Goal: Task Accomplishment & Management: Use online tool/utility

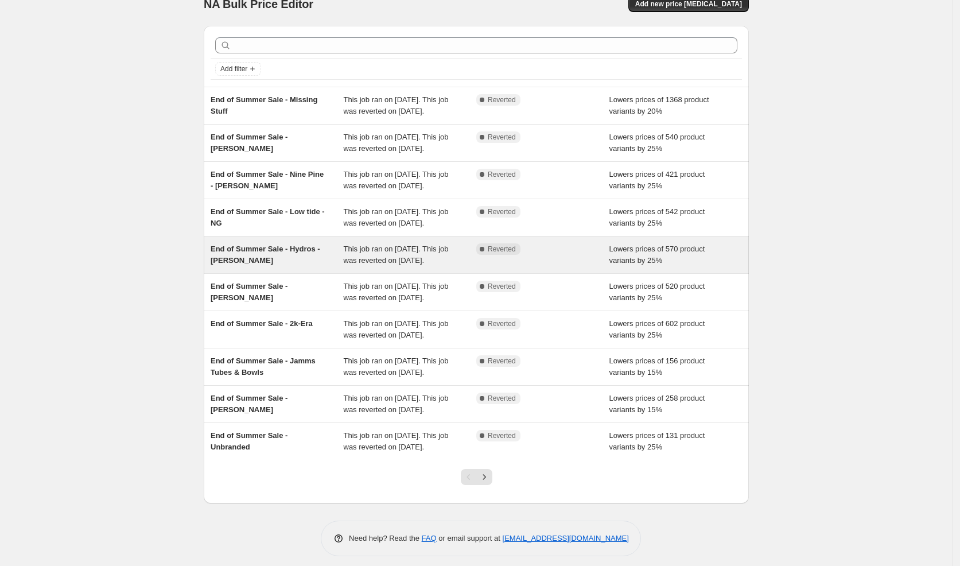
scroll to position [136, 0]
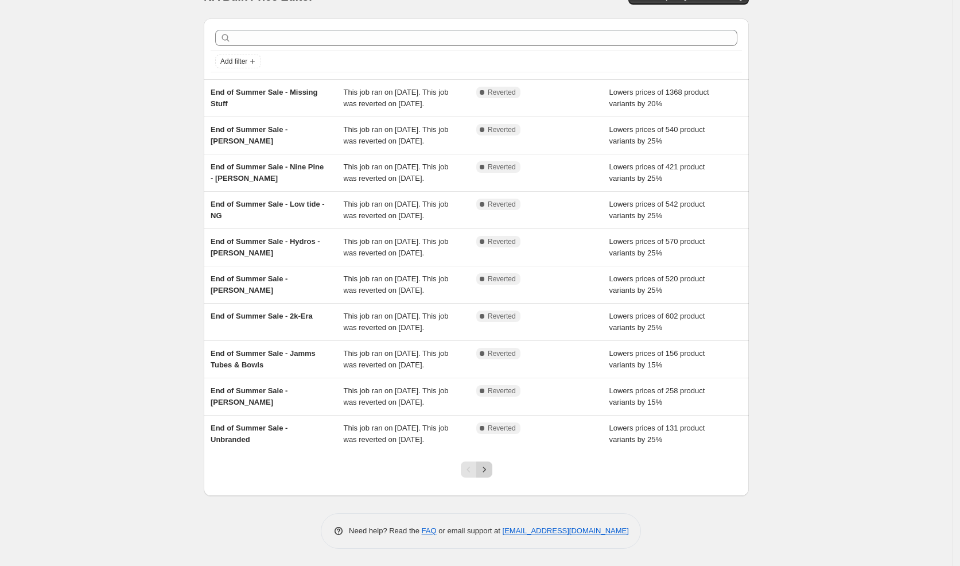
click at [490, 471] on icon "Next" at bounding box center [484, 469] width 11 height 11
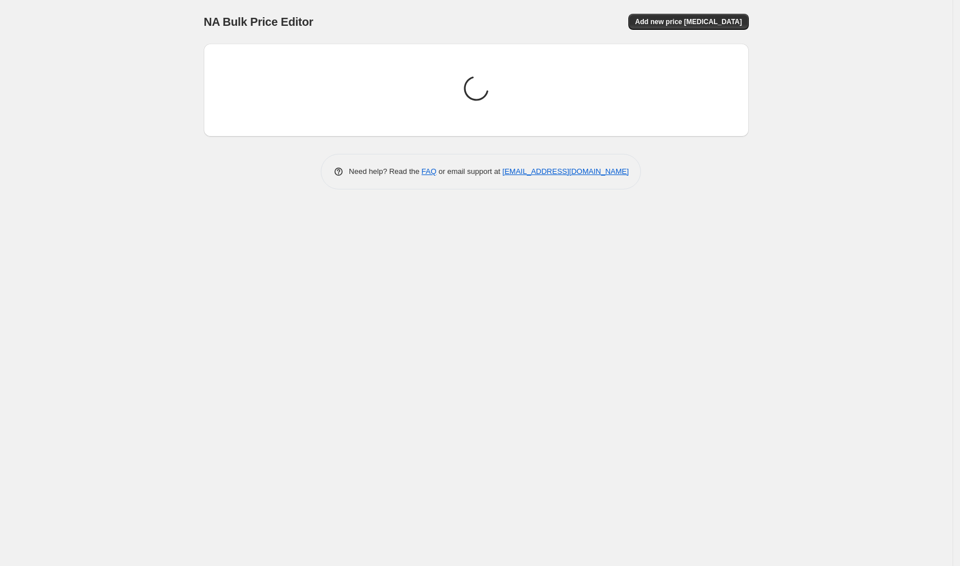
scroll to position [0, 0]
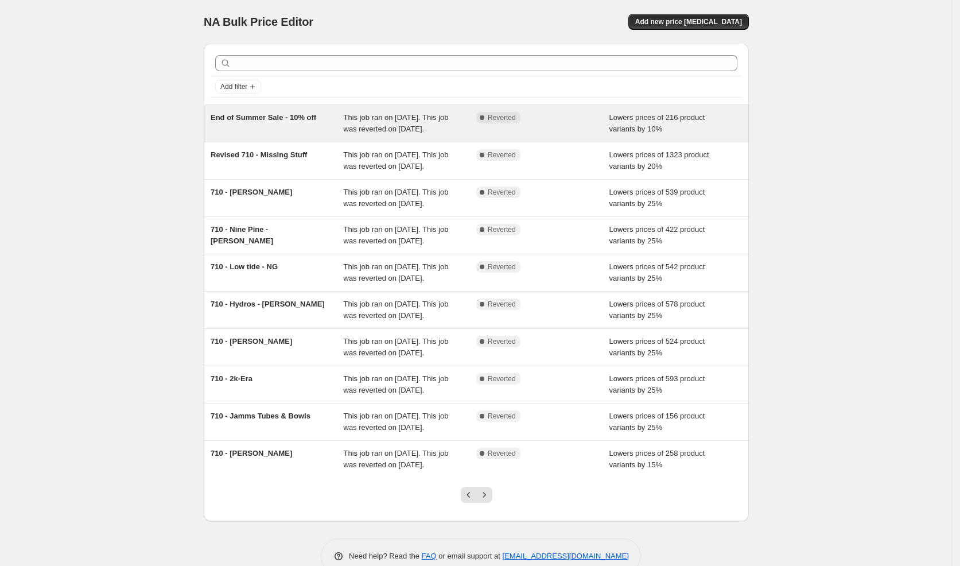
click at [437, 120] on span "This job ran on [DATE]. This job was reverted on [DATE]." at bounding box center [396, 123] width 105 height 20
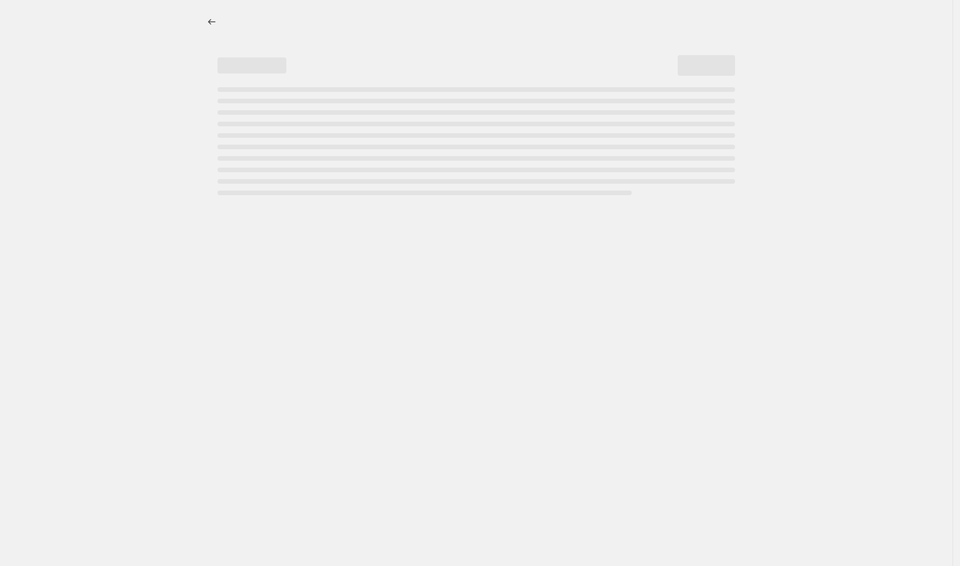
select select "percentage"
select select "vendor"
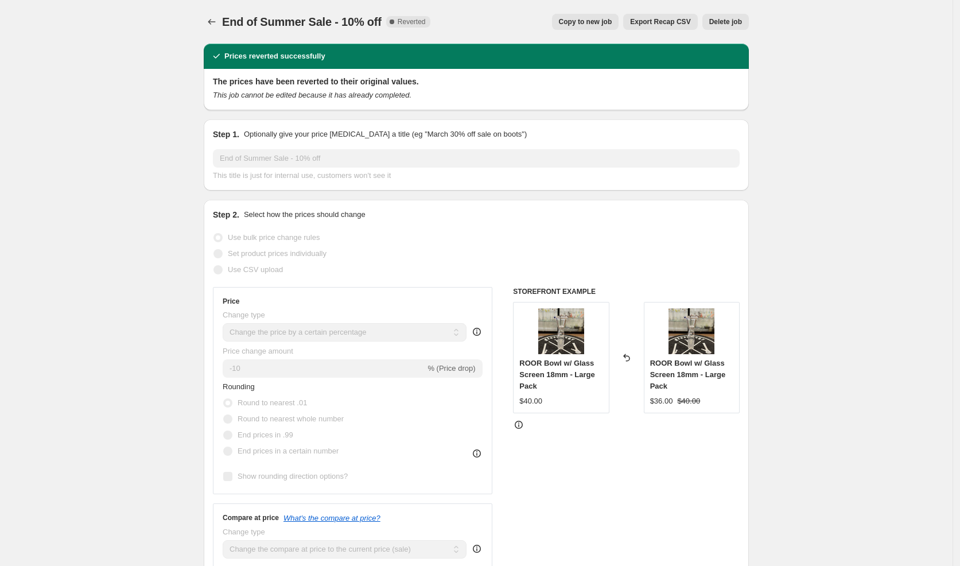
click at [599, 24] on span "Copy to new job" at bounding box center [585, 21] width 53 height 9
select select "percentage"
select select "vendor"
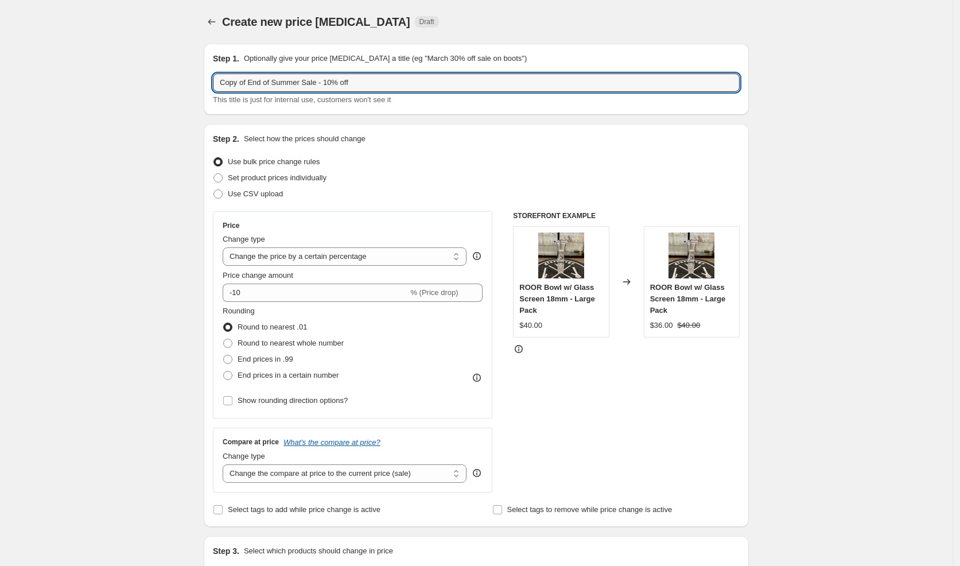
drag, startPoint x: 306, startPoint y: 84, endPoint x: 172, endPoint y: 81, distance: 134.9
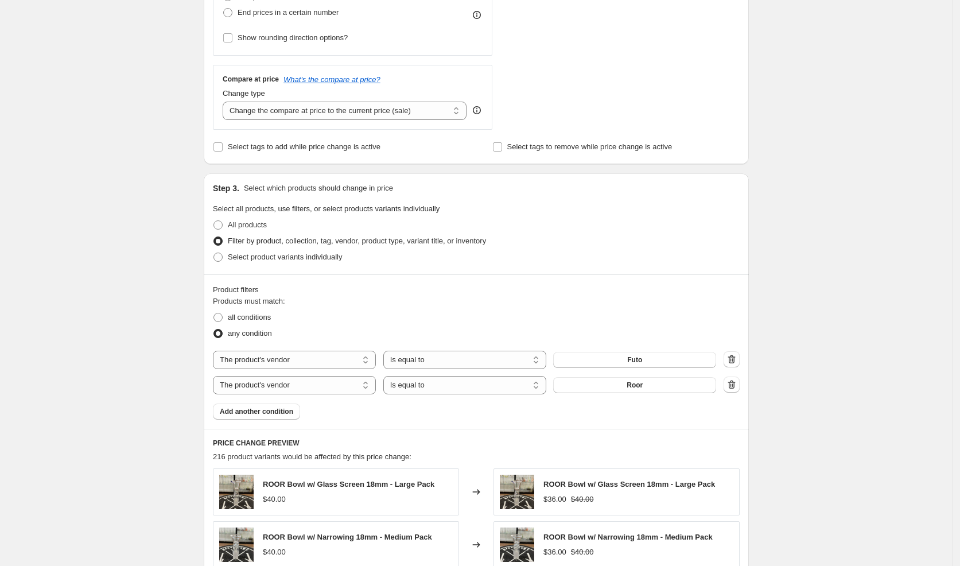
scroll to position [723, 0]
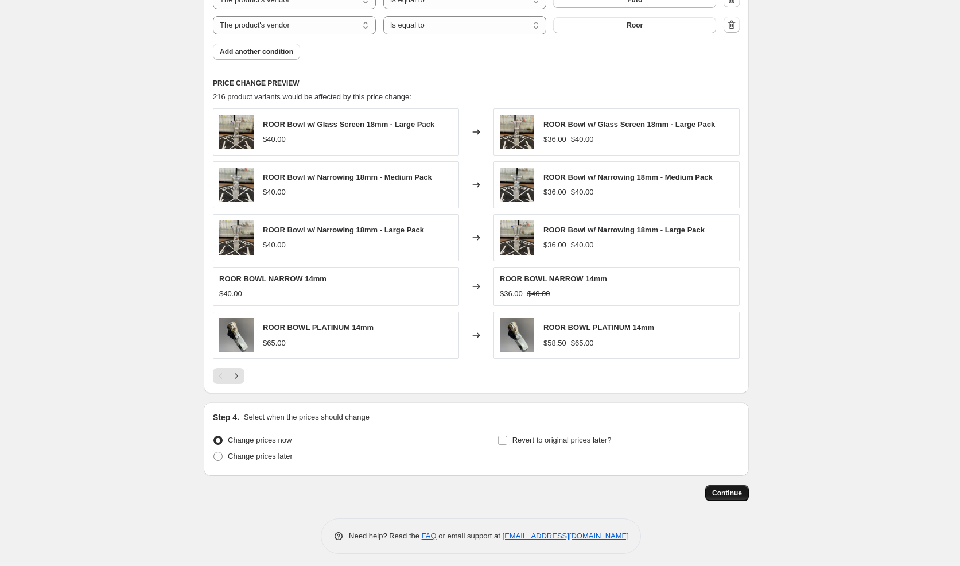
type input "Sale - 10% off"
click at [720, 490] on span "Continue" at bounding box center [727, 492] width 30 height 9
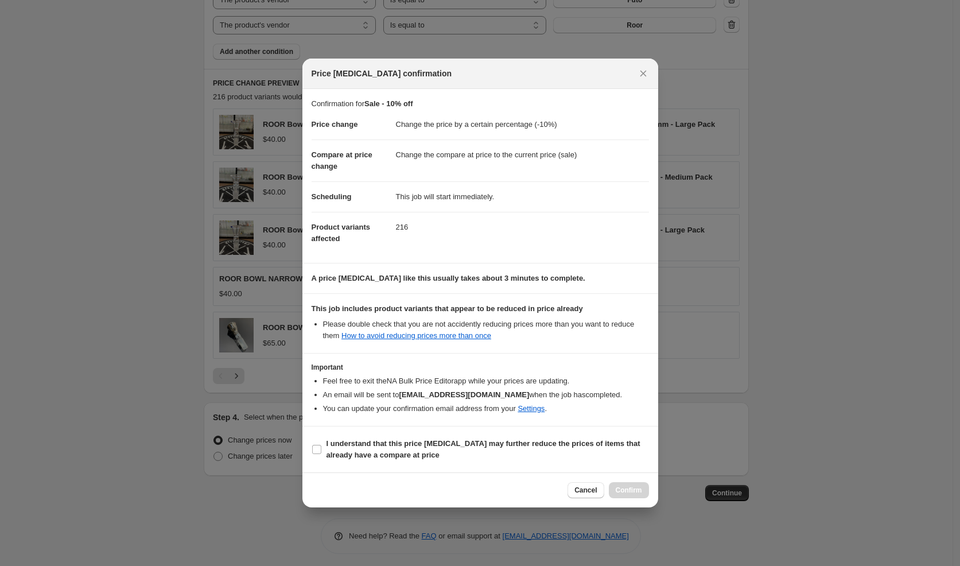
drag, startPoint x: 351, startPoint y: 454, endPoint x: 422, endPoint y: 464, distance: 72.4
click at [350, 453] on b "I understand that this price [MEDICAL_DATA] may further reduce the prices of it…" at bounding box center [484, 449] width 314 height 20
click at [321, 453] on input "I understand that this price [MEDICAL_DATA] may further reduce the prices of it…" at bounding box center [316, 449] width 9 height 9
checkbox input "true"
click at [642, 490] on span "Confirm" at bounding box center [629, 490] width 26 height 9
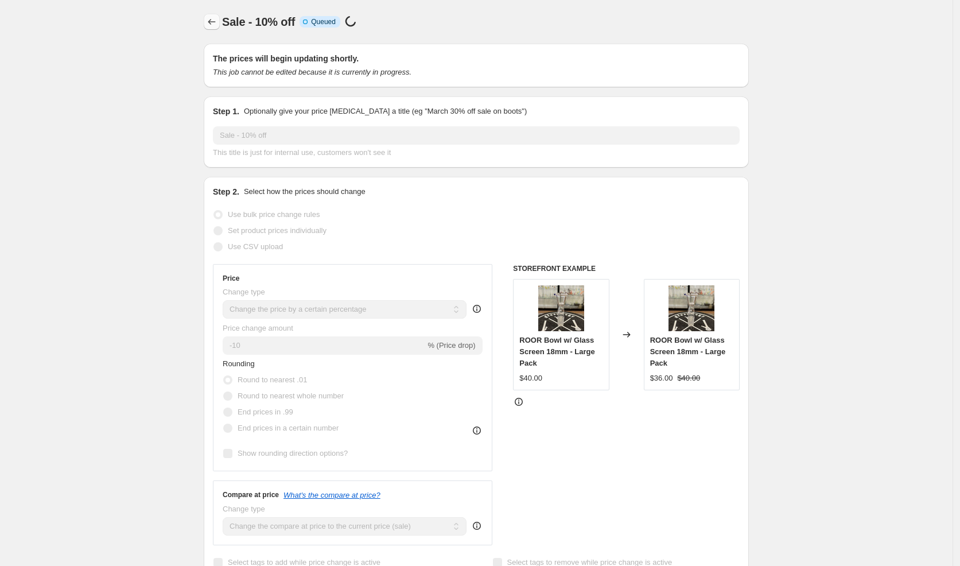
click at [216, 19] on icon "Price change jobs" at bounding box center [211, 21] width 11 height 11
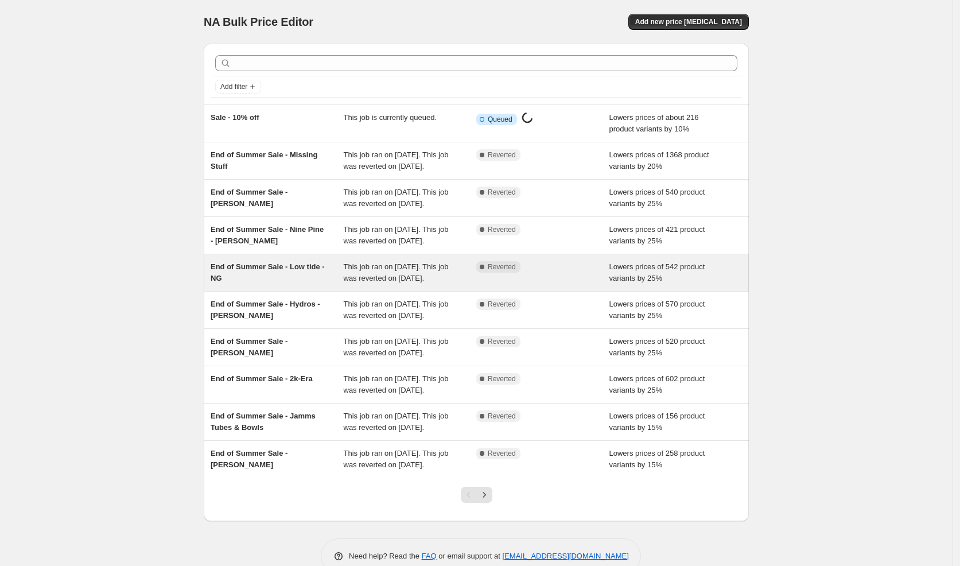
scroll to position [125, 0]
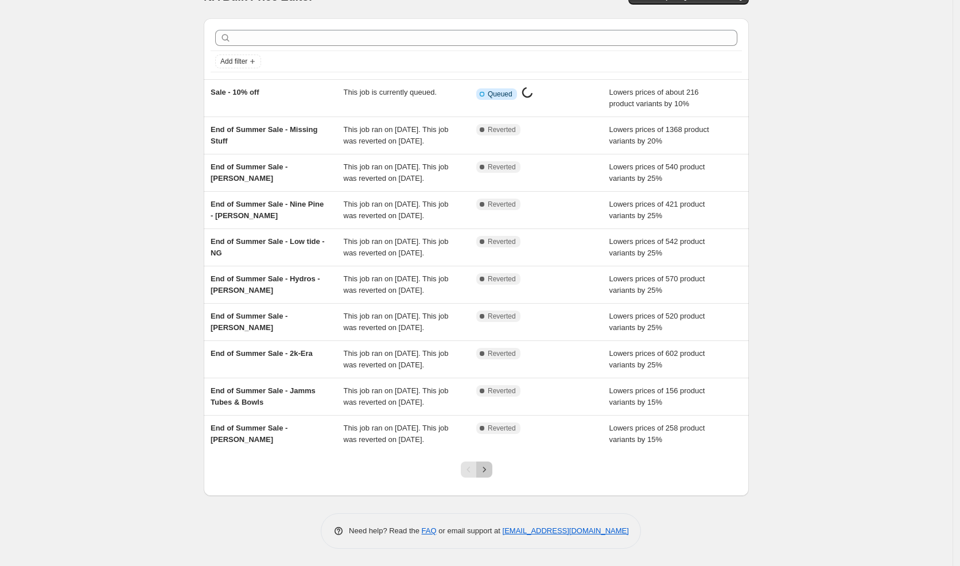
click at [490, 472] on icon "Next" at bounding box center [484, 469] width 11 height 11
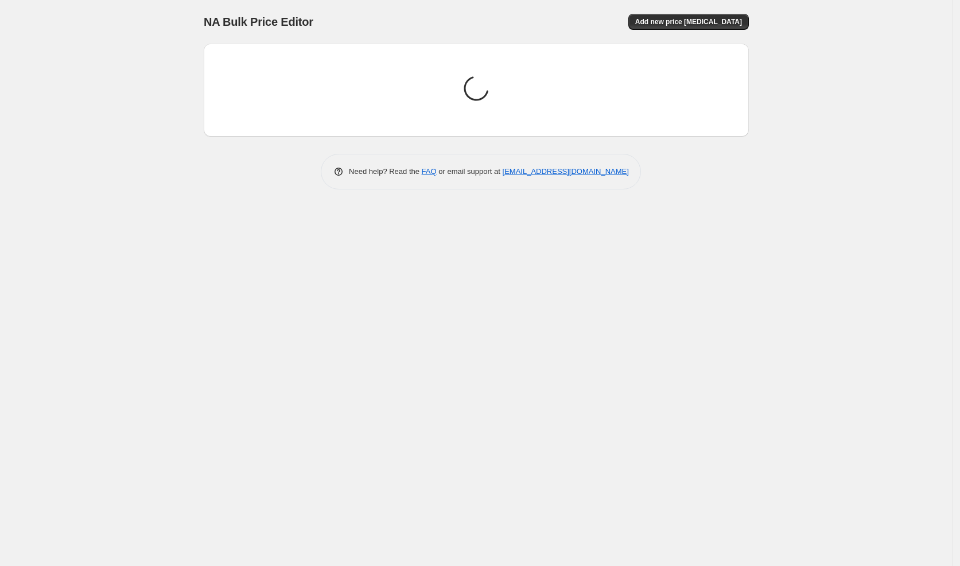
scroll to position [0, 0]
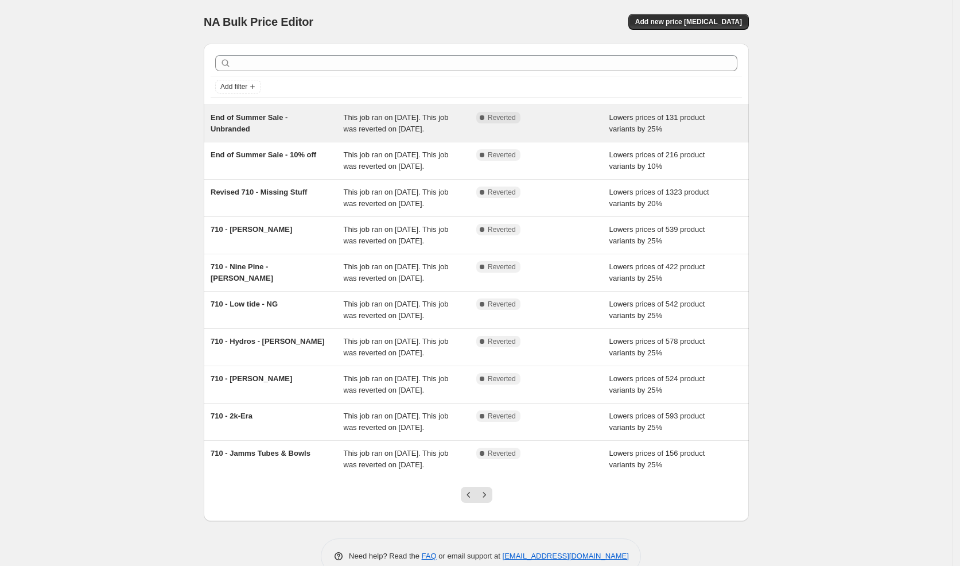
click at [309, 122] on div "End of Summer Sale - Unbranded" at bounding box center [277, 123] width 133 height 23
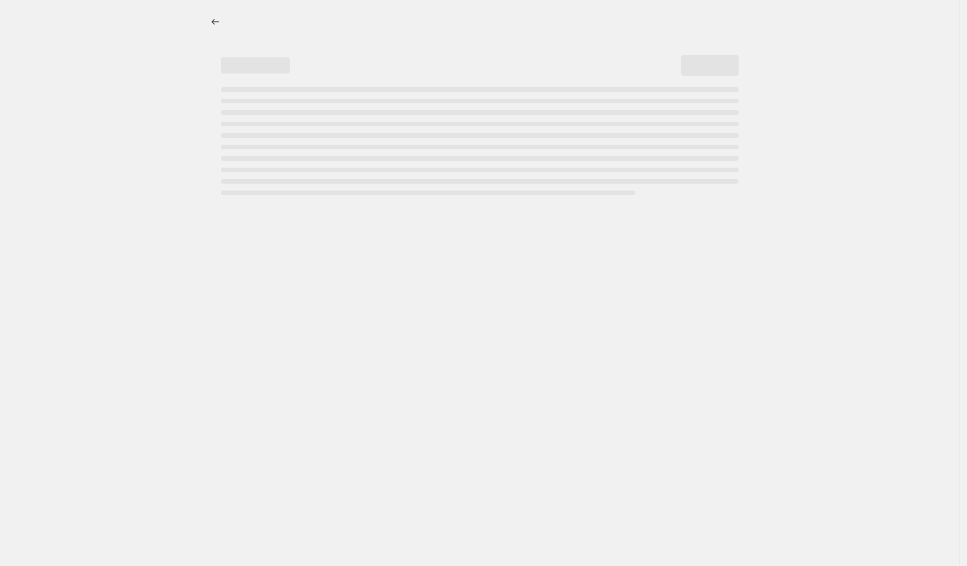
select select "percentage"
select select "vendor"
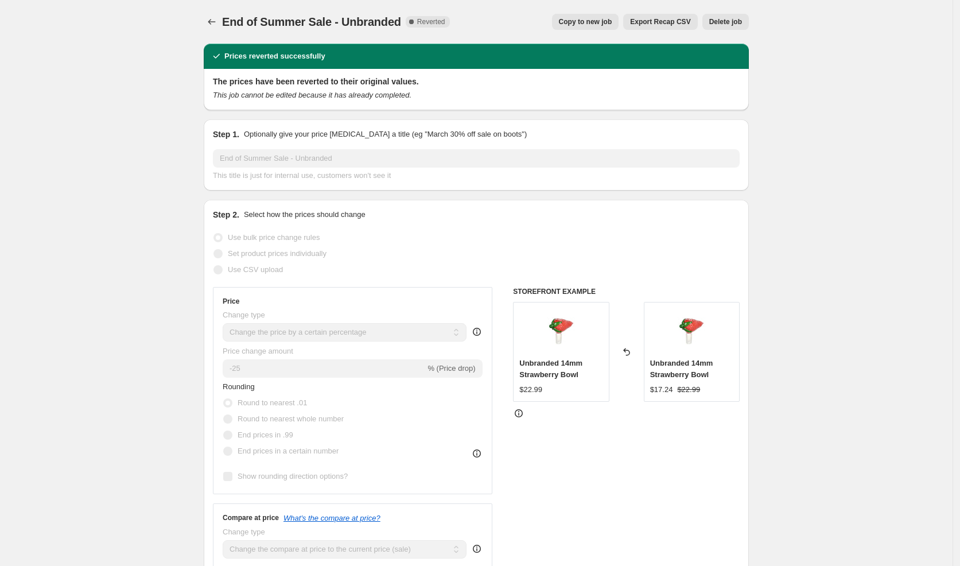
click at [588, 21] on span "Copy to new job" at bounding box center [585, 21] width 53 height 9
select select "percentage"
select select "vendor"
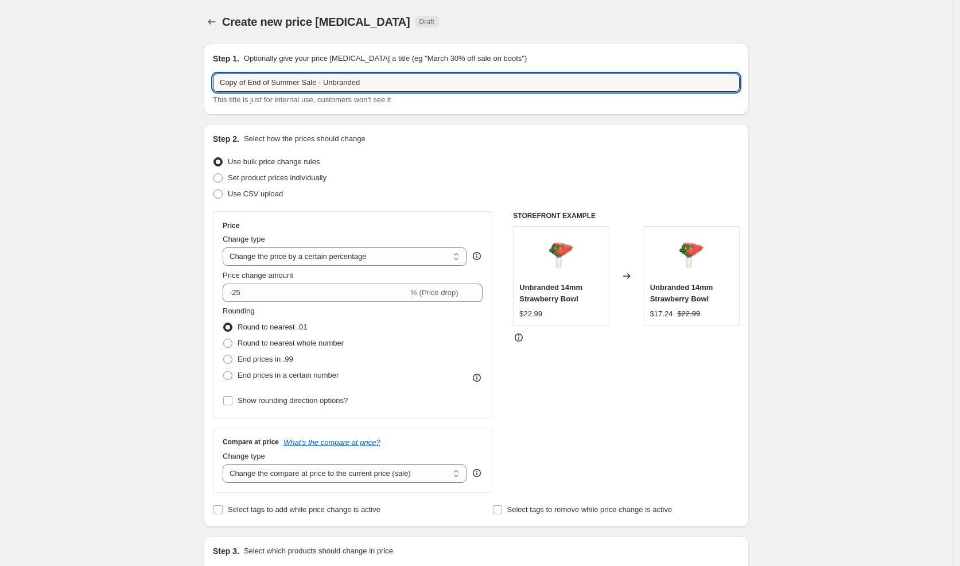
drag, startPoint x: 309, startPoint y: 83, endPoint x: 156, endPoint y: 84, distance: 153.2
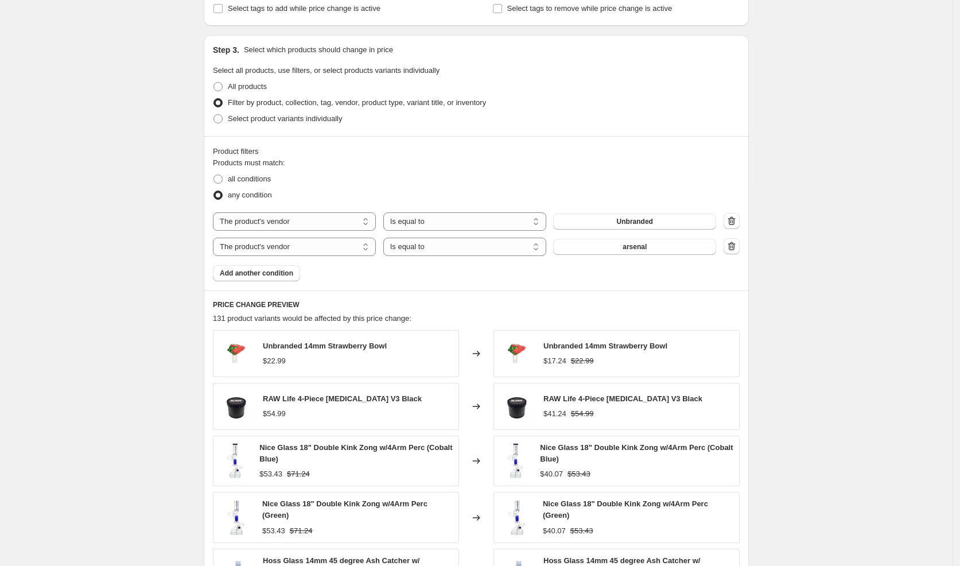
scroll to position [741, 0]
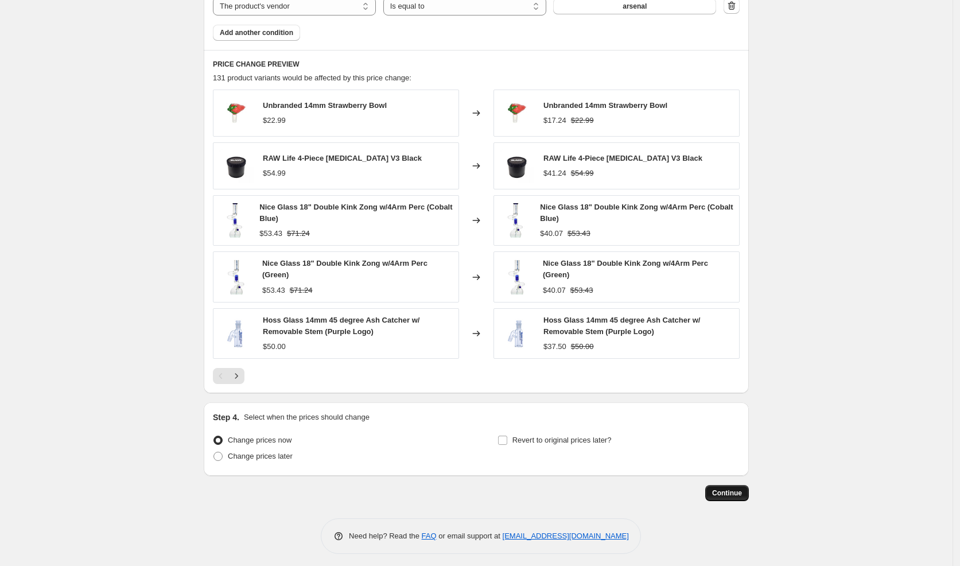
type input "Sale - Unbranded"
click at [710, 486] on button "Continue" at bounding box center [727, 493] width 44 height 16
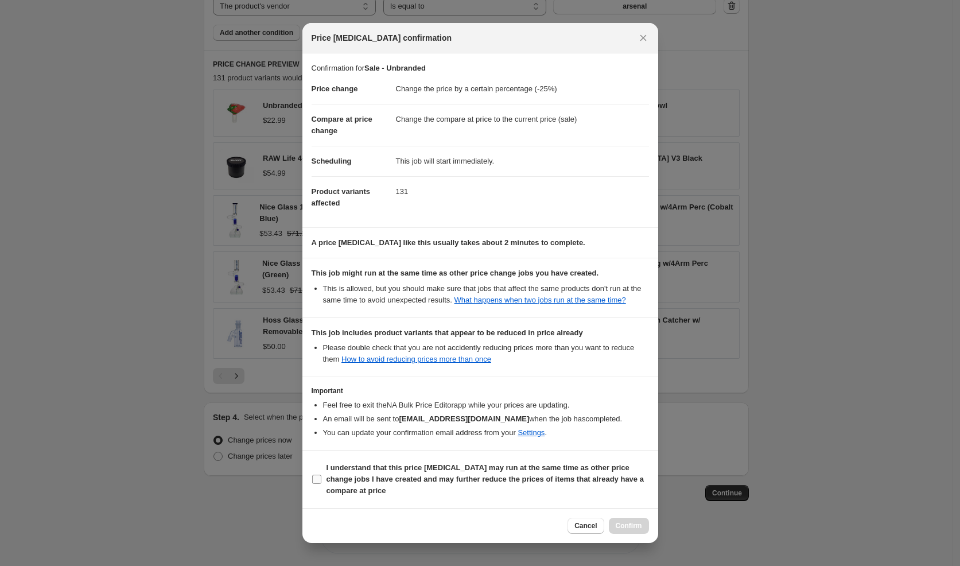
drag, startPoint x: 471, startPoint y: 487, endPoint x: 527, endPoint y: 494, distance: 56.1
click at [472, 487] on b "I understand that this price [MEDICAL_DATA] may run at the same time as other p…" at bounding box center [485, 479] width 317 height 32
click at [321, 484] on input "I understand that this price [MEDICAL_DATA] may run at the same time as other p…" at bounding box center [316, 479] width 9 height 9
checkbox input "true"
click at [641, 526] on span "Confirm" at bounding box center [629, 525] width 26 height 9
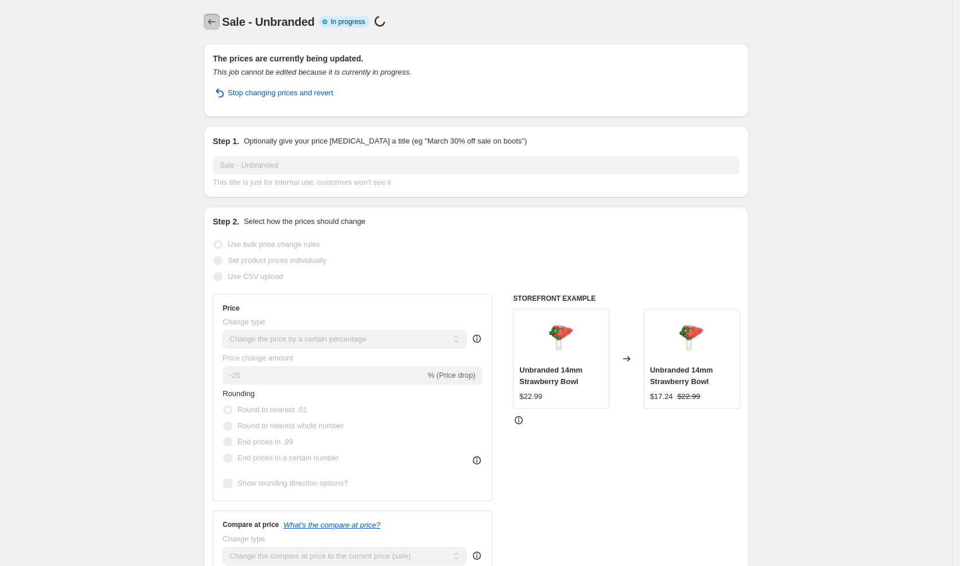
click at [215, 20] on icon "Price change jobs" at bounding box center [211, 21] width 11 height 11
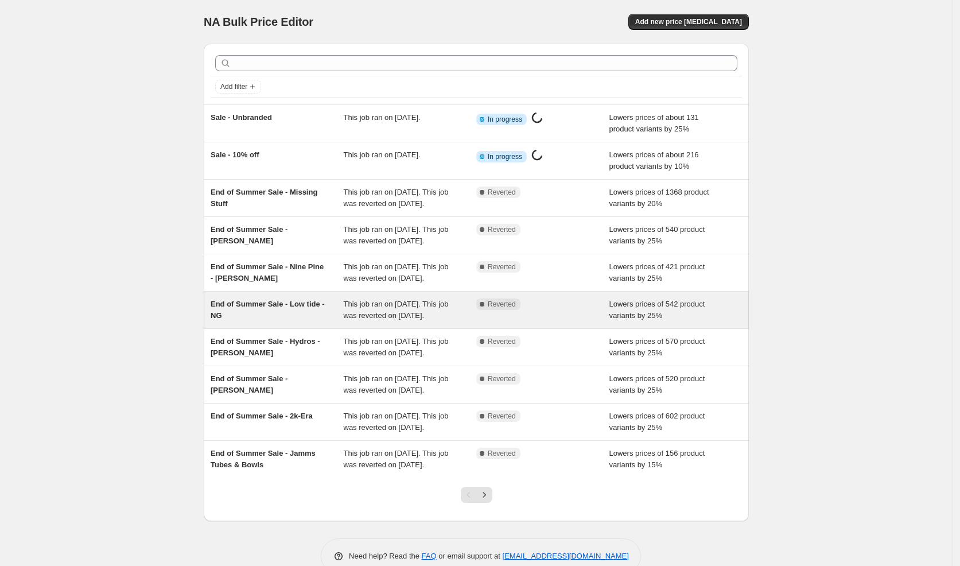
scroll to position [113, 0]
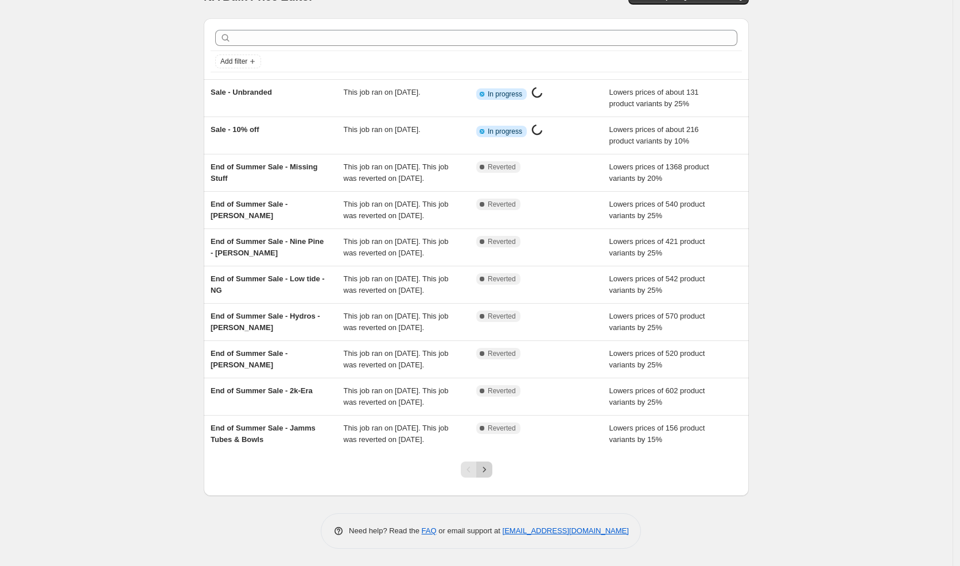
click at [490, 472] on icon "Next" at bounding box center [484, 469] width 11 height 11
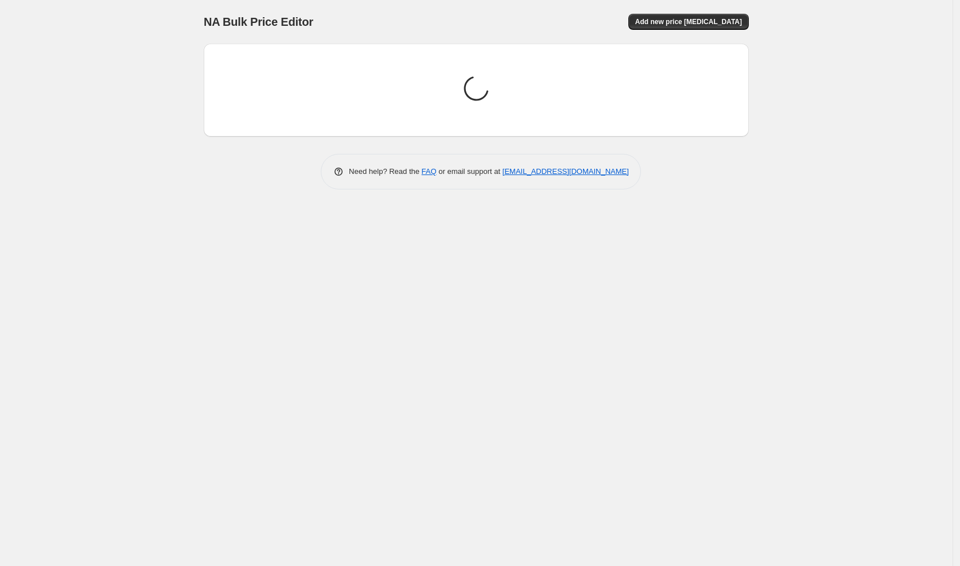
scroll to position [0, 0]
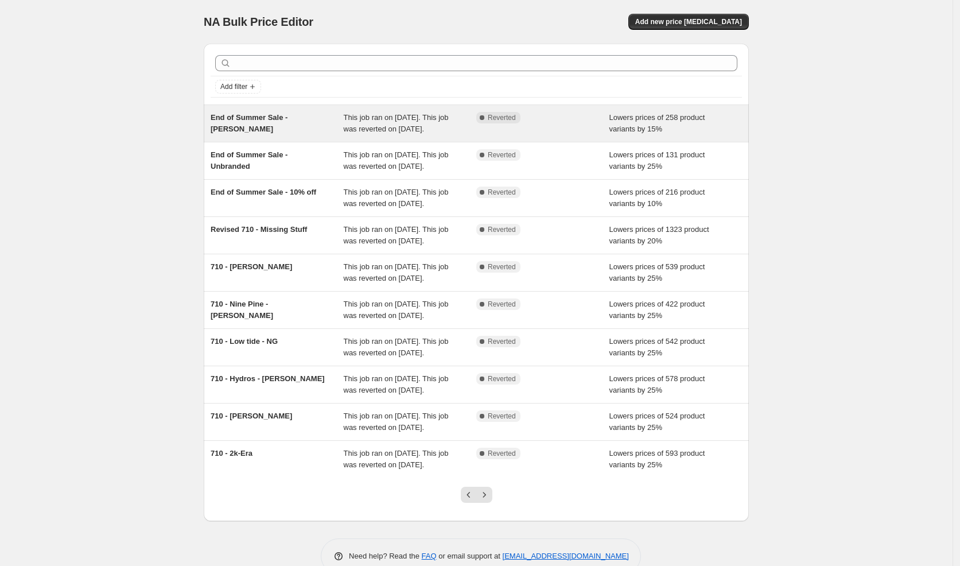
click at [296, 130] on div "End of Summer Sale - [PERSON_NAME]" at bounding box center [277, 123] width 133 height 23
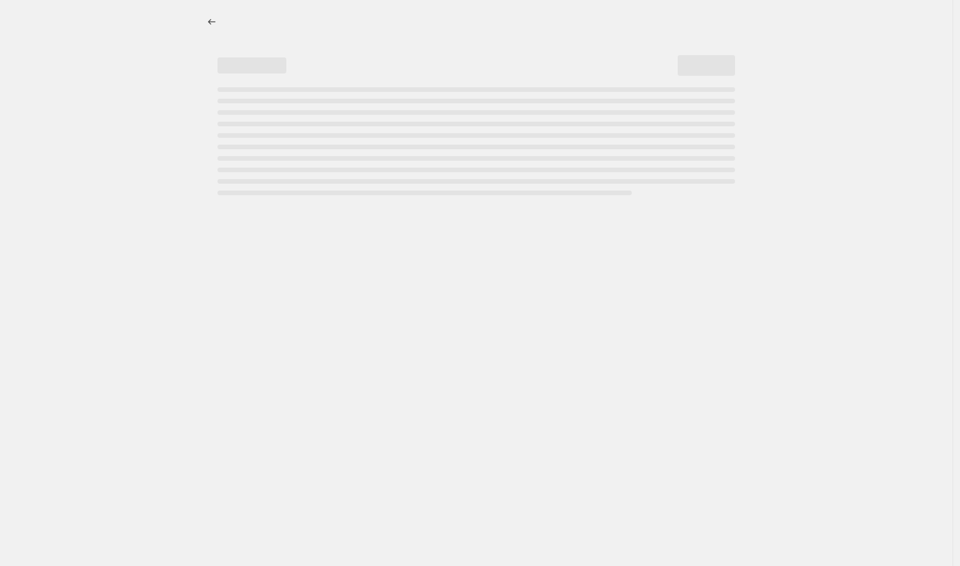
select select "percentage"
select select "vendor"
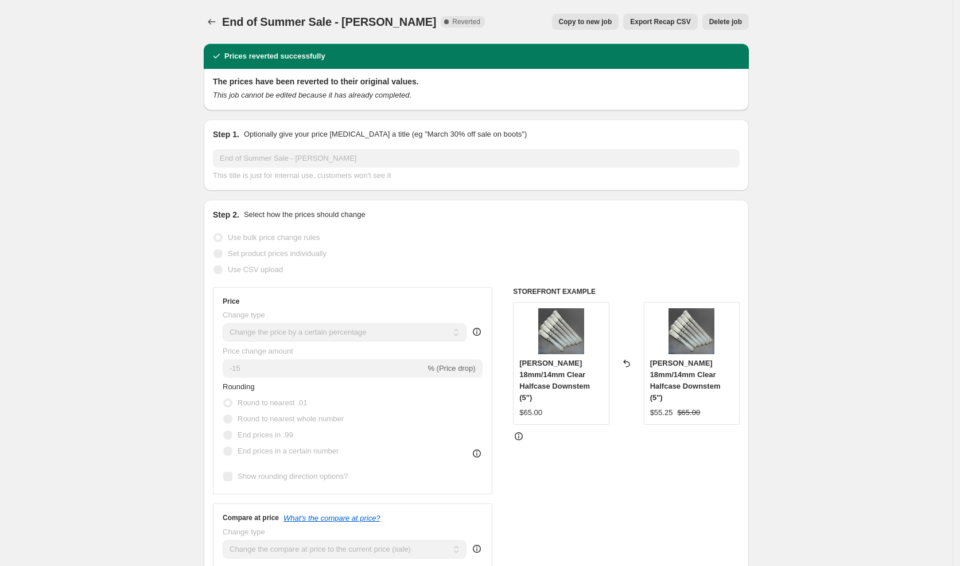
click at [566, 28] on button "Copy to new job" at bounding box center [585, 22] width 67 height 16
select select "percentage"
select select "vendor"
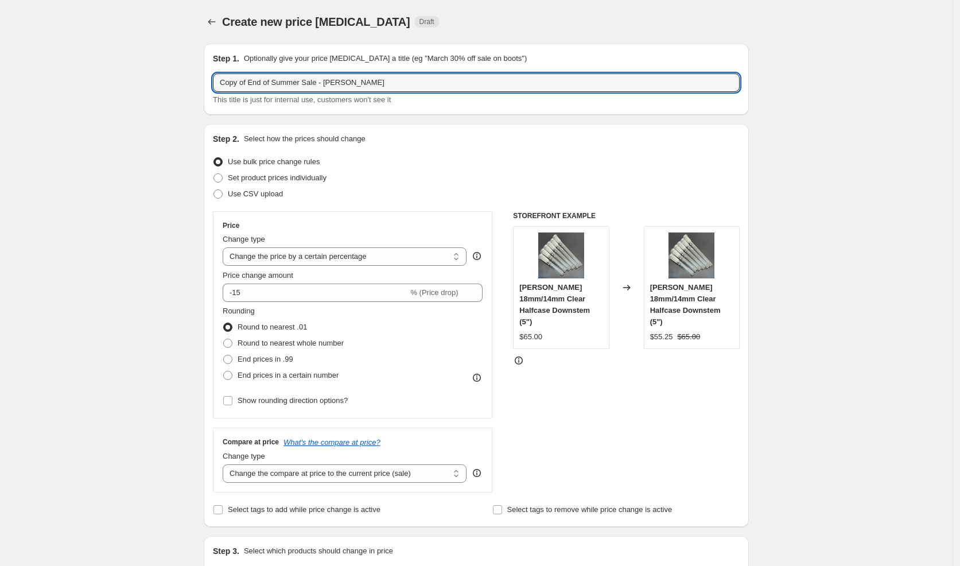
drag, startPoint x: 308, startPoint y: 83, endPoint x: 190, endPoint y: 80, distance: 117.7
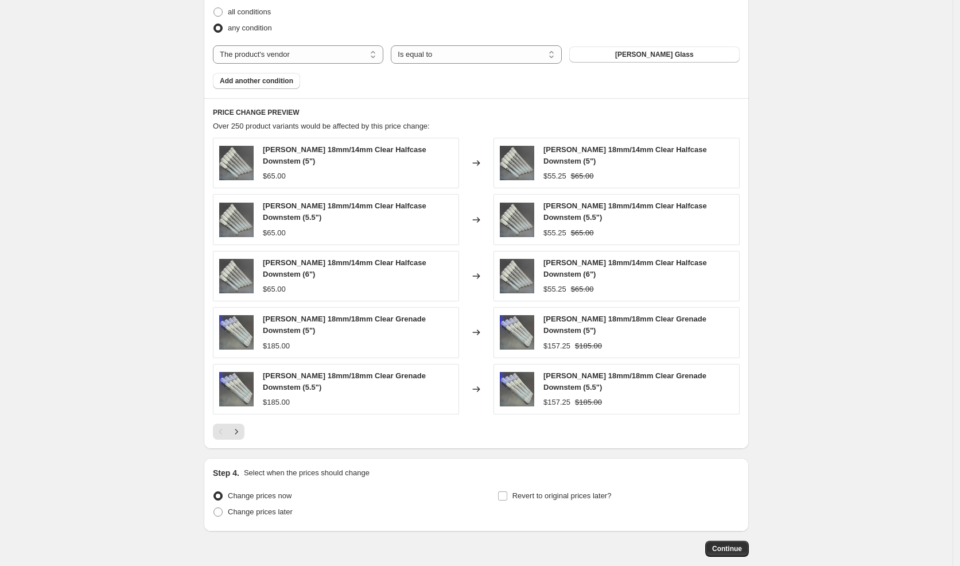
scroll to position [705, 0]
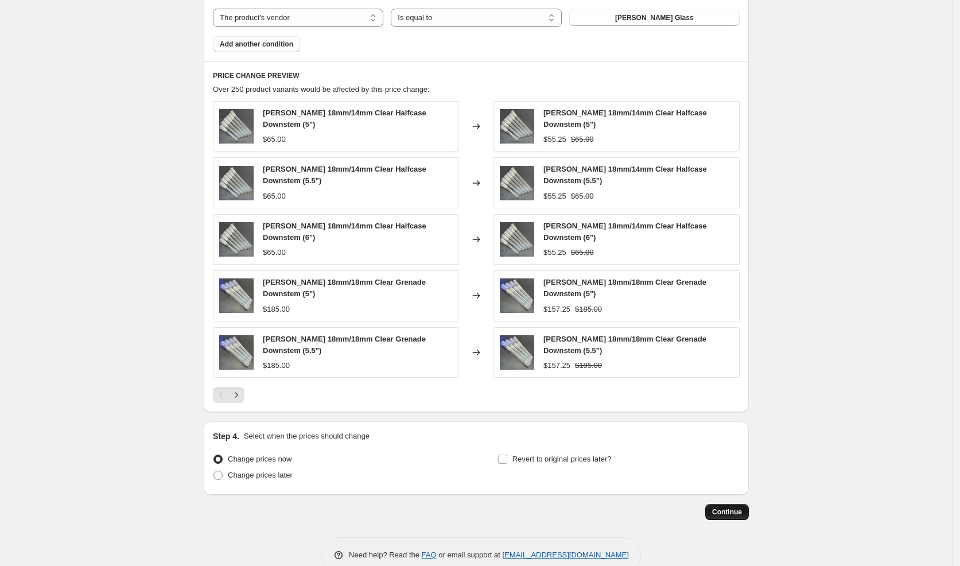
type input "Sale - [PERSON_NAME]"
click at [729, 507] on span "Continue" at bounding box center [727, 511] width 30 height 9
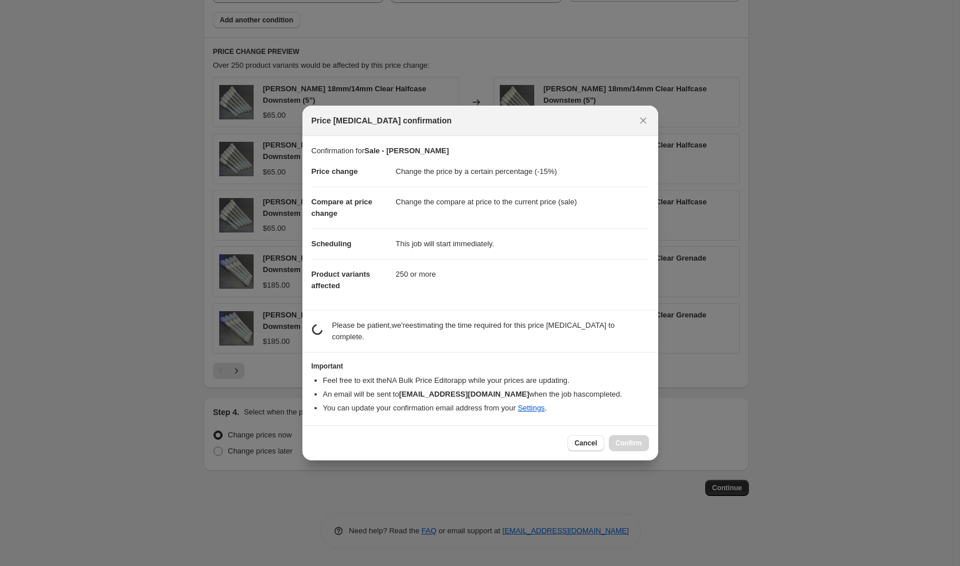
scroll to position [0, 0]
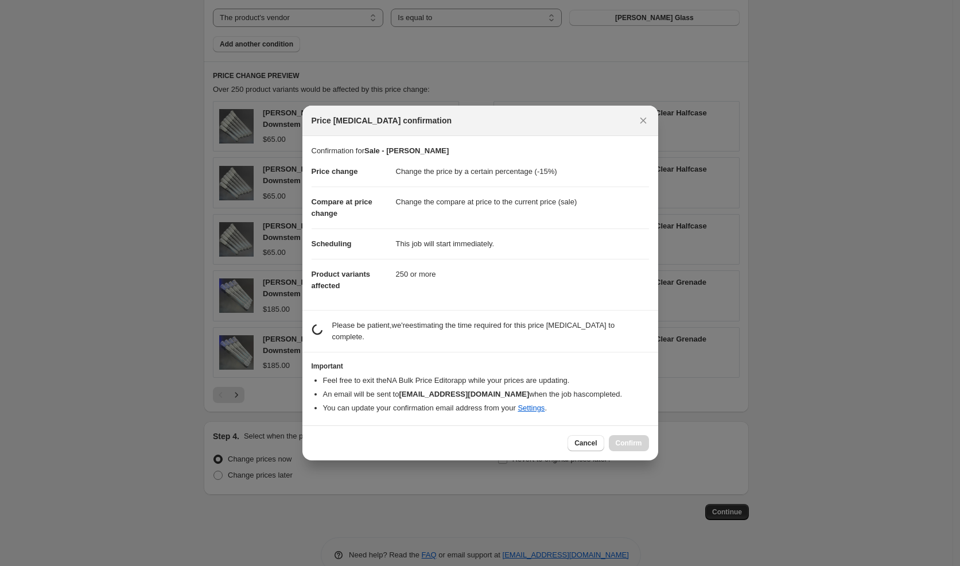
select select "percentage"
select select "vendor"
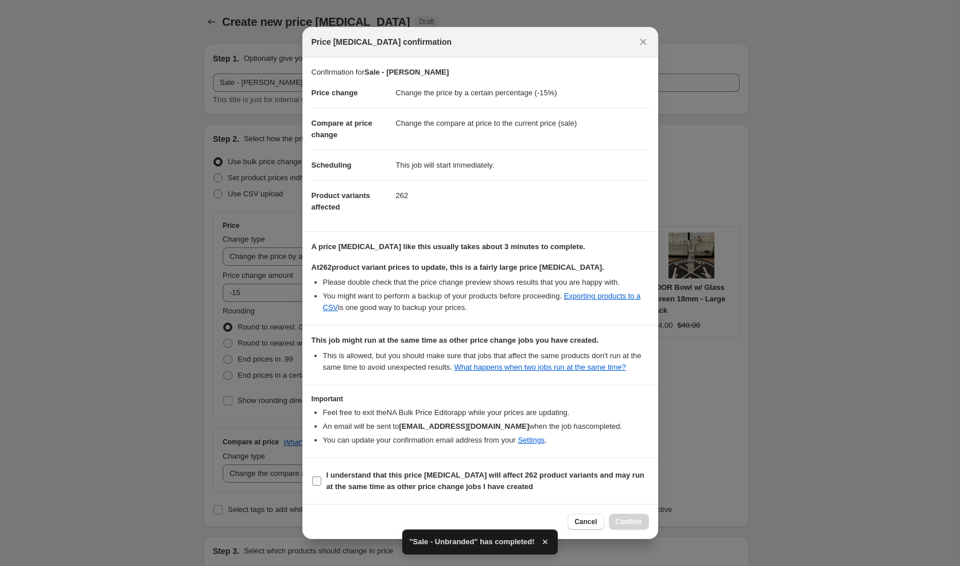
drag, startPoint x: 457, startPoint y: 491, endPoint x: 495, endPoint y: 490, distance: 38.5
click at [457, 490] on b "I understand that this price [MEDICAL_DATA] will affect 262 product variants an…" at bounding box center [486, 481] width 318 height 20
click at [321, 486] on input "I understand that this price [MEDICAL_DATA] will affect 262 product variants an…" at bounding box center [316, 480] width 9 height 9
checkbox input "true"
click at [624, 525] on span "Confirm" at bounding box center [629, 521] width 26 height 9
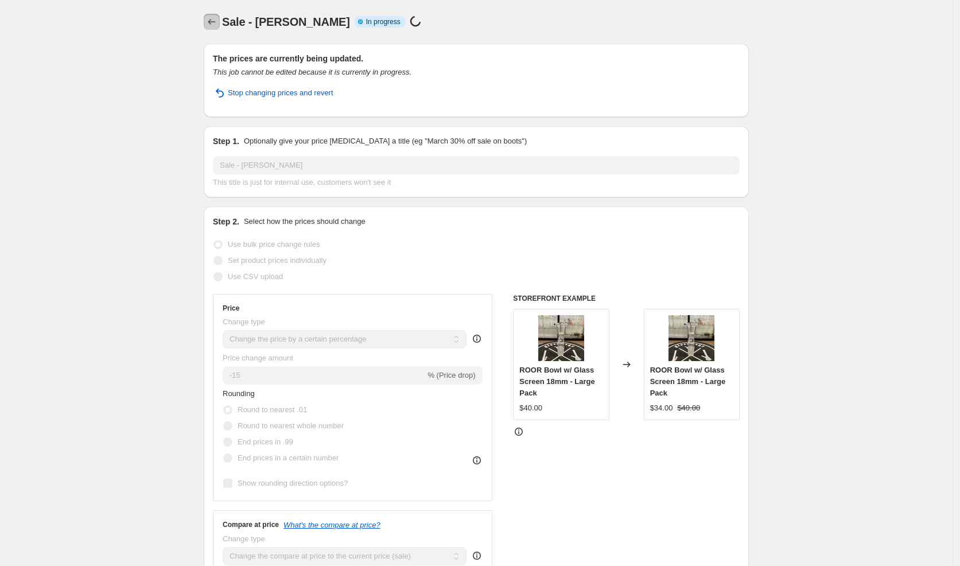
click at [213, 23] on icon "Price change jobs" at bounding box center [211, 21] width 11 height 11
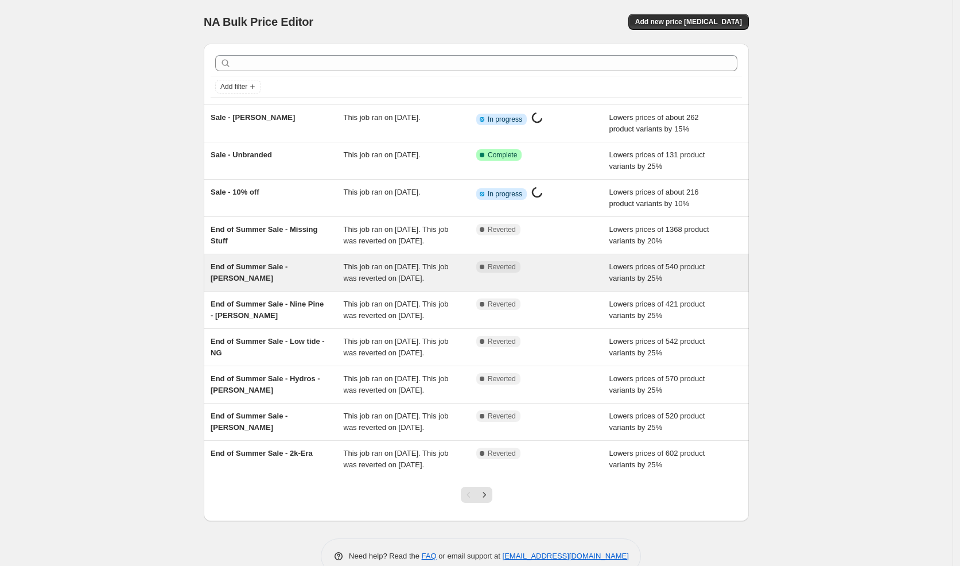
scroll to position [102, 0]
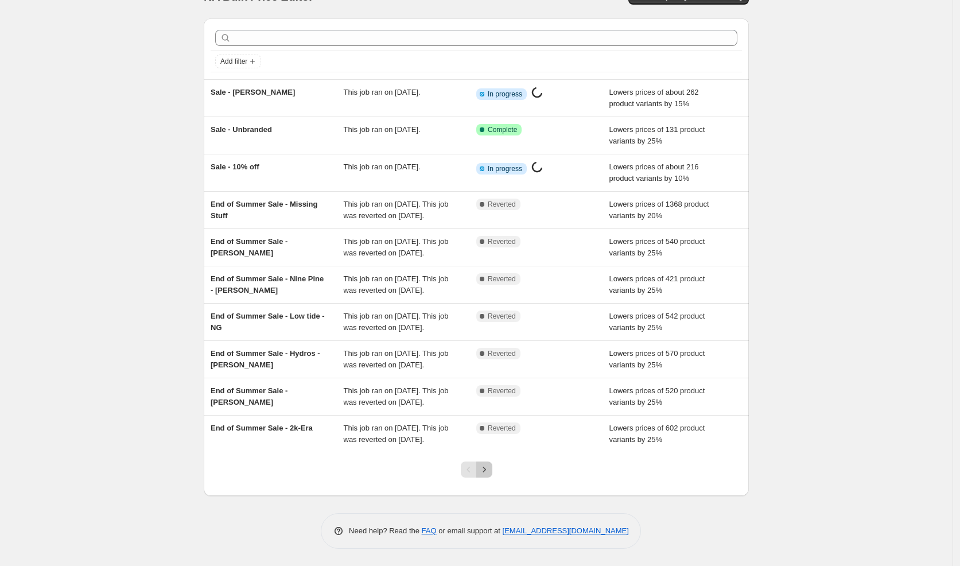
click at [487, 471] on icon "Next" at bounding box center [484, 469] width 11 height 11
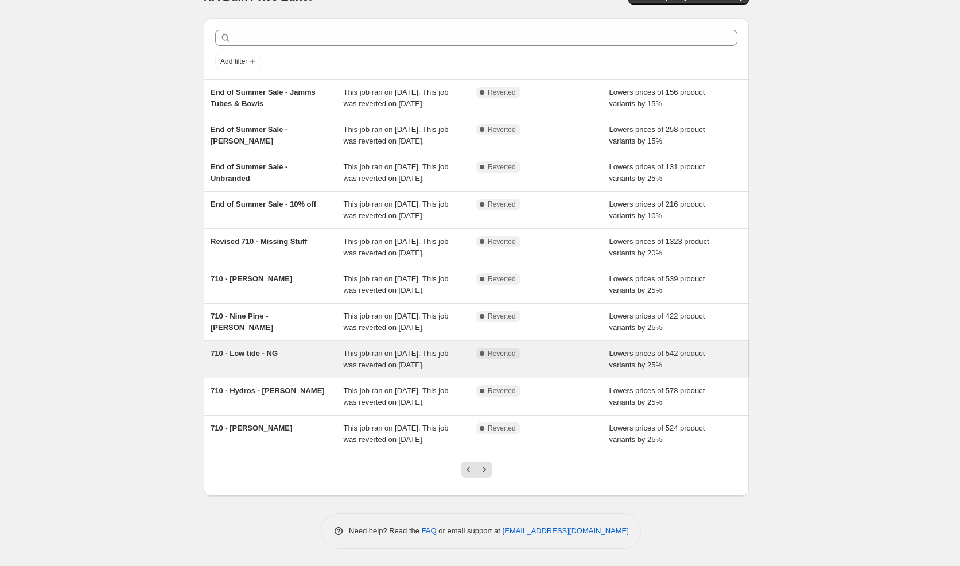
scroll to position [0, 0]
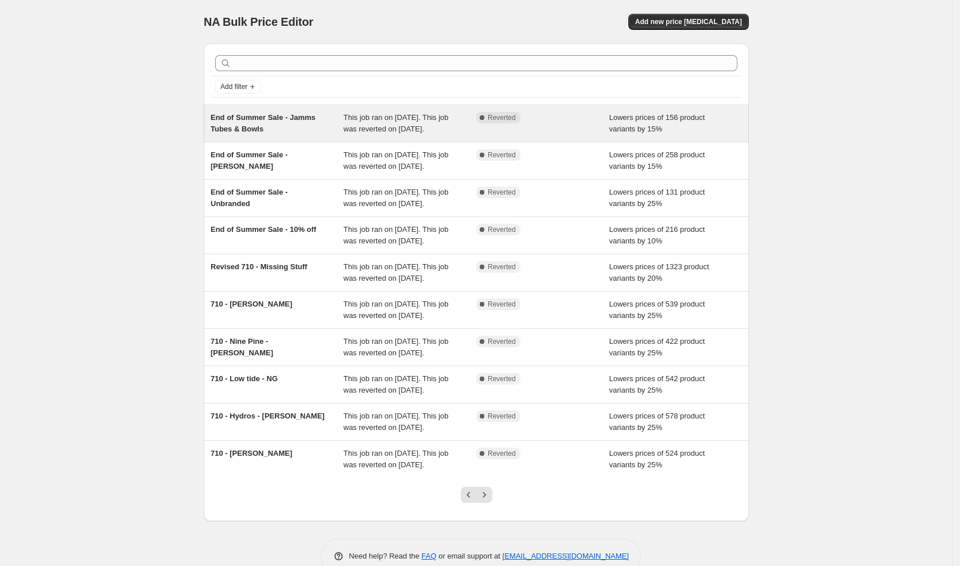
click at [282, 129] on div "End of Summer Sale - Jamms Tubes & Bowls" at bounding box center [277, 123] width 133 height 23
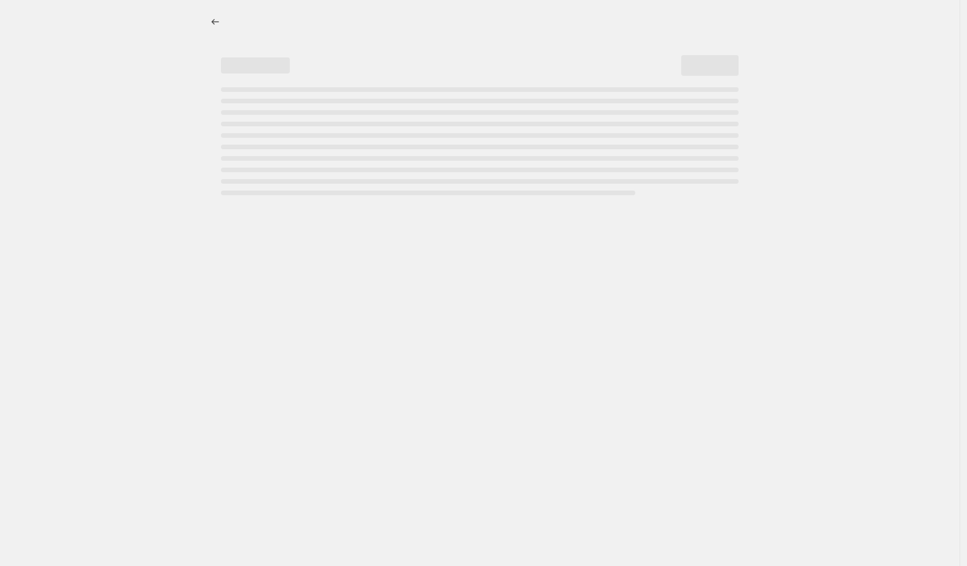
select select "percentage"
select select "vendor"
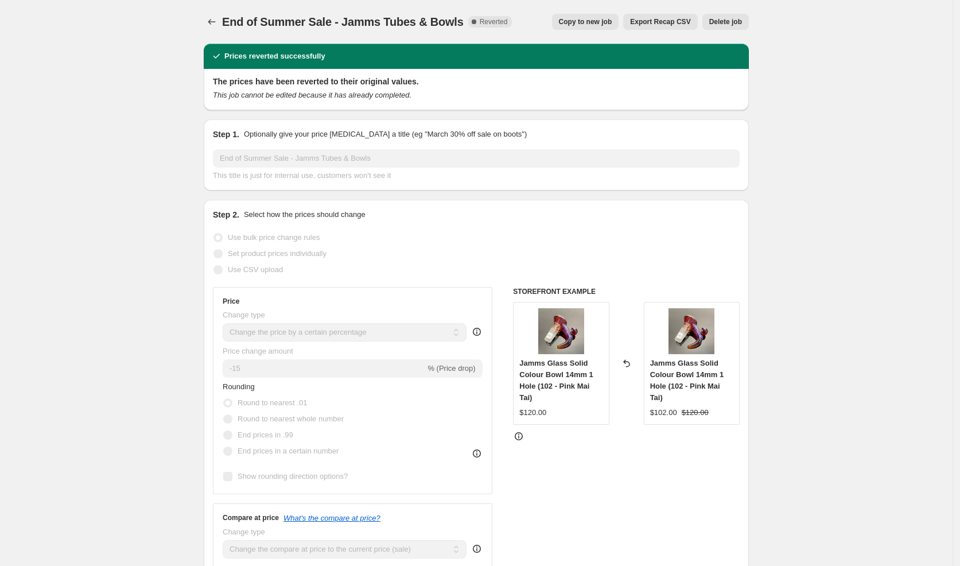
click at [609, 18] on span "Copy to new job" at bounding box center [585, 21] width 53 height 9
select select "percentage"
select select "vendor"
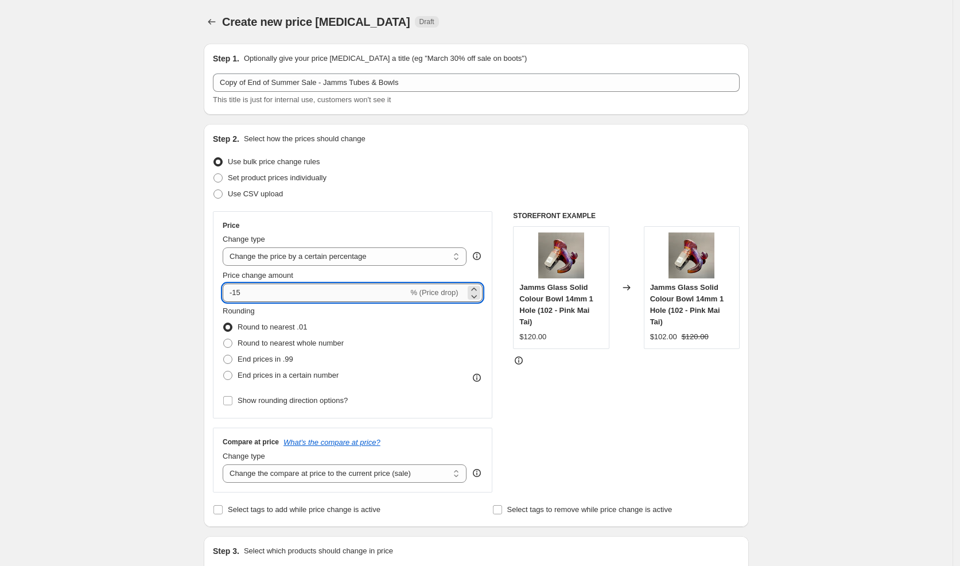
click at [270, 292] on input "-15" at bounding box center [315, 293] width 185 height 18
type input "-1"
type input "-20"
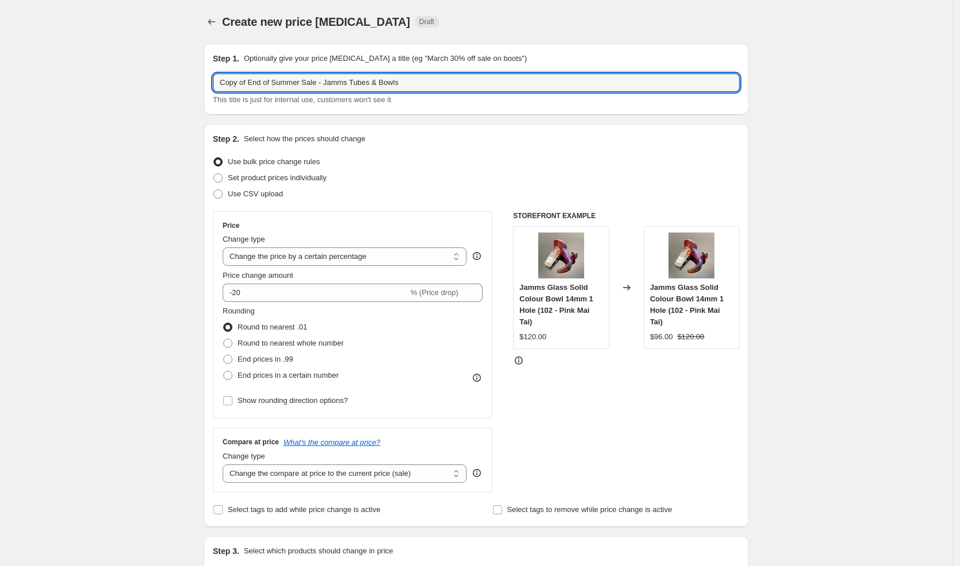
drag, startPoint x: 309, startPoint y: 85, endPoint x: 188, endPoint y: 82, distance: 121.1
type input "Sale - Jamms Tubes & Bowls"
click at [612, 161] on div "Use bulk price change rules" at bounding box center [476, 162] width 527 height 16
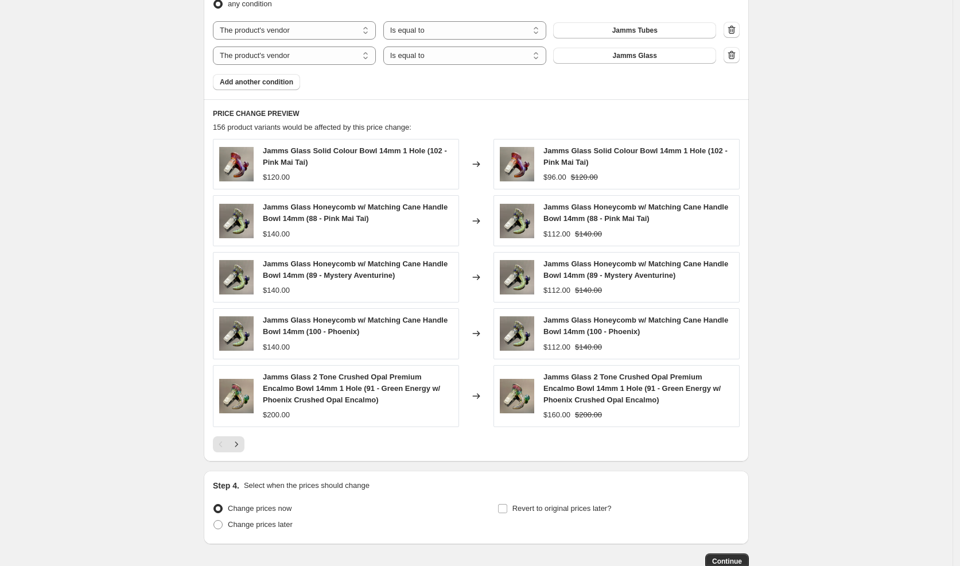
scroll to position [760, 0]
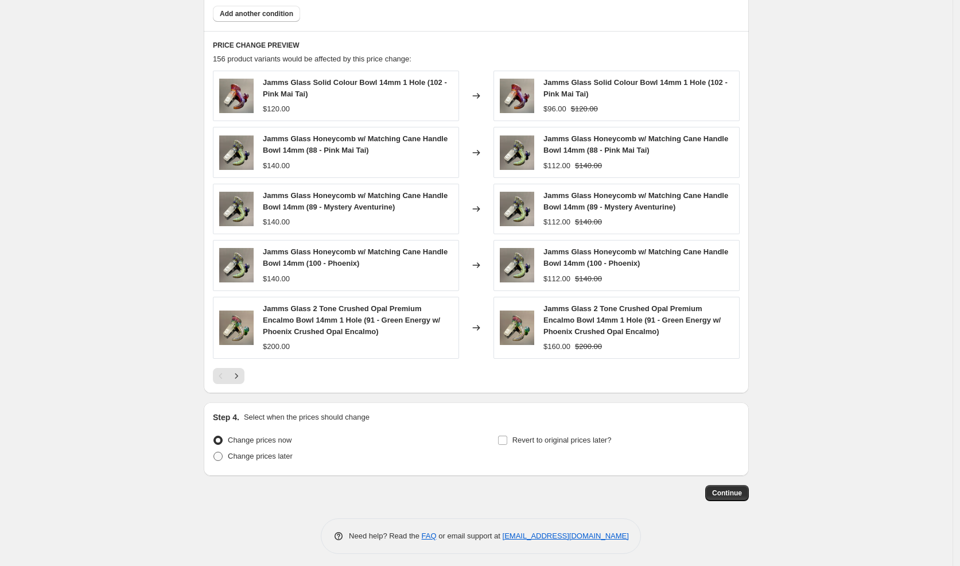
click at [273, 453] on span "Change prices later" at bounding box center [260, 456] width 65 height 9
click at [214, 452] on input "Change prices later" at bounding box center [213, 452] width 1 height 1
radio input "true"
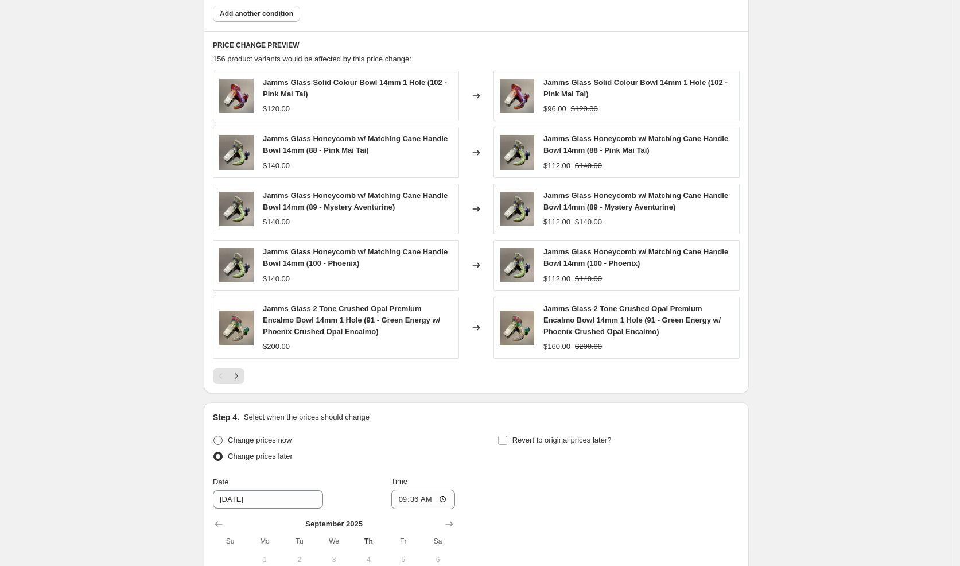
click at [266, 437] on span "Change prices now" at bounding box center [260, 440] width 64 height 9
click at [214, 436] on input "Change prices now" at bounding box center [213, 436] width 1 height 1
radio input "true"
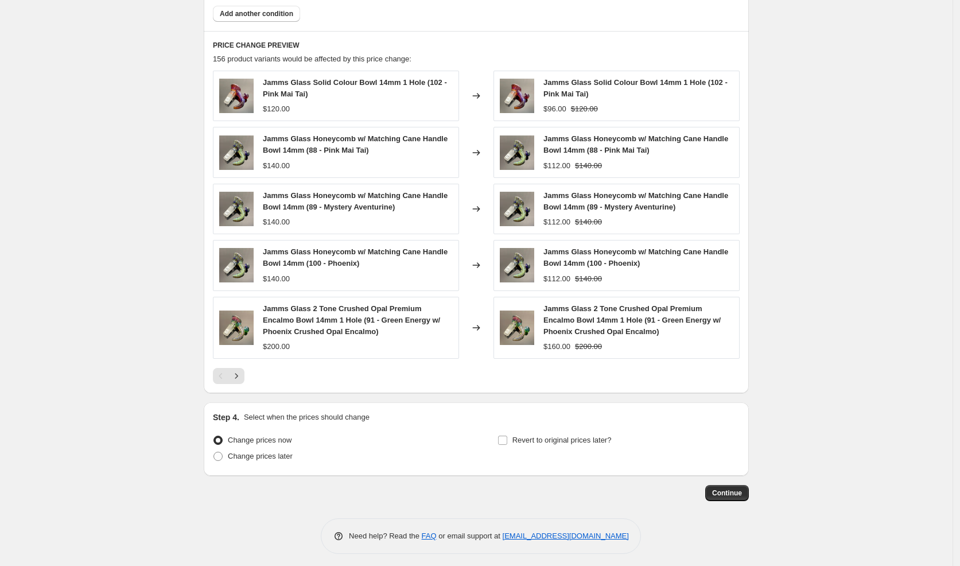
select select "percentage"
select select "vendor"
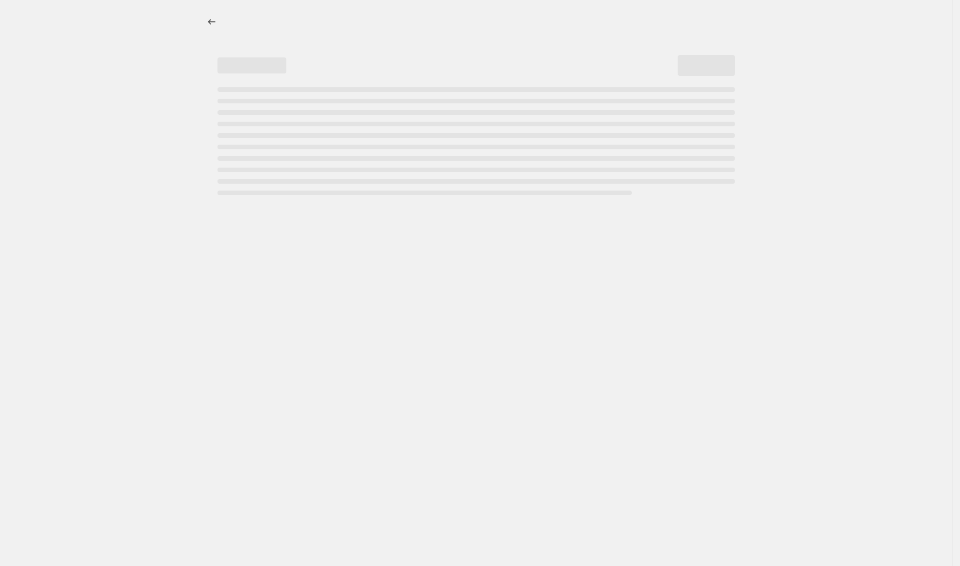
scroll to position [0, 0]
select select "percentage"
select select "vendor"
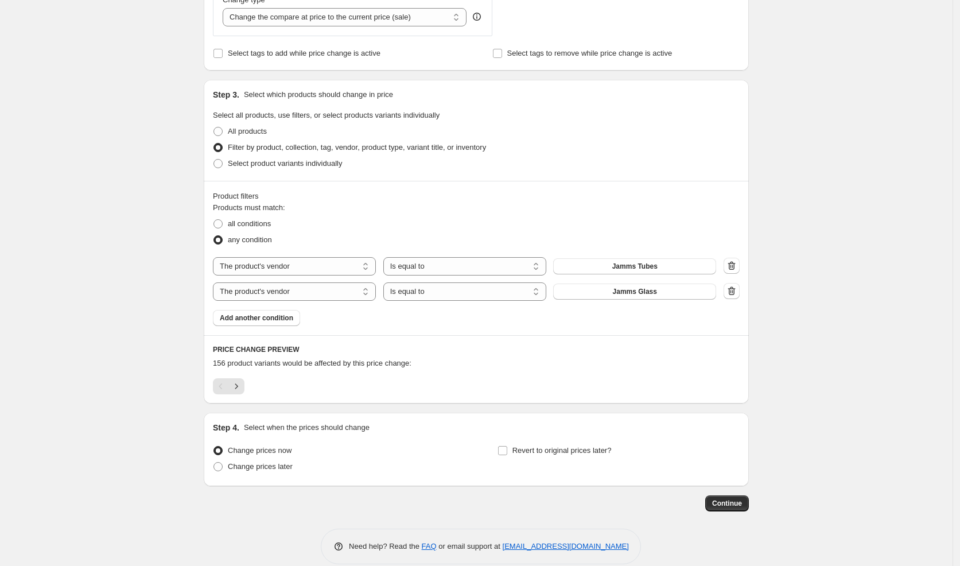
scroll to position [469, 0]
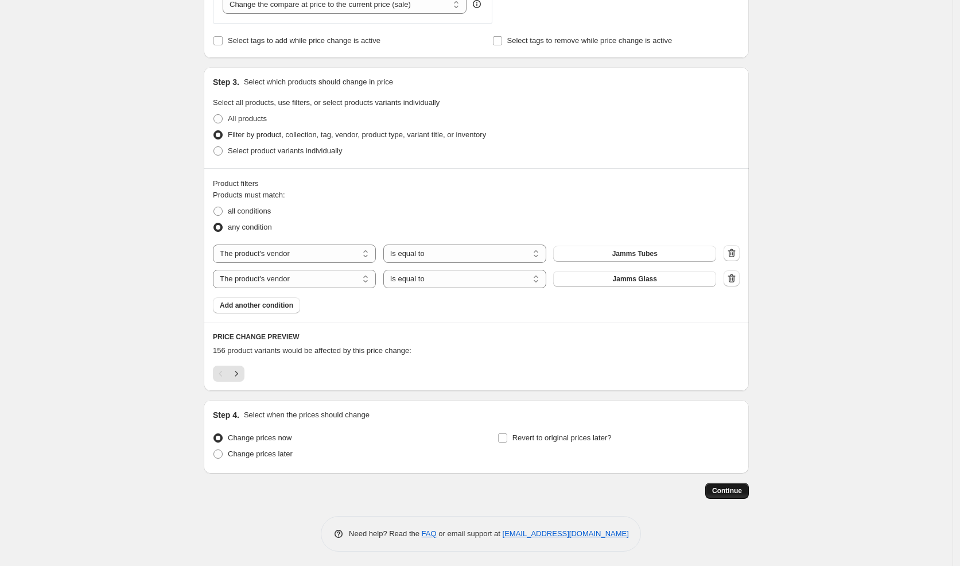
click at [741, 489] on span "Continue" at bounding box center [727, 490] width 30 height 9
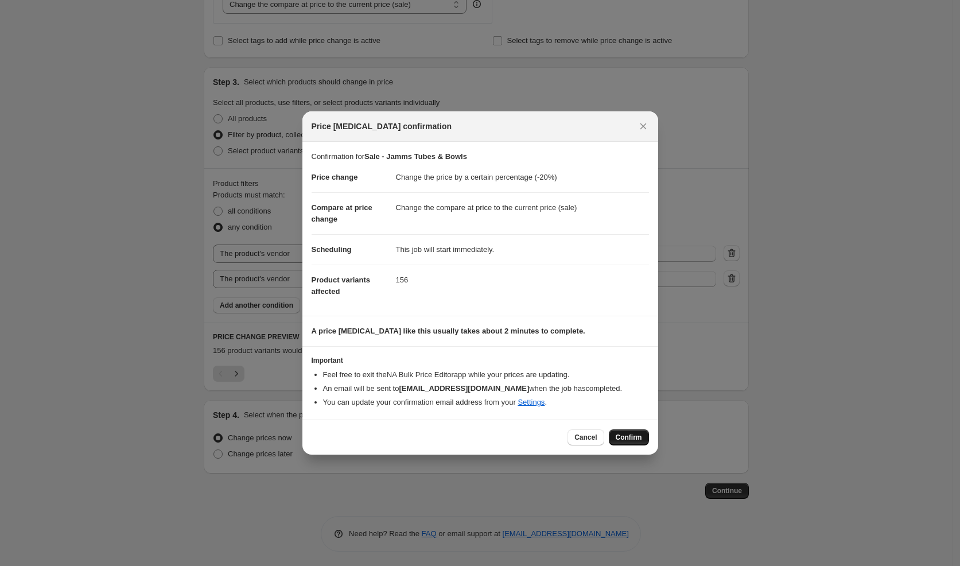
click at [637, 436] on span "Confirm" at bounding box center [629, 437] width 26 height 9
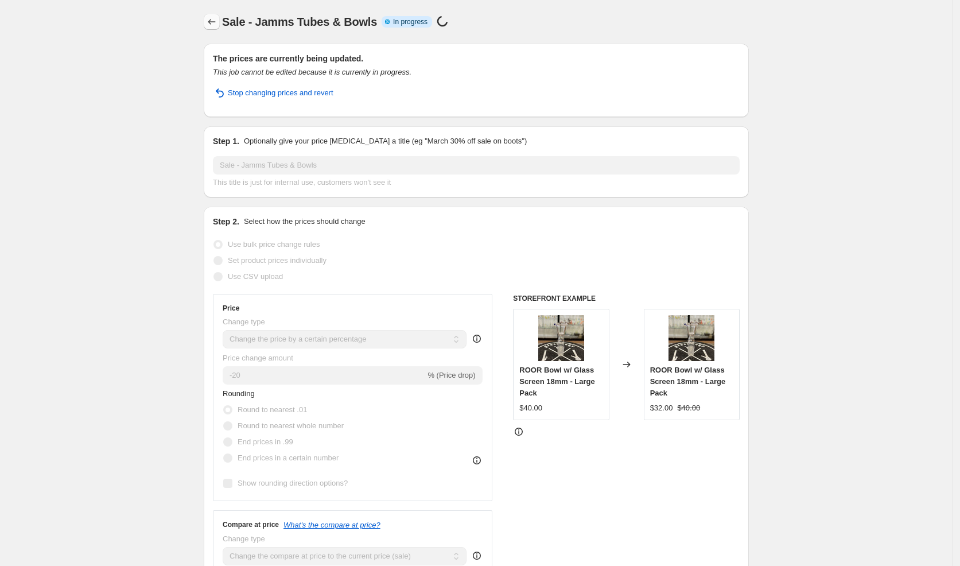
click at [216, 20] on icon "Price change jobs" at bounding box center [211, 21] width 11 height 11
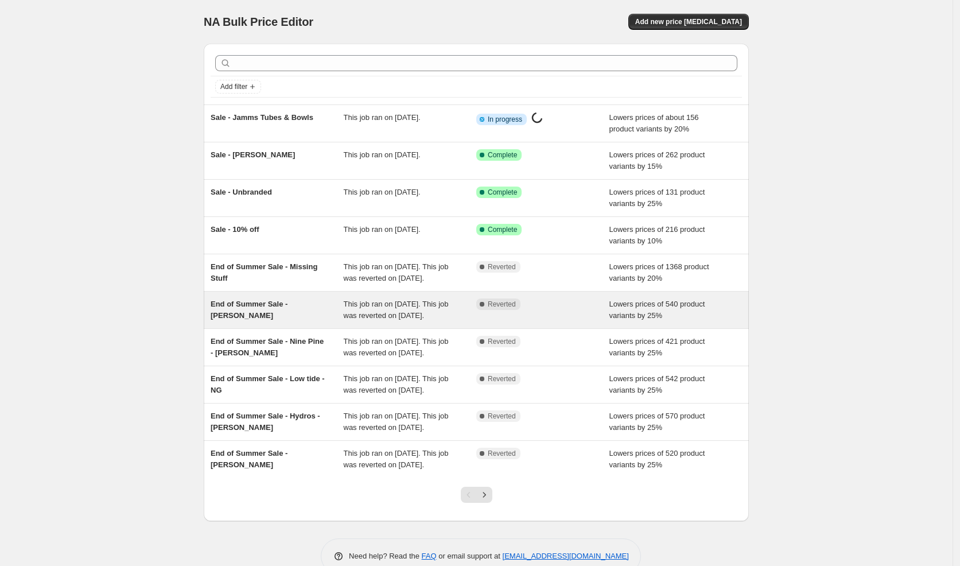
scroll to position [90, 0]
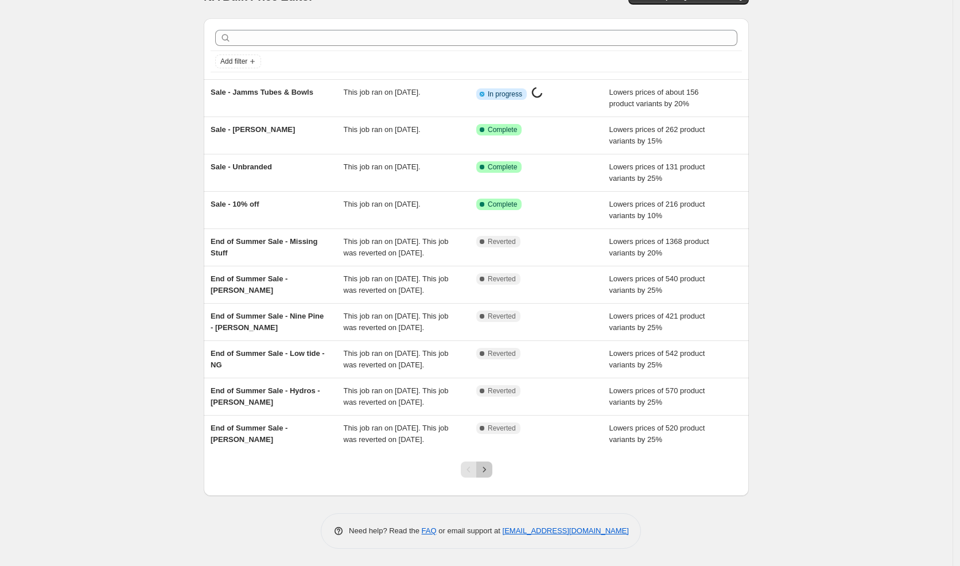
click at [490, 468] on icon "Next" at bounding box center [484, 469] width 11 height 11
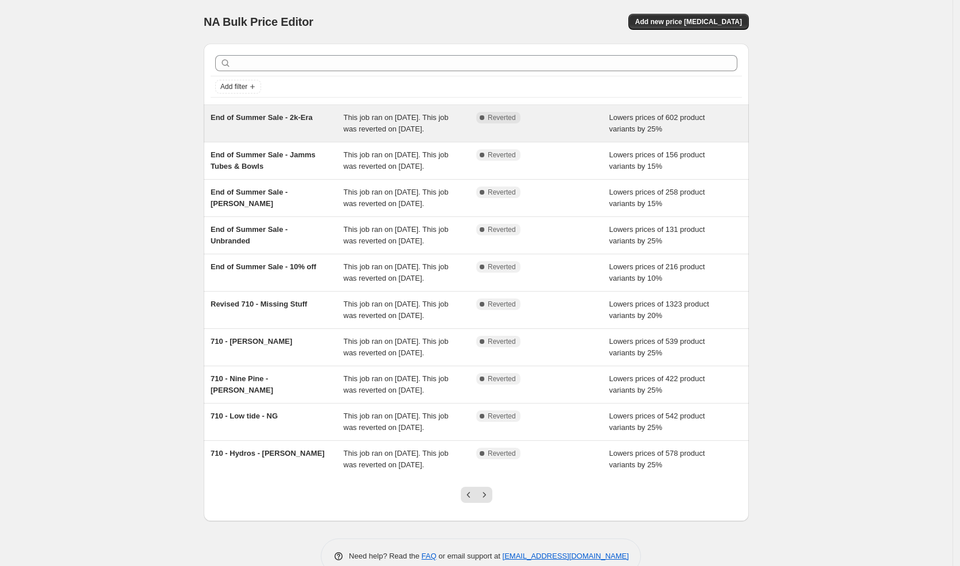
click at [297, 122] on div "End of Summer Sale - 2k-Era" at bounding box center [277, 123] width 133 height 23
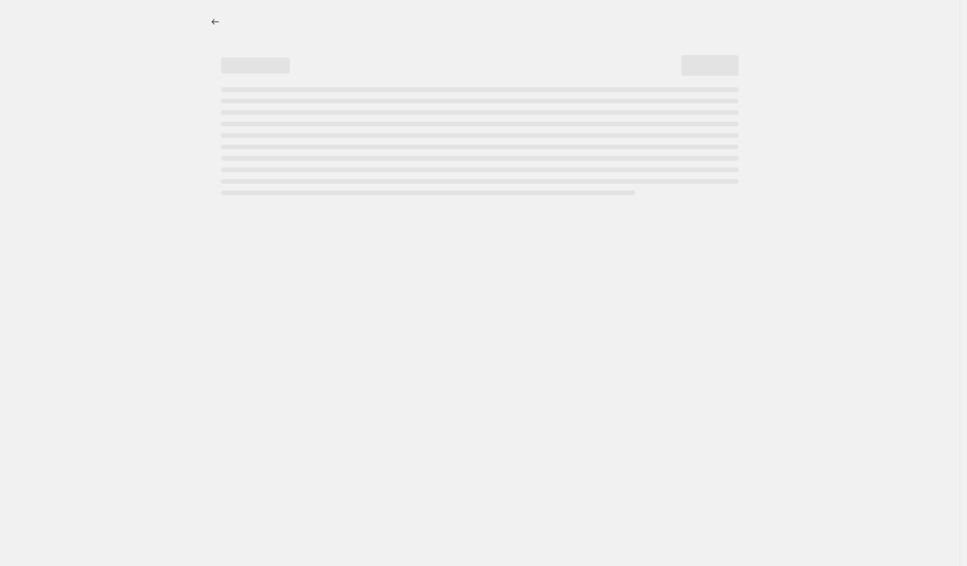
select select "percentage"
select select "vendor"
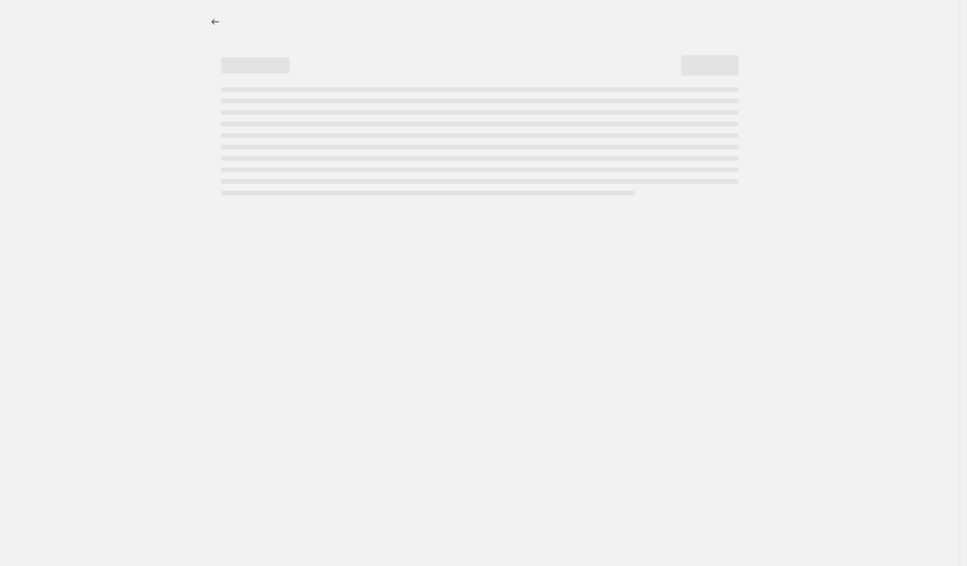
select select "vendor"
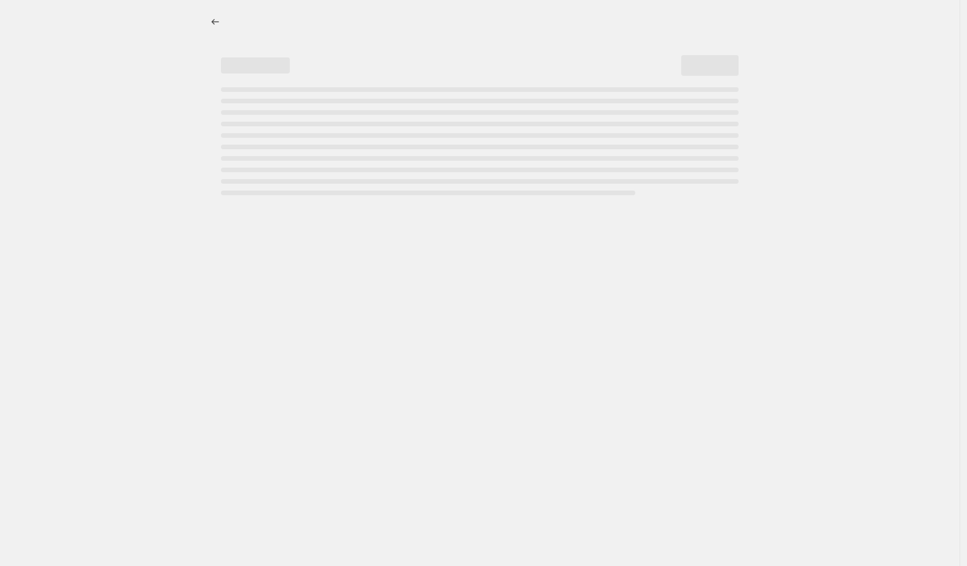
select select "vendor"
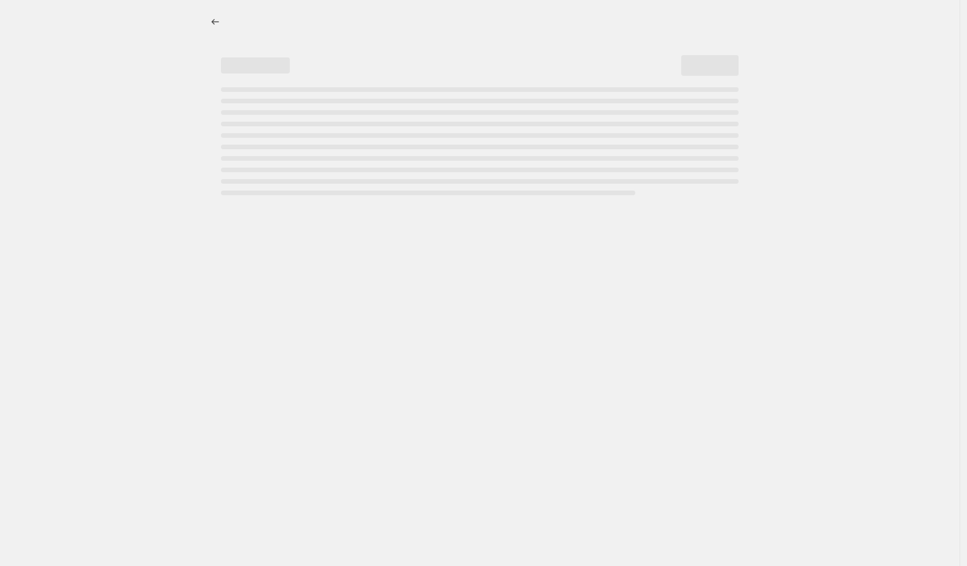
select select "vendor"
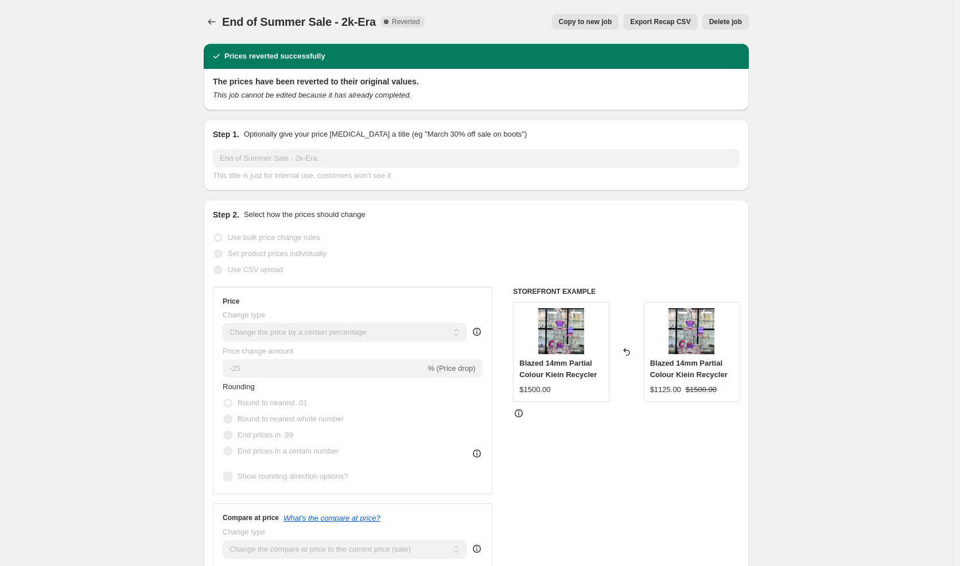
click at [556, 25] on button "Copy to new job" at bounding box center [585, 22] width 67 height 16
select select "percentage"
select select "vendor"
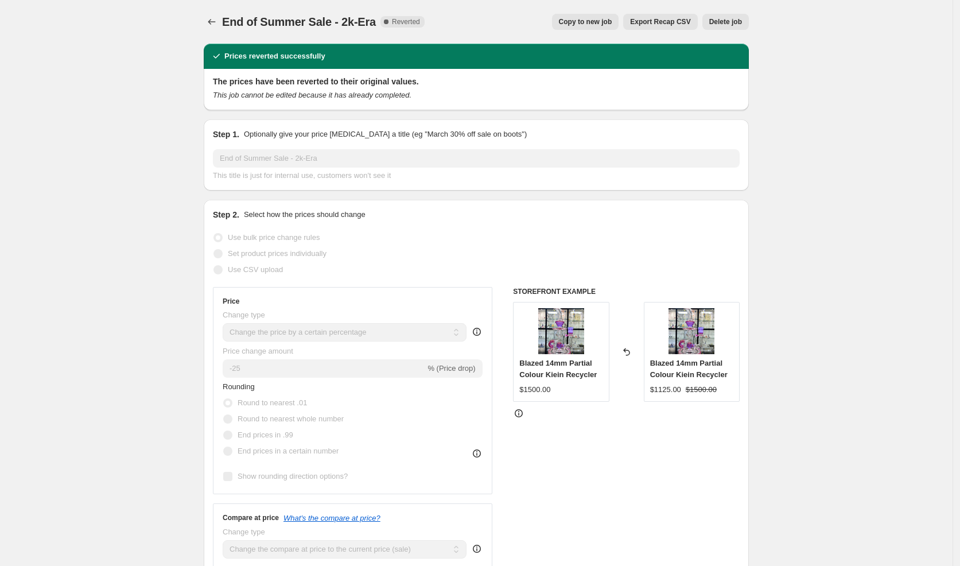
select select "vendor"
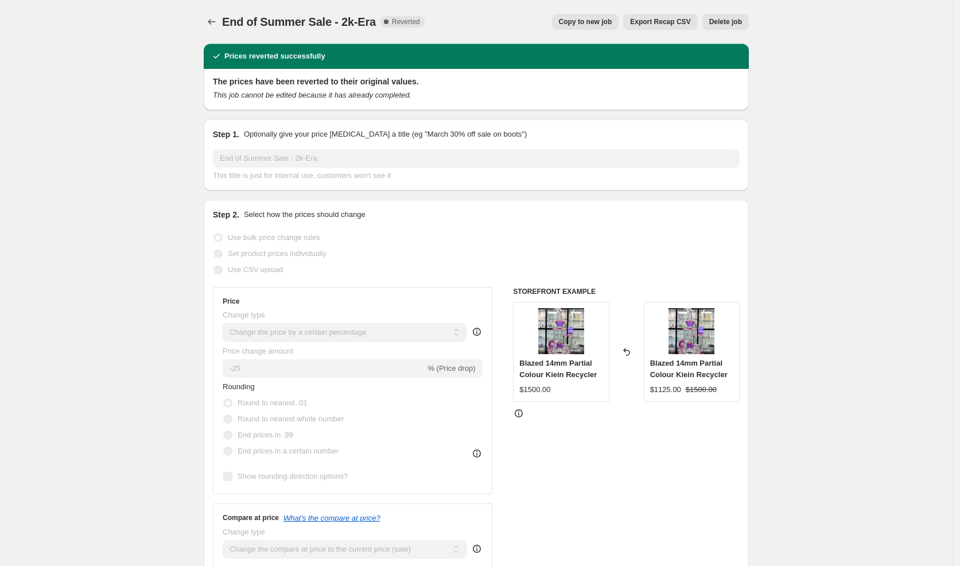
select select "vendor"
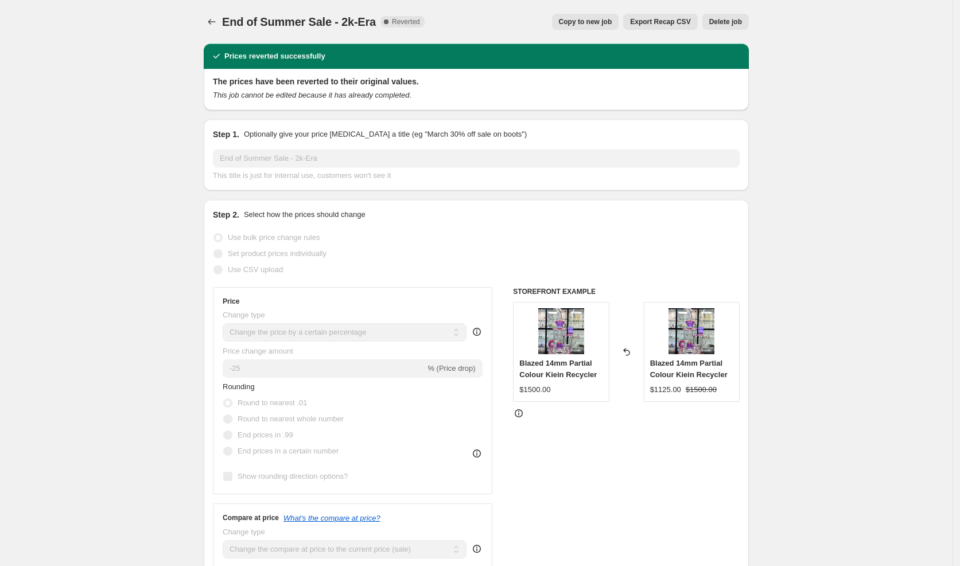
select select "vendor"
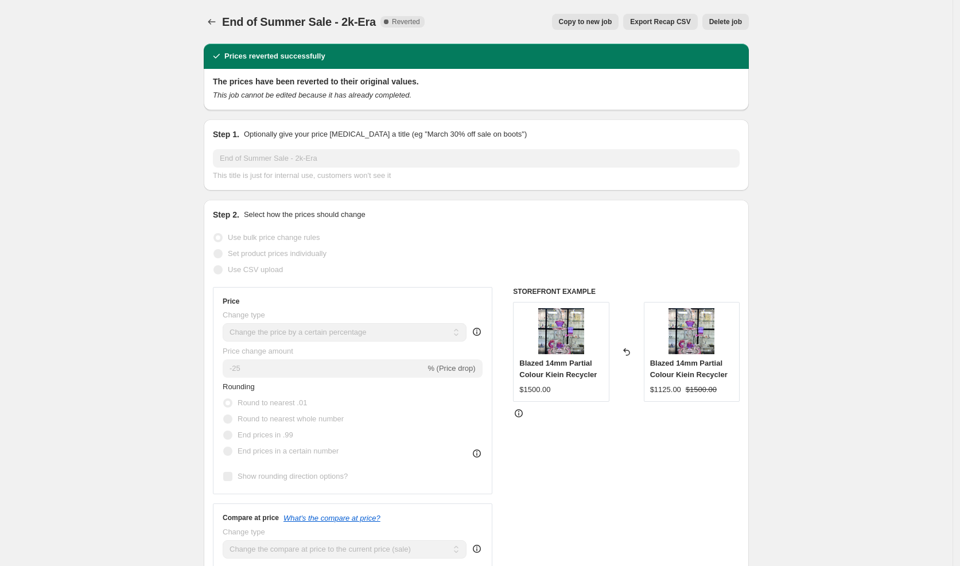
select select "vendor"
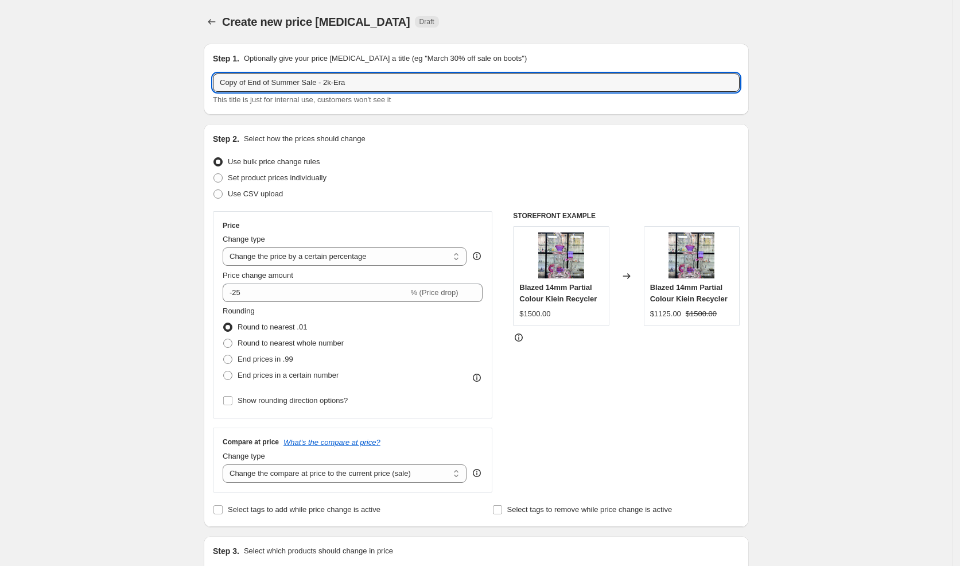
drag, startPoint x: 310, startPoint y: 83, endPoint x: 174, endPoint y: 84, distance: 136.0
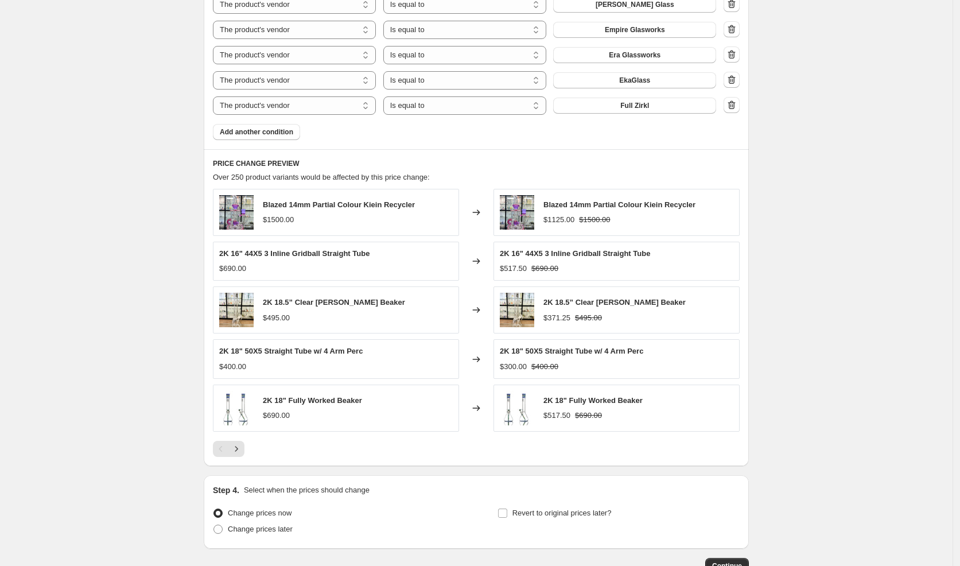
scroll to position [1144, 0]
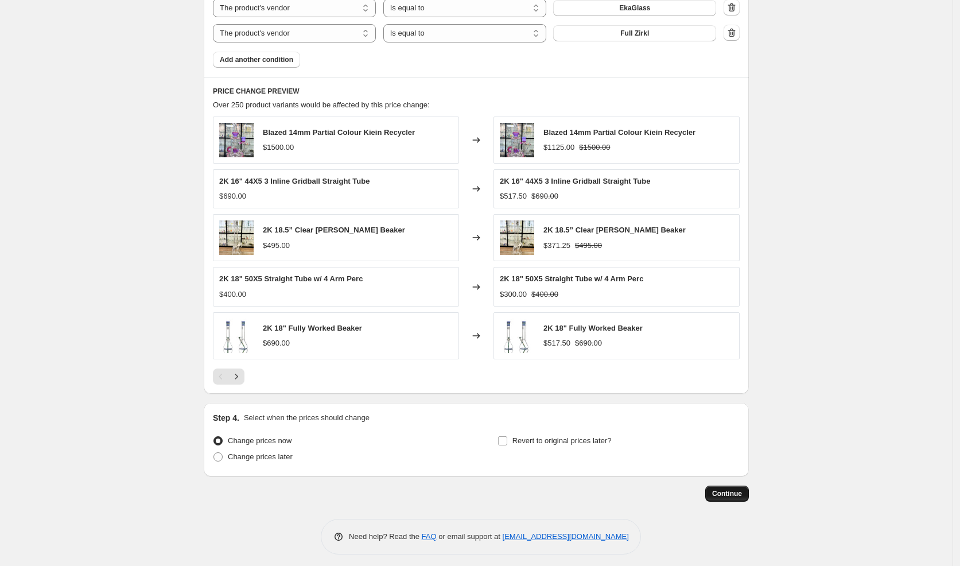
type input "Sale - 2k-Era"
click at [726, 492] on span "Continue" at bounding box center [727, 493] width 30 height 9
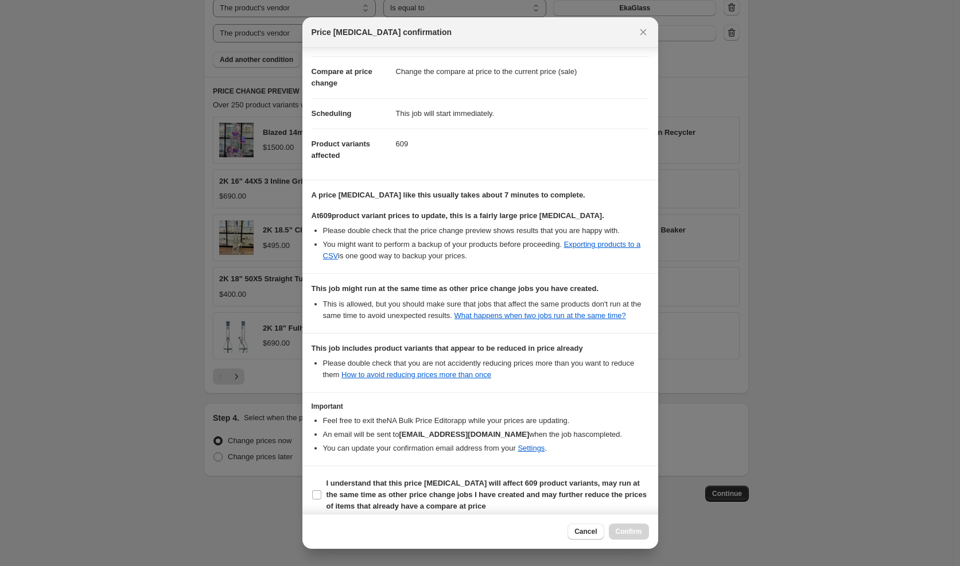
scroll to position [60, 0]
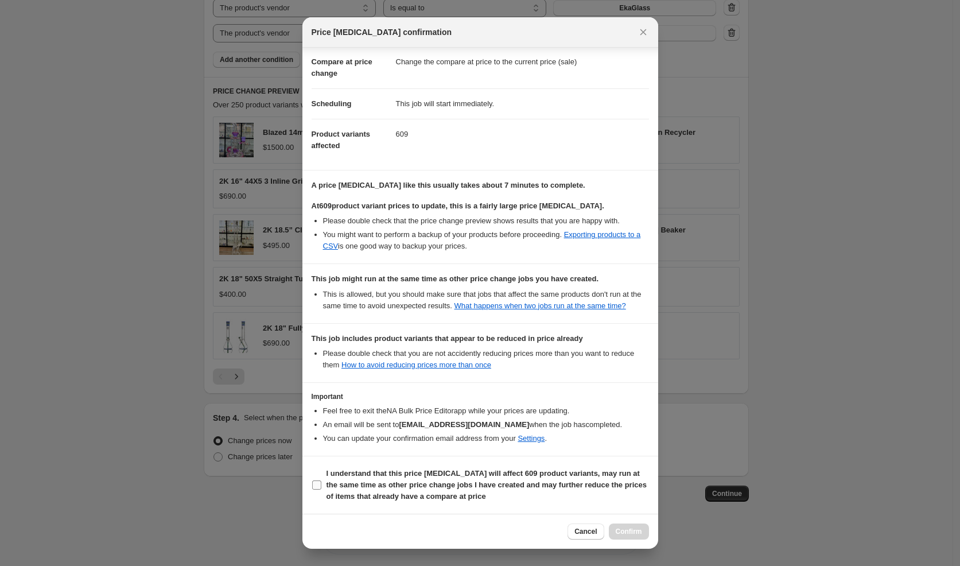
click at [422, 490] on b "I understand that this price [MEDICAL_DATA] will affect 609 product variants, m…" at bounding box center [487, 485] width 320 height 32
click at [321, 490] on input "I understand that this price [MEDICAL_DATA] will affect 609 product variants, m…" at bounding box center [316, 484] width 9 height 9
checkbox input "true"
click at [632, 528] on span "Confirm" at bounding box center [629, 531] width 26 height 9
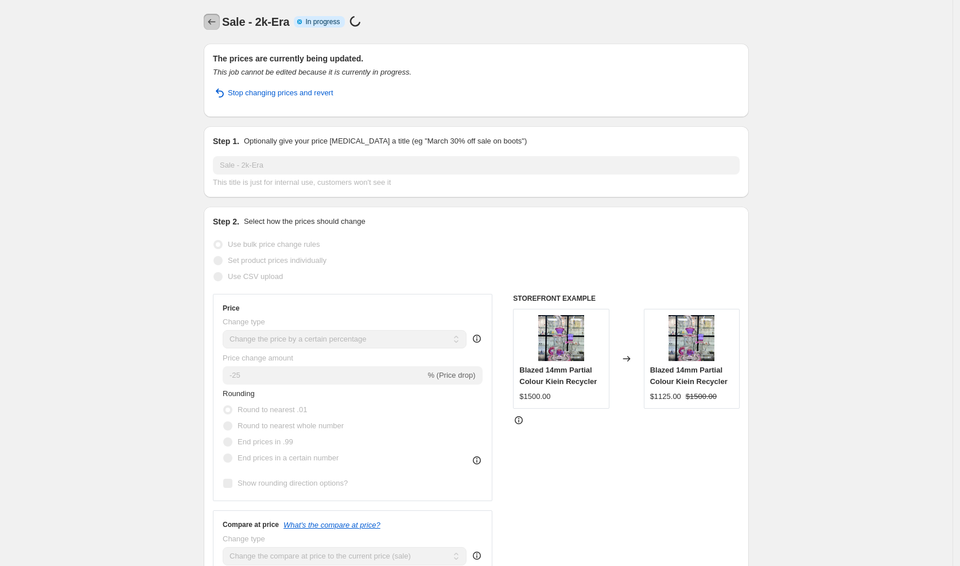
click at [215, 24] on icon "Price change jobs" at bounding box center [211, 21] width 11 height 11
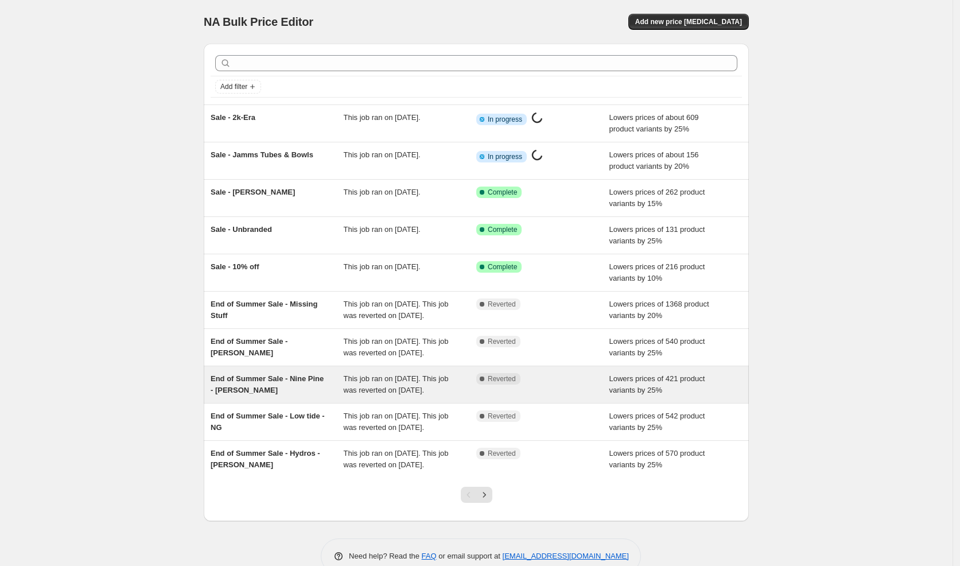
scroll to position [79, 0]
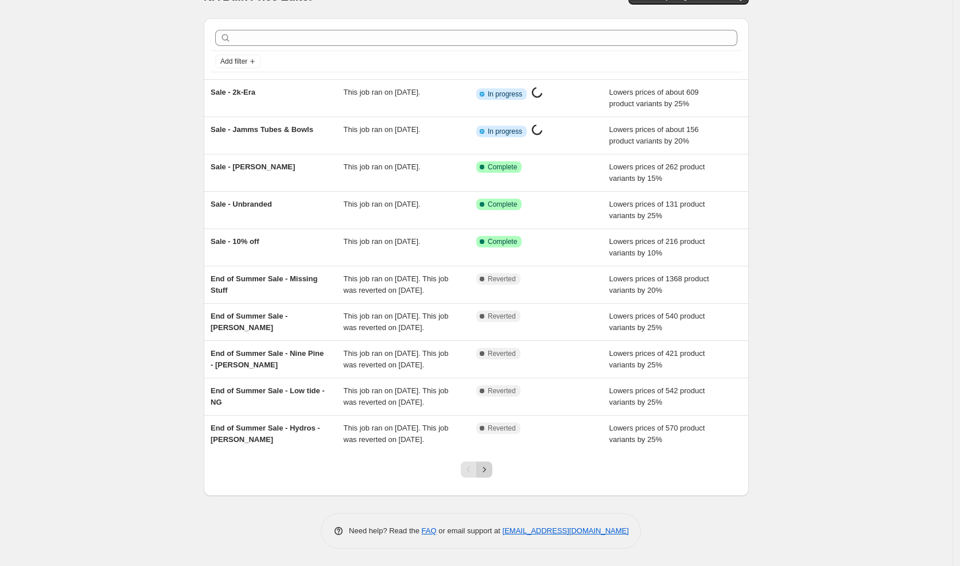
click at [488, 471] on icon "Next" at bounding box center [484, 469] width 11 height 11
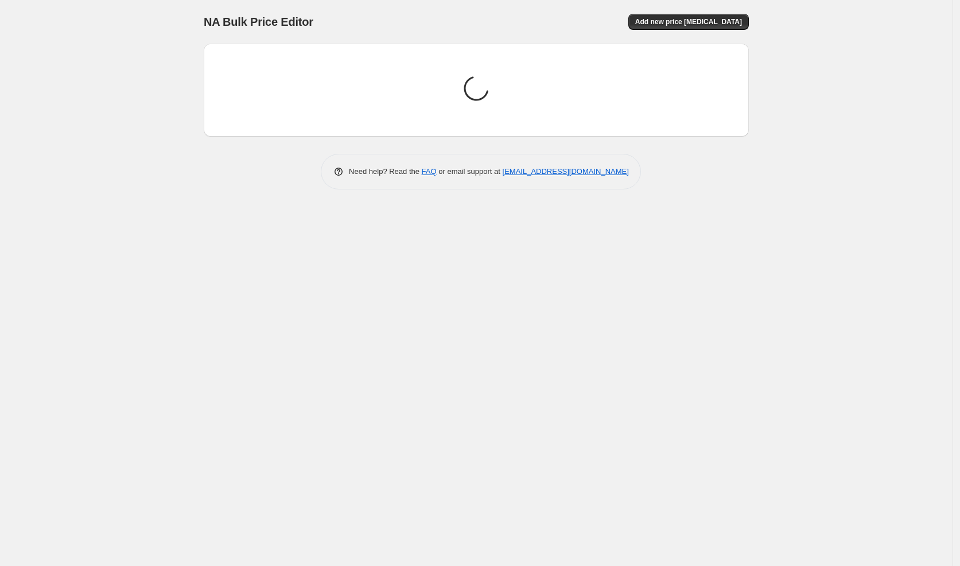
scroll to position [0, 0]
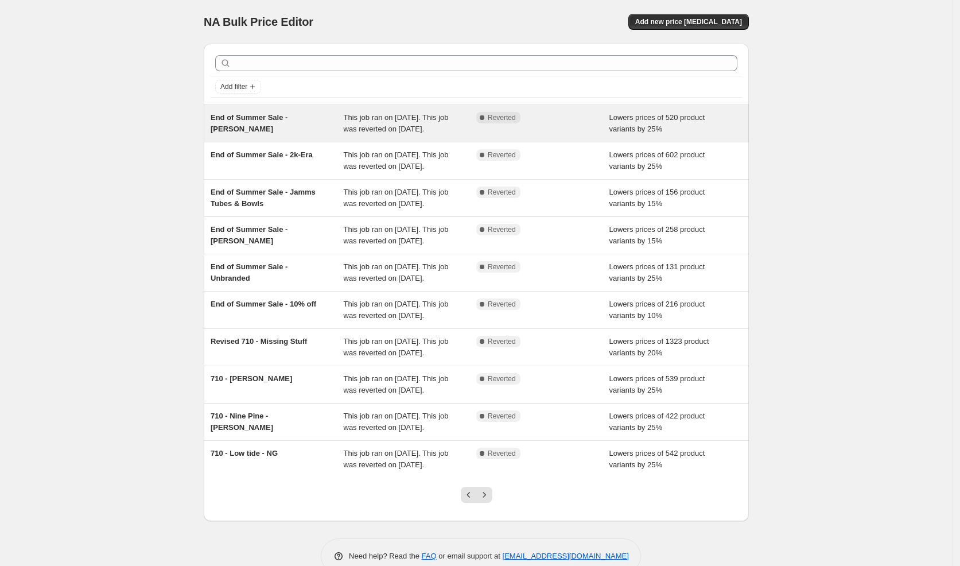
click at [306, 133] on div "End of Summer Sale - [PERSON_NAME]" at bounding box center [277, 123] width 133 height 23
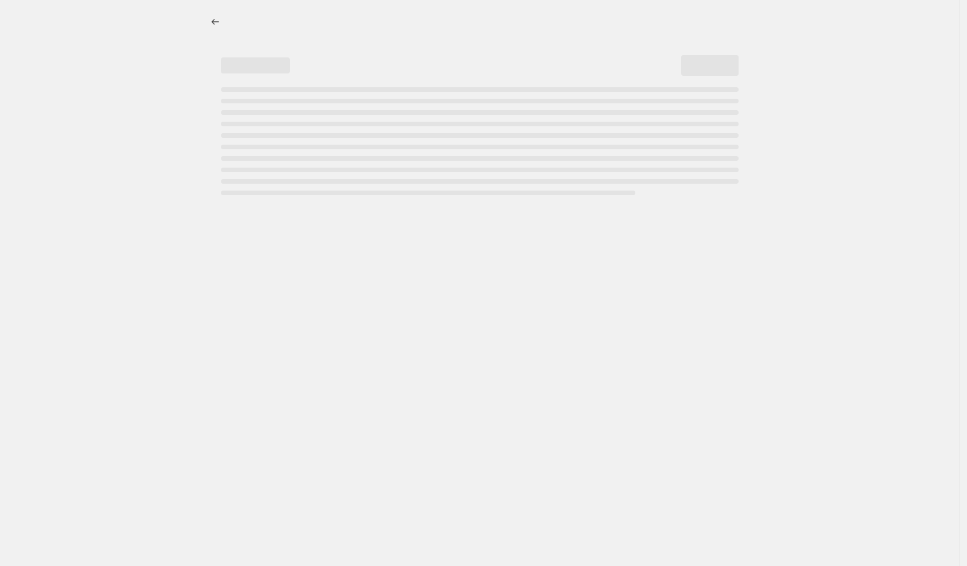
select select "percentage"
select select "vendor"
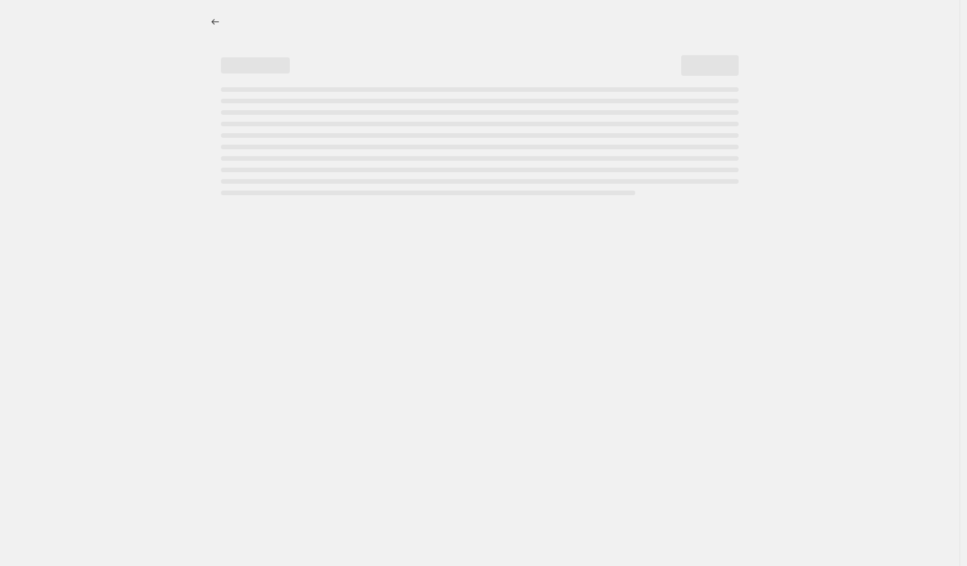
select select "vendor"
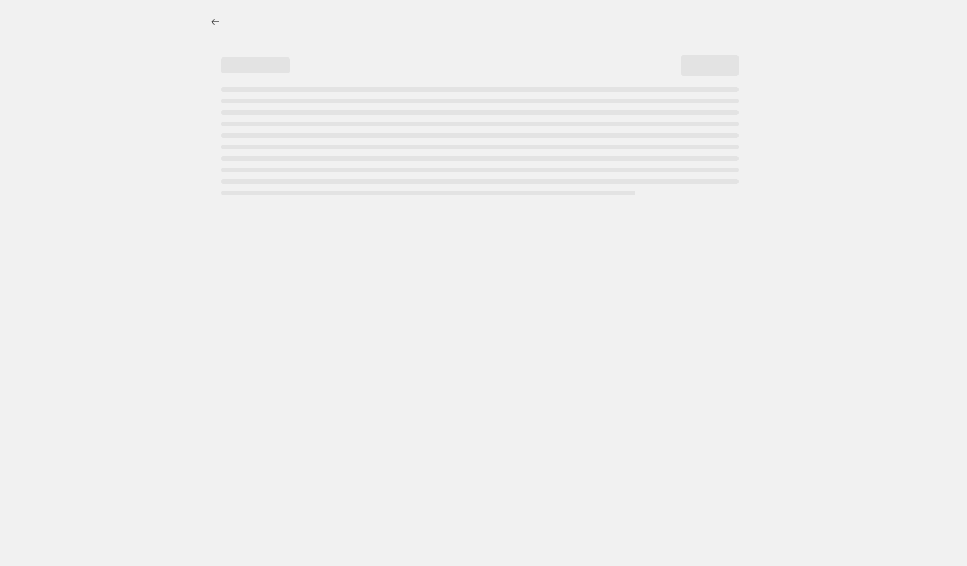
select select "vendor"
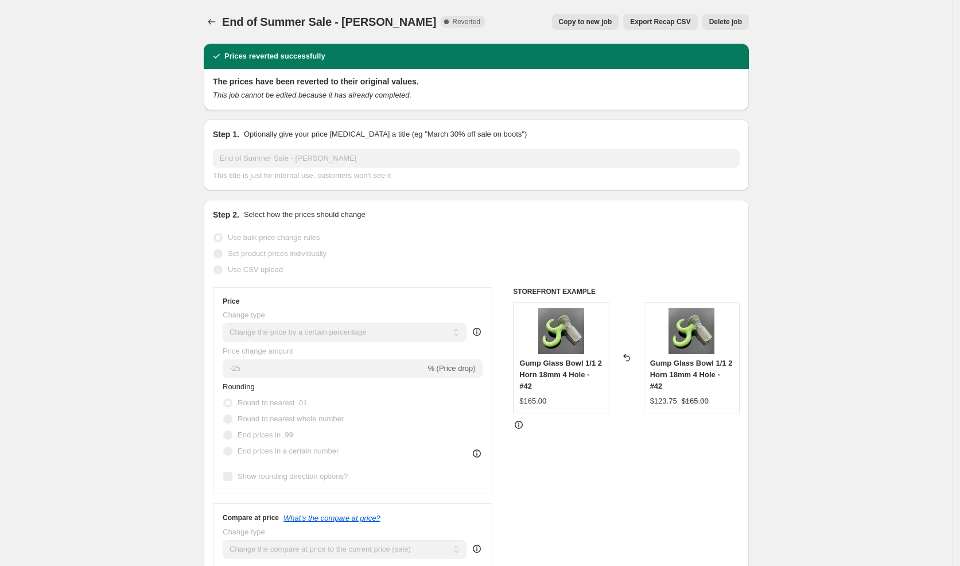
click at [583, 19] on span "Copy to new job" at bounding box center [585, 21] width 53 height 9
select select "percentage"
select select "vendor"
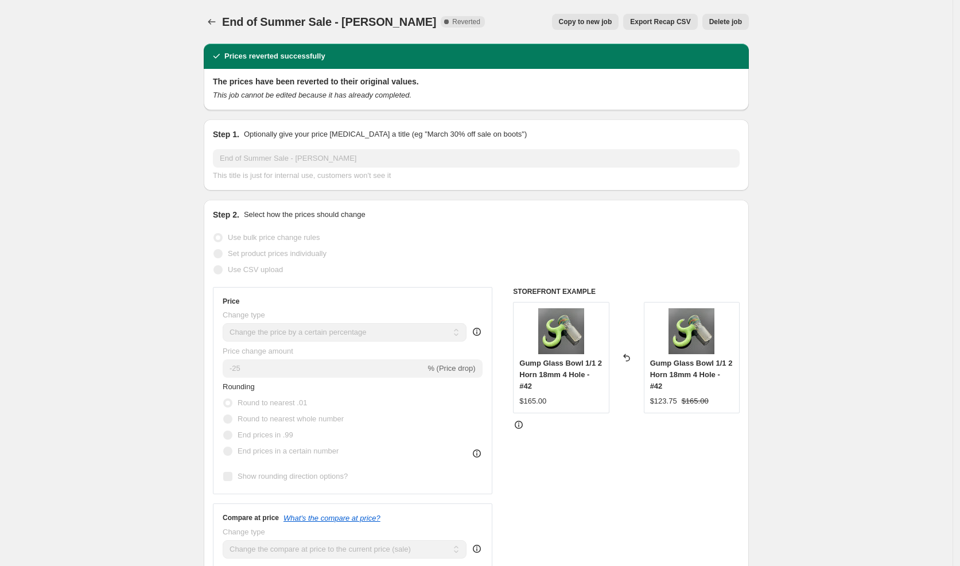
select select "vendor"
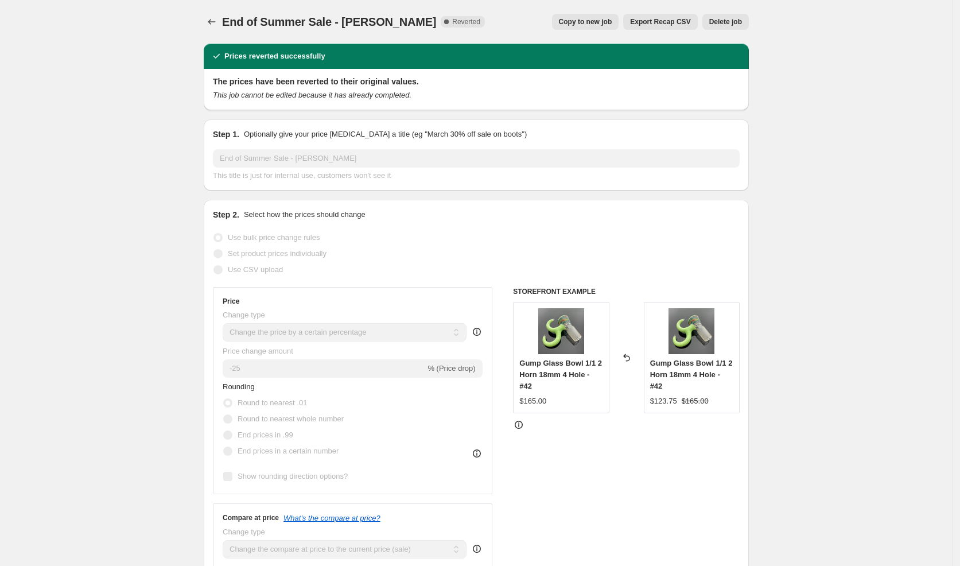
select select "vendor"
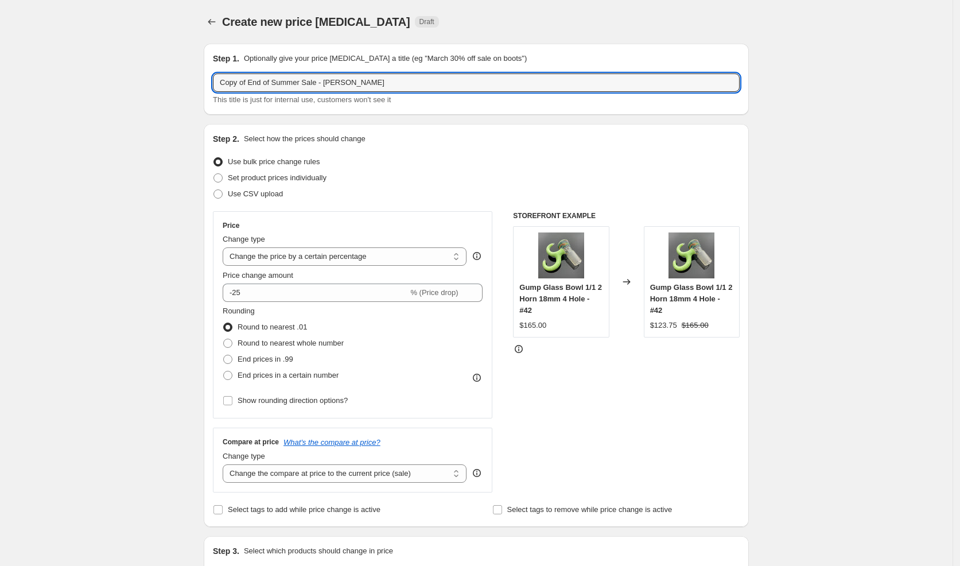
drag, startPoint x: 308, startPoint y: 84, endPoint x: 143, endPoint y: 82, distance: 164.7
type input "Sale - [PERSON_NAME]"
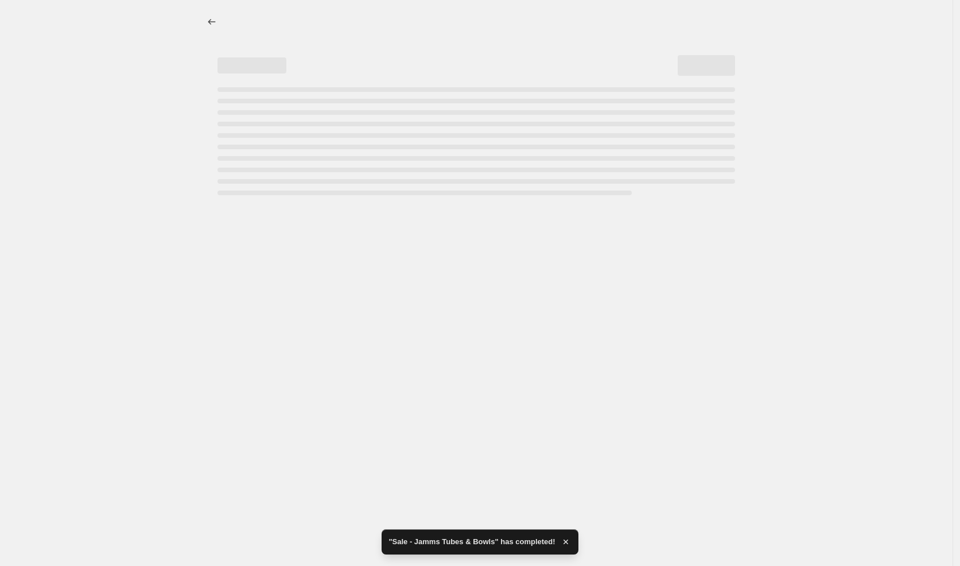
select select "percentage"
select select "vendor"
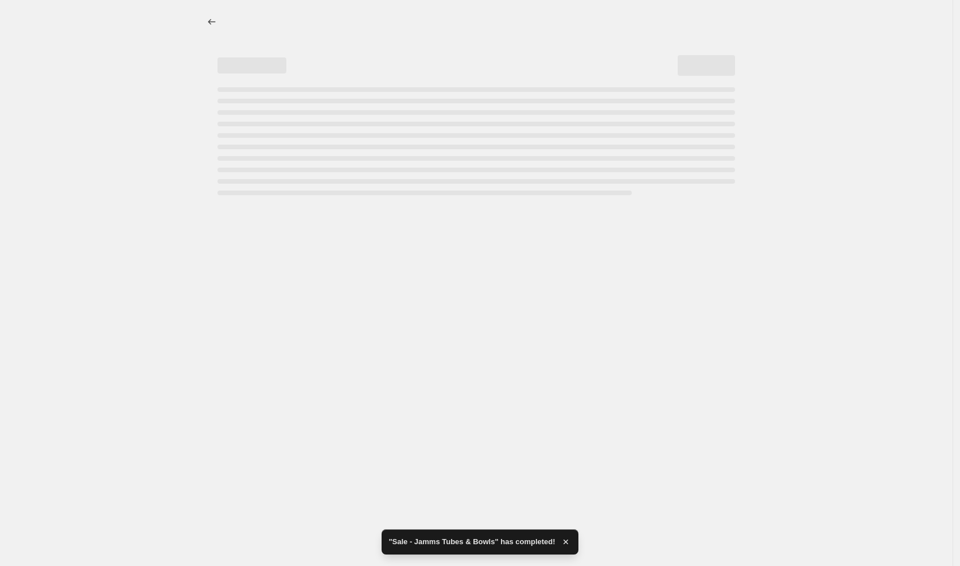
select select "vendor"
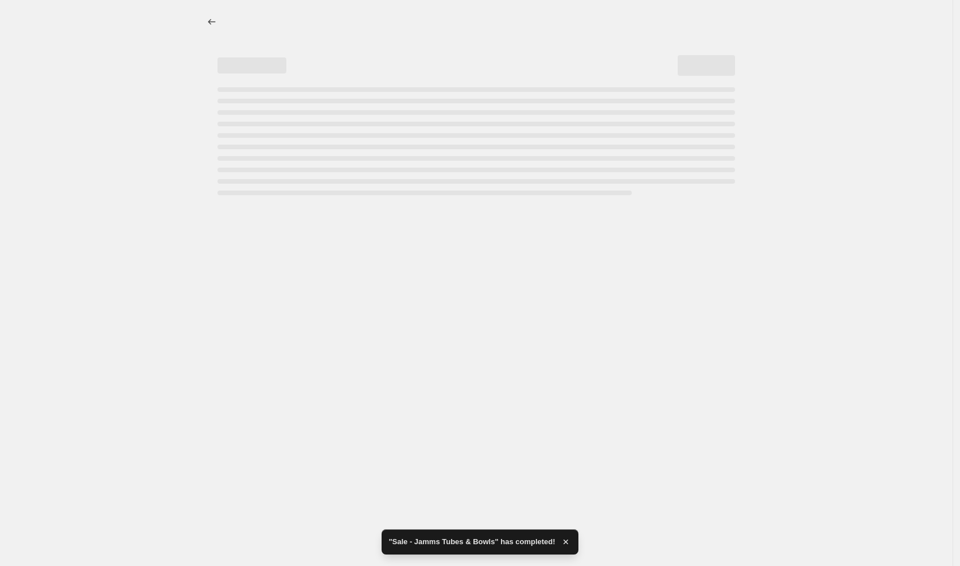
select select "vendor"
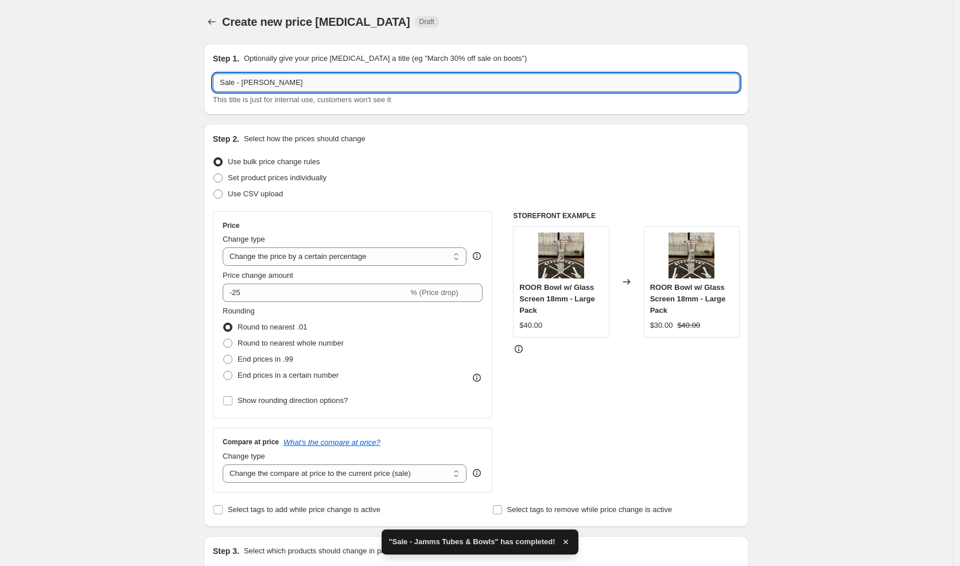
click at [224, 86] on input "Sale - [PERSON_NAME]" at bounding box center [476, 82] width 527 height 18
click at [226, 84] on input "Sale - [PERSON_NAME]" at bounding box center [476, 82] width 527 height 18
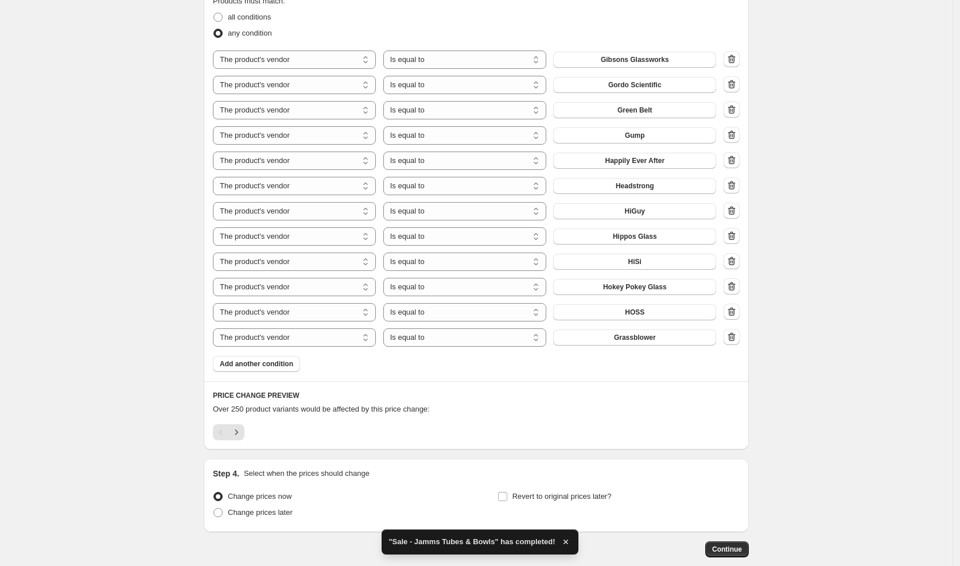
scroll to position [721, 0]
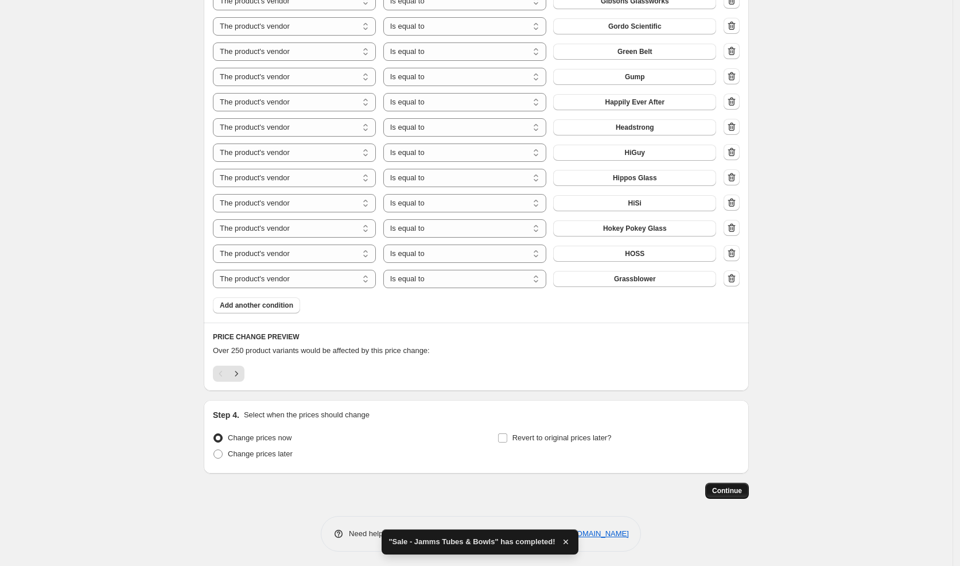
type input "Sale - [PERSON_NAME]"
click at [736, 486] on span "Continue" at bounding box center [727, 490] width 30 height 9
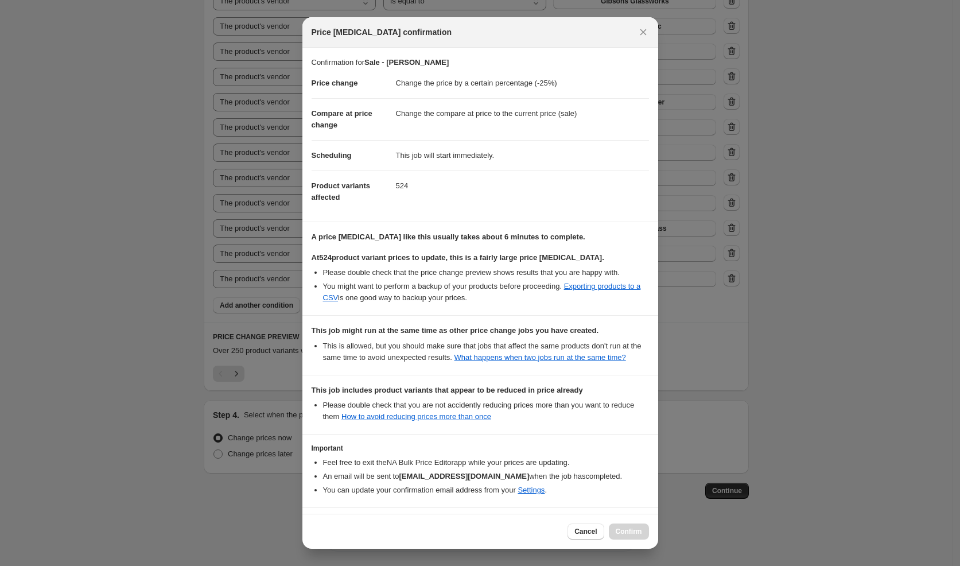
scroll to position [60, 0]
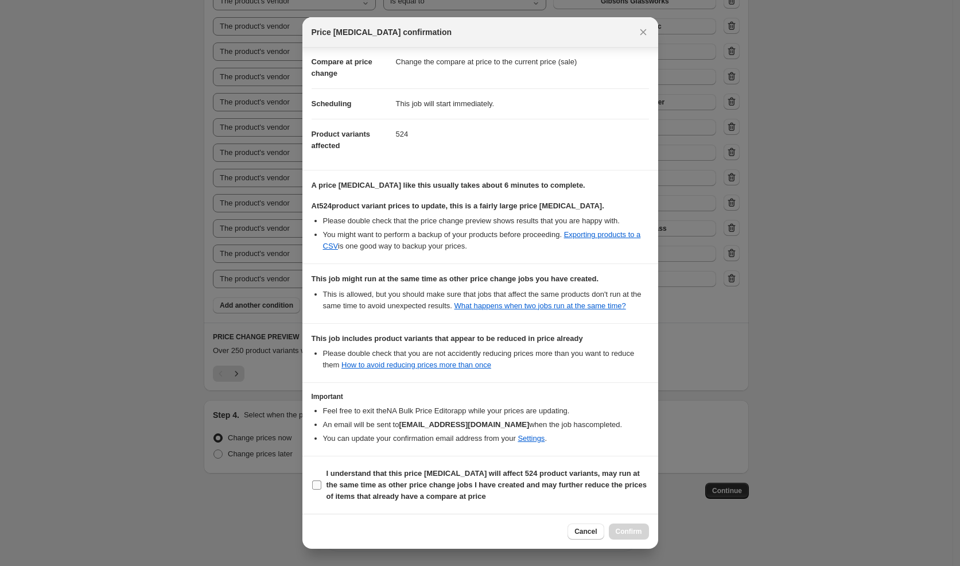
drag, startPoint x: 483, startPoint y: 492, endPoint x: 492, endPoint y: 492, distance: 9.8
click at [483, 492] on b "I understand that this price [MEDICAL_DATA] will affect 524 product variants, m…" at bounding box center [487, 485] width 320 height 32
click at [321, 490] on input "I understand that this price [MEDICAL_DATA] will affect 524 product variants, m…" at bounding box center [316, 484] width 9 height 9
checkbox input "true"
click at [628, 533] on span "Confirm" at bounding box center [629, 531] width 26 height 9
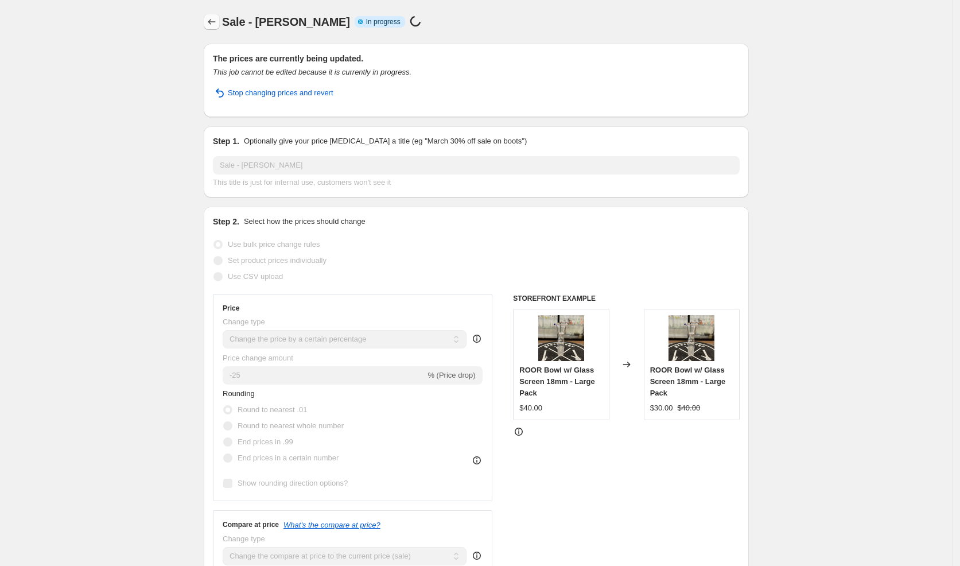
click at [212, 22] on icon "Price change jobs" at bounding box center [211, 22] width 7 height 6
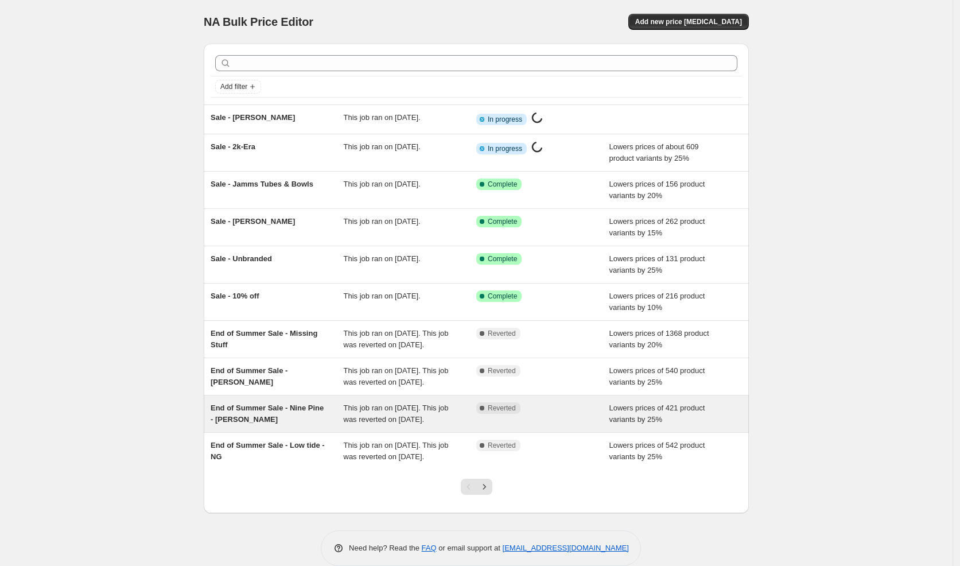
scroll to position [67, 0]
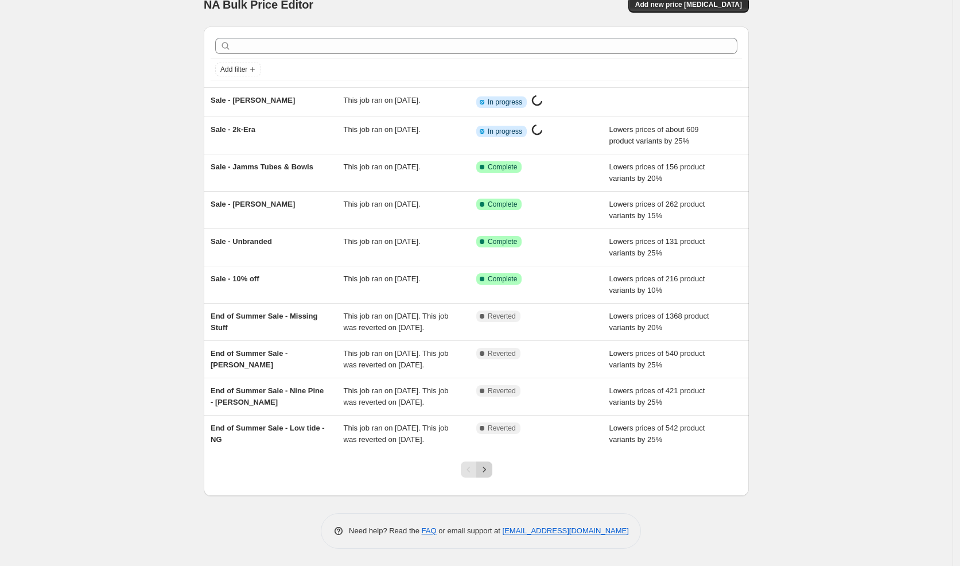
click at [490, 470] on icon "Next" at bounding box center [484, 469] width 11 height 11
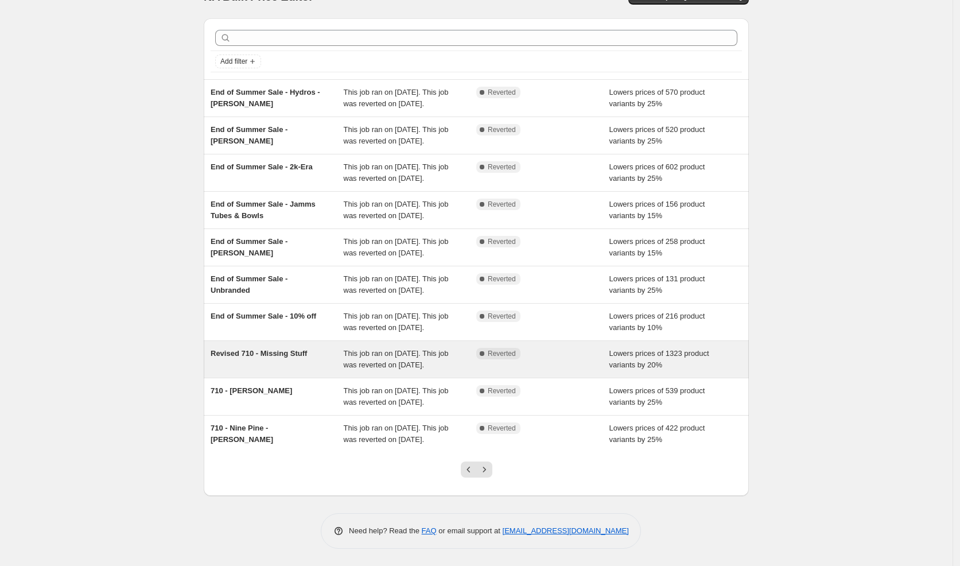
scroll to position [0, 0]
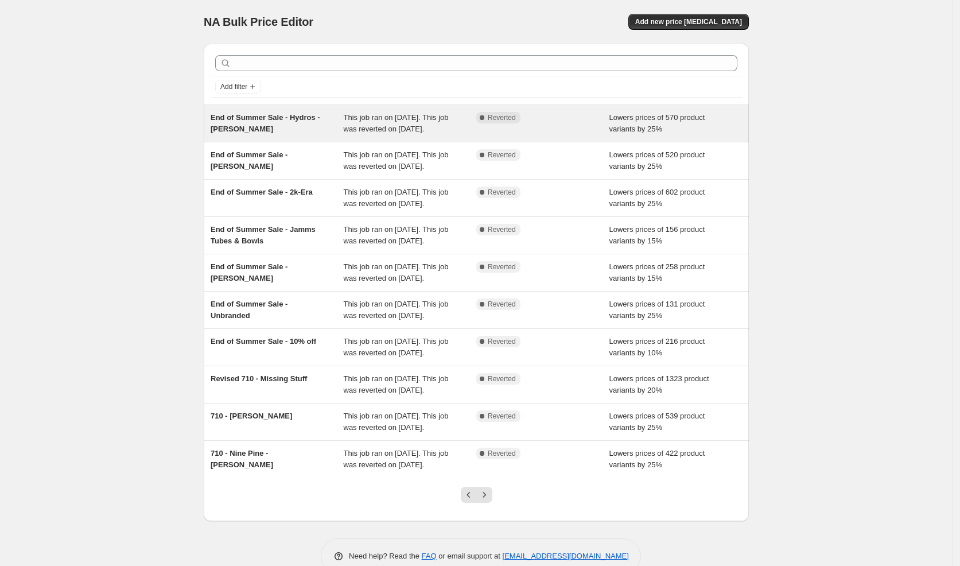
click at [288, 129] on div "End of Summer Sale - Hydros - [PERSON_NAME]" at bounding box center [277, 123] width 133 height 23
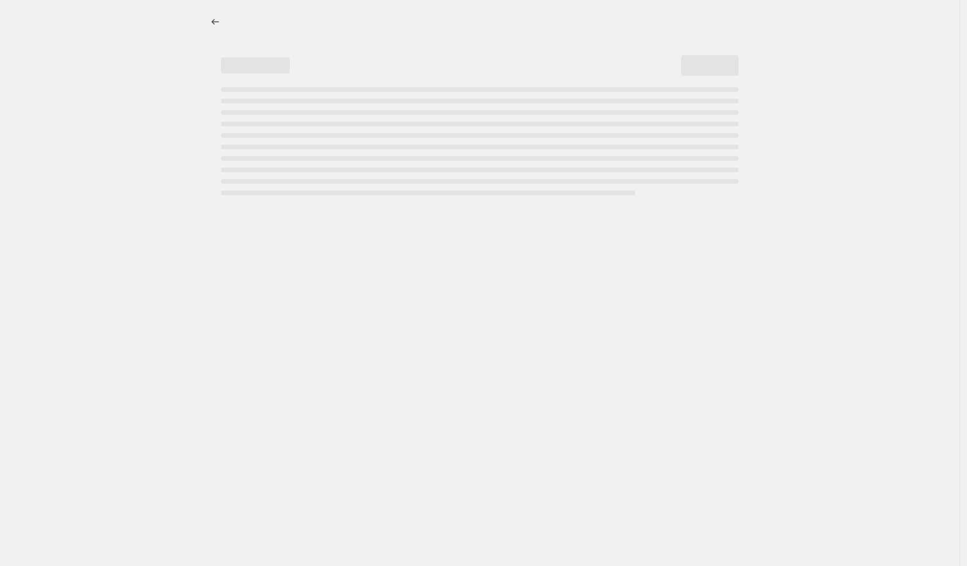
select select "percentage"
select select "vendor"
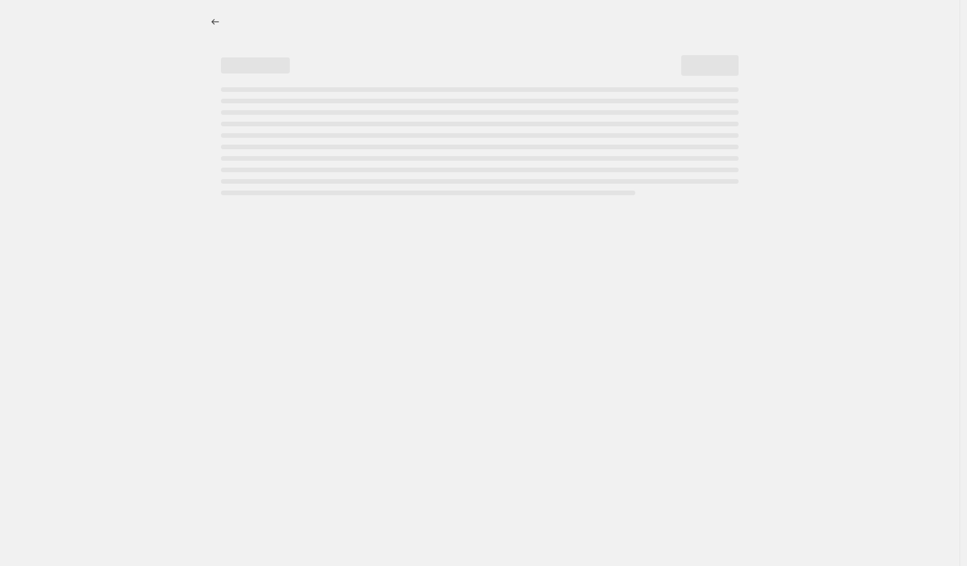
select select "vendor"
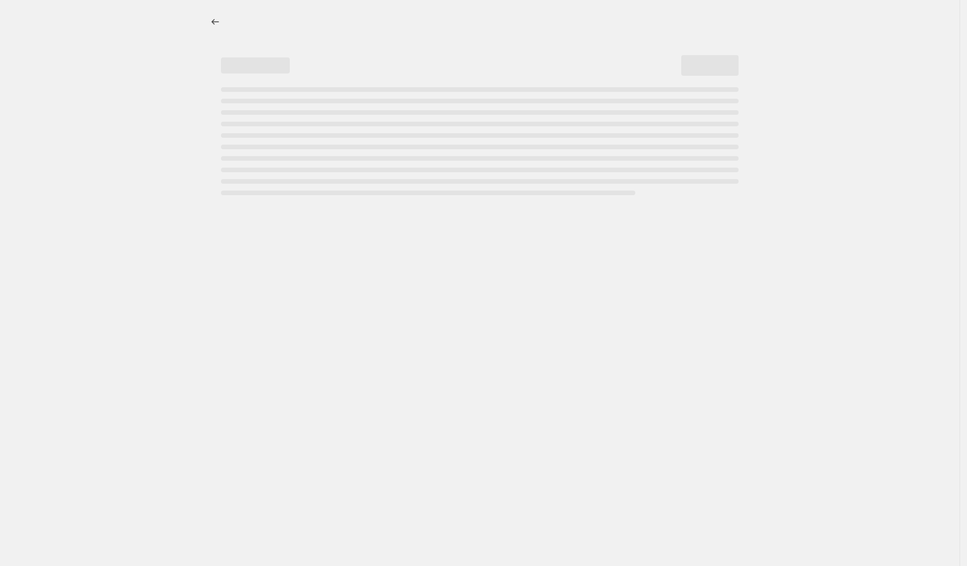
select select "vendor"
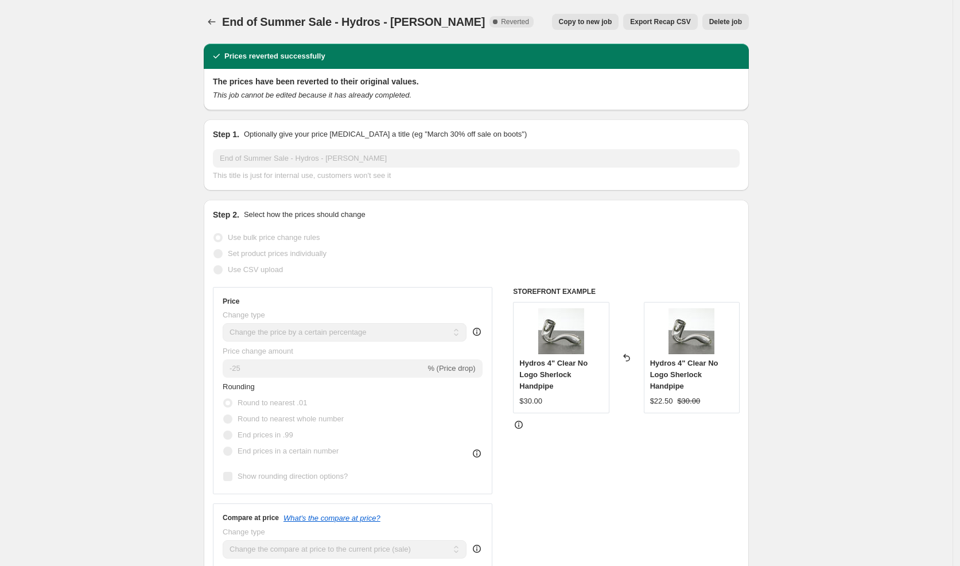
click at [603, 20] on span "Copy to new job" at bounding box center [585, 21] width 53 height 9
select select "percentage"
select select "vendor"
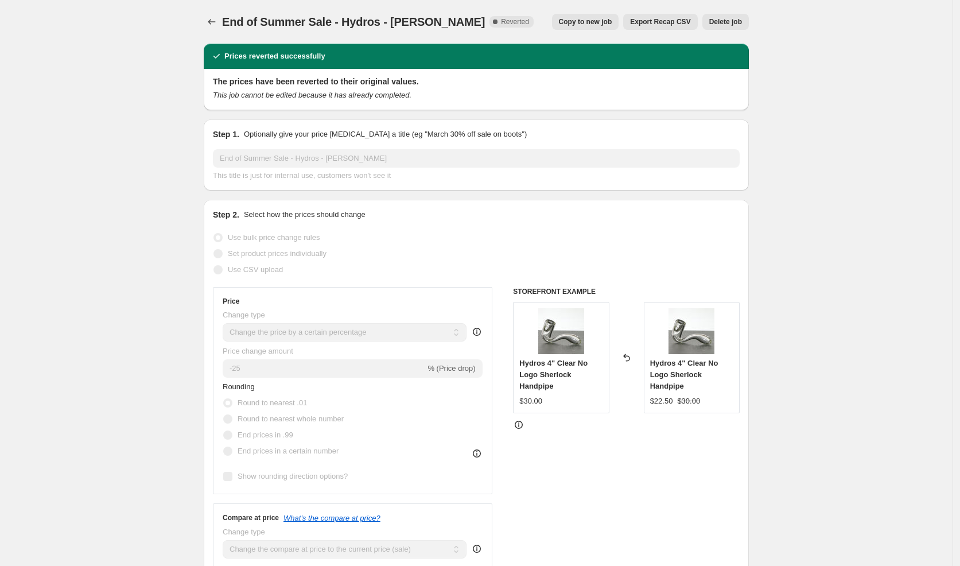
select select "vendor"
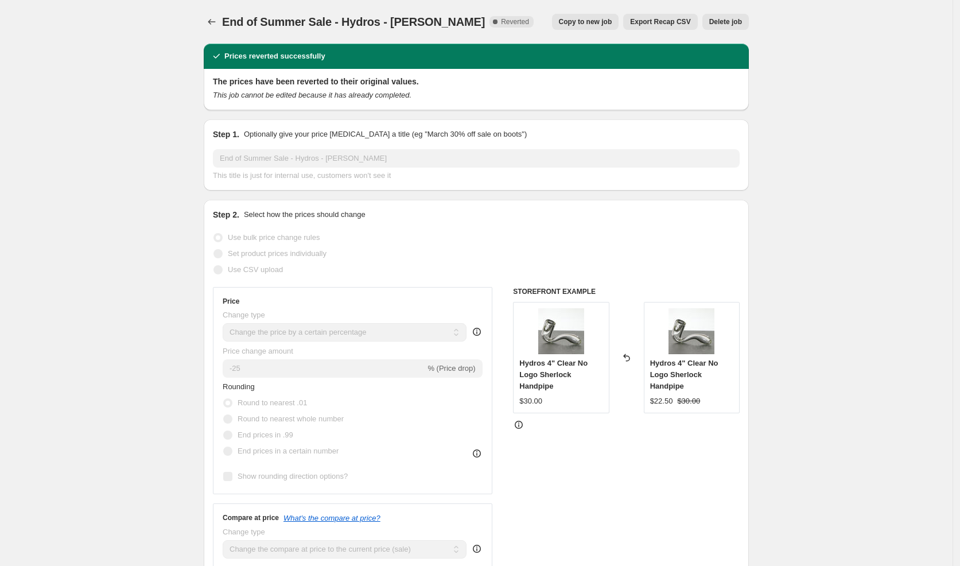
select select "vendor"
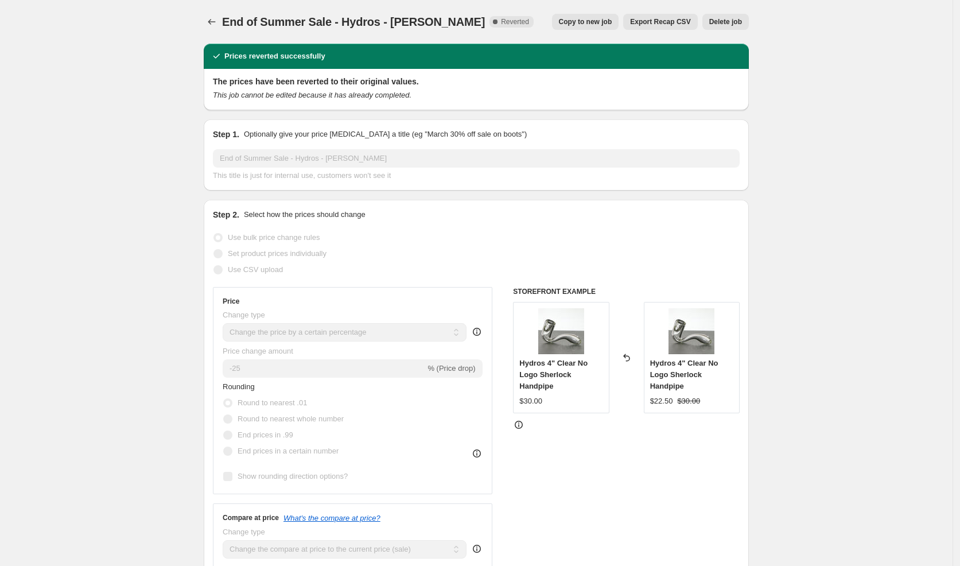
select select "vendor"
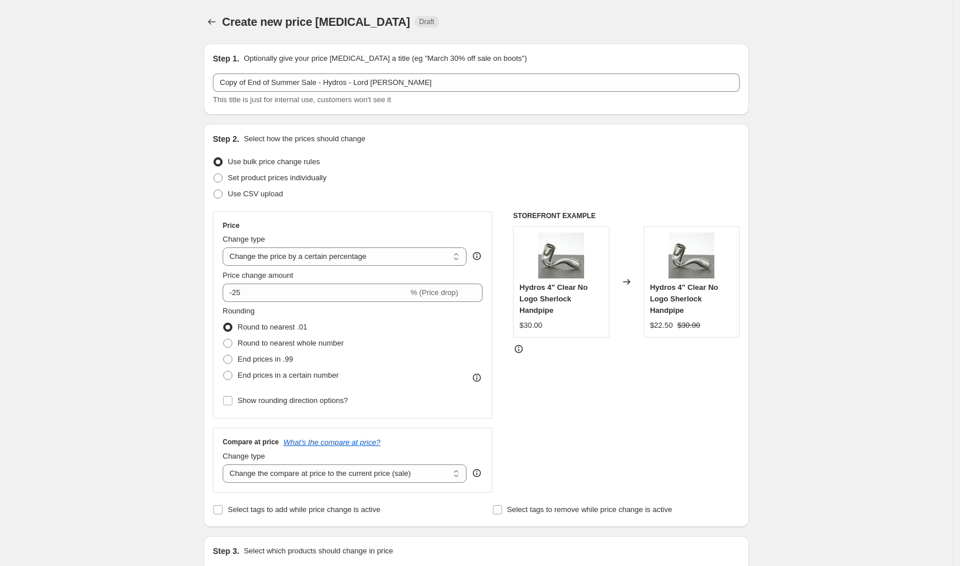
scroll to position [1, 0]
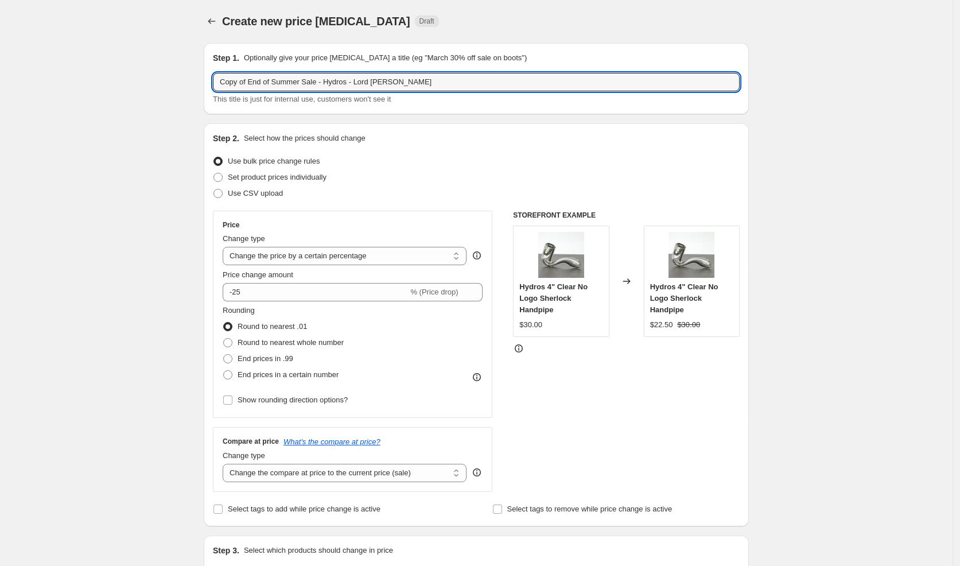
drag, startPoint x: 310, startPoint y: 83, endPoint x: 149, endPoint y: 77, distance: 160.8
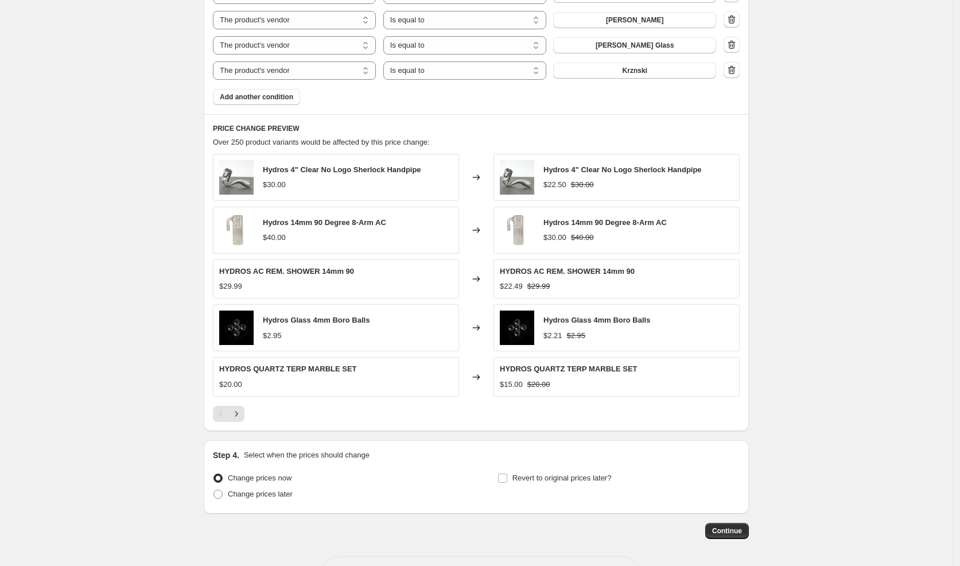
scroll to position [1018, 0]
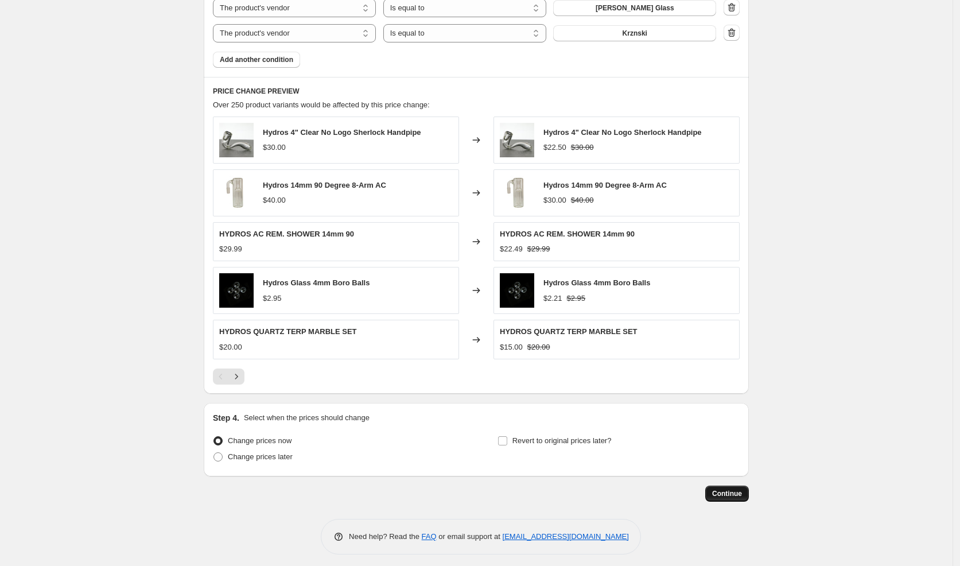
type input "Sale - Hydros - [PERSON_NAME]"
click at [725, 492] on span "Continue" at bounding box center [727, 493] width 30 height 9
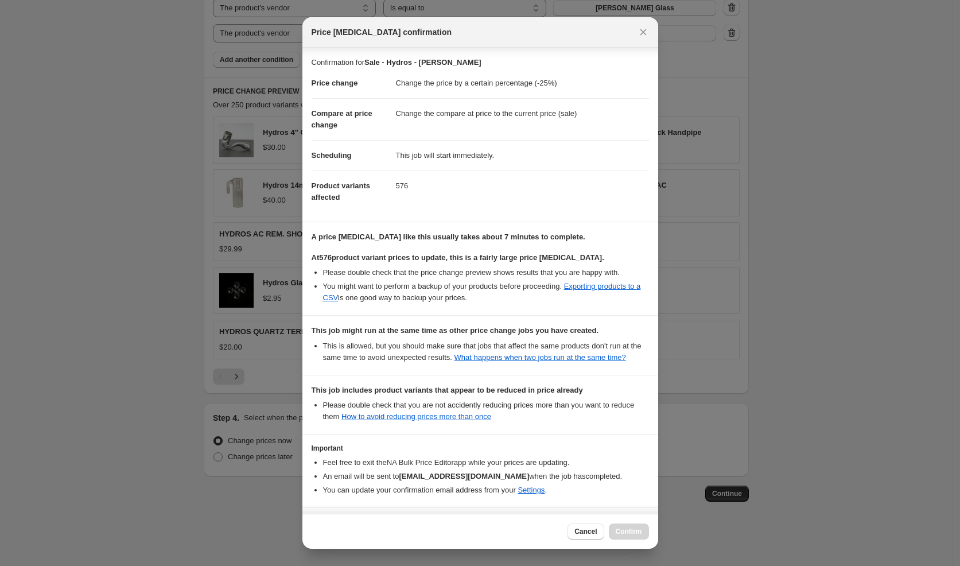
scroll to position [60, 0]
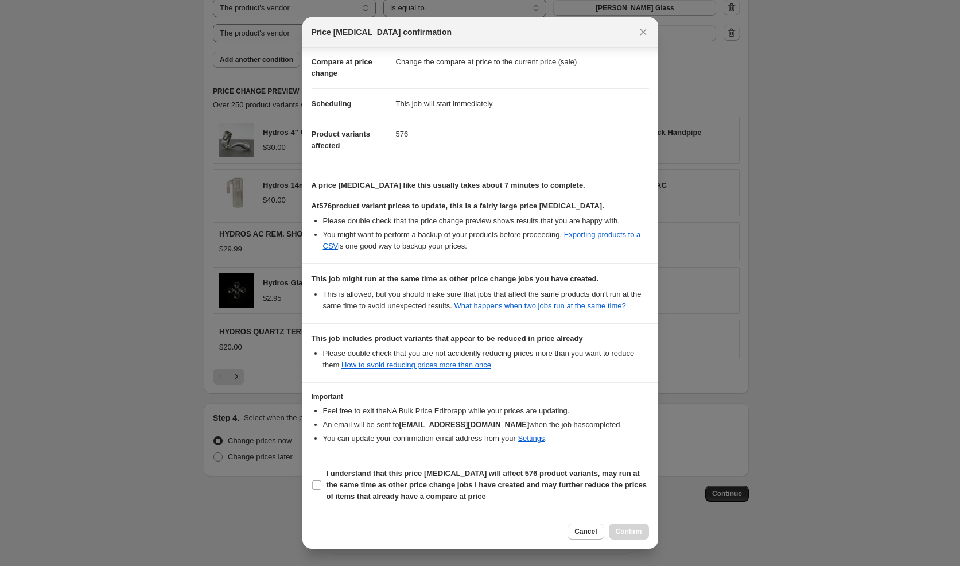
drag, startPoint x: 456, startPoint y: 485, endPoint x: 565, endPoint y: 510, distance: 111.4
click at [456, 485] on b "I understand that this price [MEDICAL_DATA] will affect 576 product variants, m…" at bounding box center [487, 485] width 320 height 32
click at [321, 485] on input "I understand that this price [MEDICAL_DATA] will affect 576 product variants, m…" at bounding box center [316, 484] width 9 height 9
checkbox input "true"
click at [625, 533] on span "Confirm" at bounding box center [629, 531] width 26 height 9
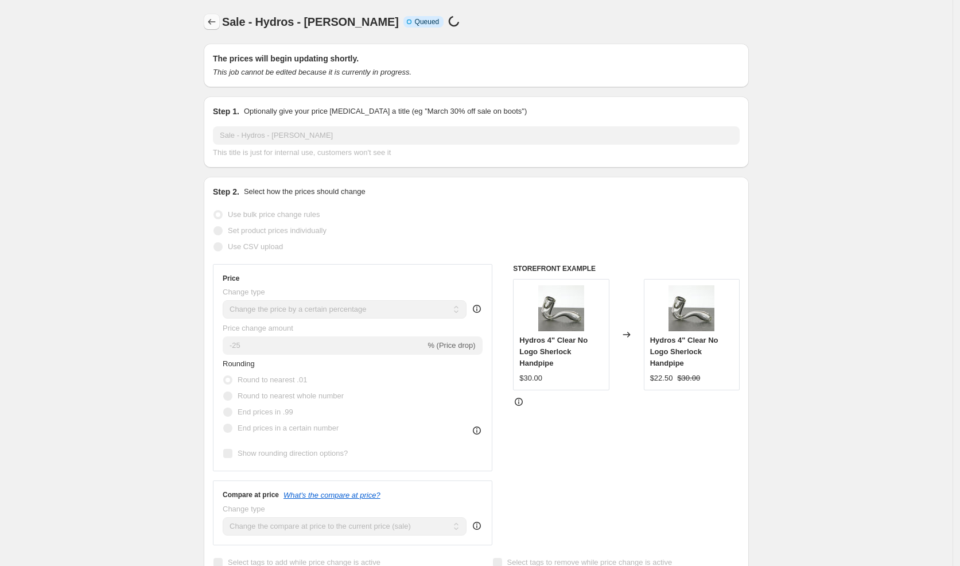
click at [213, 26] on icon "Price change jobs" at bounding box center [211, 21] width 11 height 11
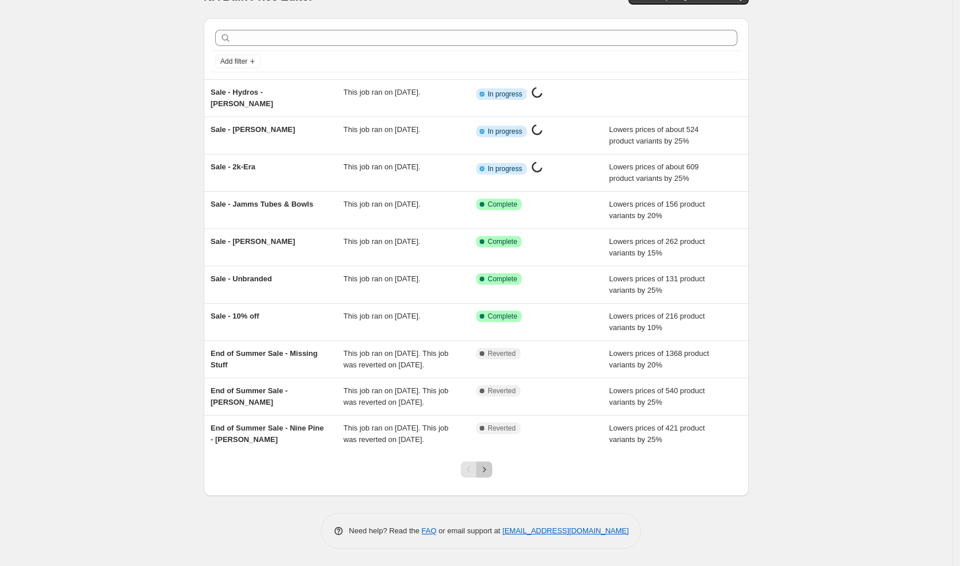
drag, startPoint x: 490, startPoint y: 470, endPoint x: 491, endPoint y: 462, distance: 8.1
click at [490, 470] on icon "Next" at bounding box center [484, 469] width 11 height 11
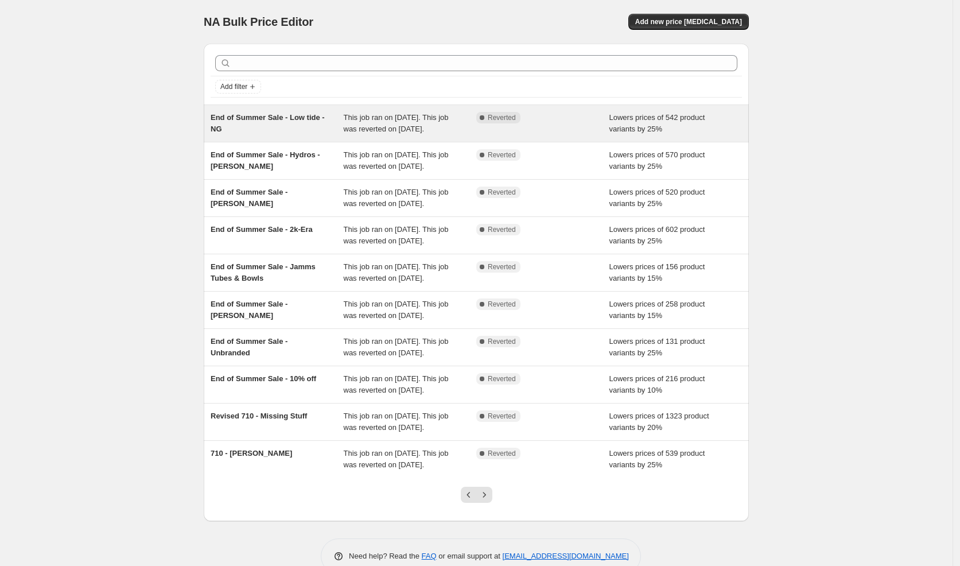
click at [272, 129] on div "End of Summer Sale - Low tide - NG" at bounding box center [277, 123] width 133 height 23
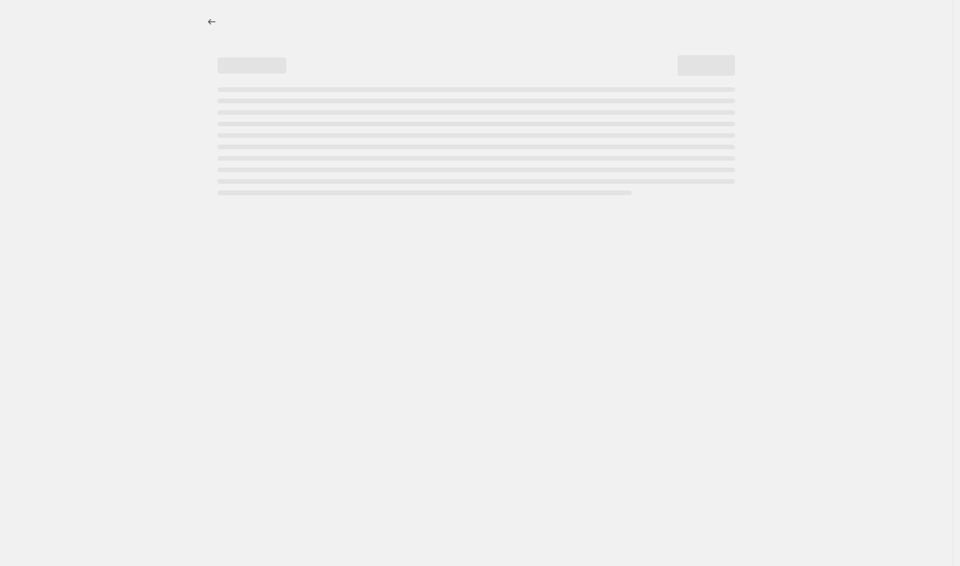
select select "percentage"
select select "vendor"
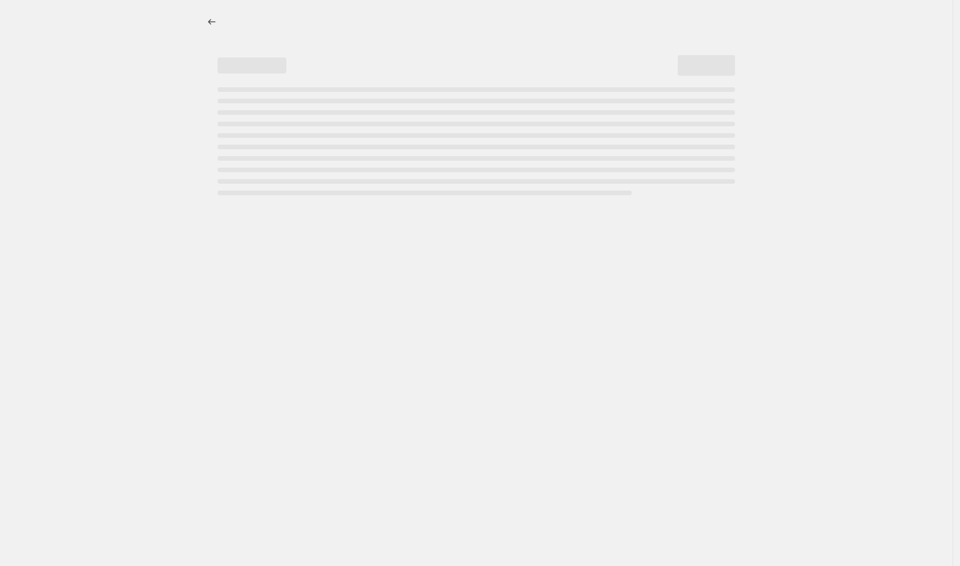
select select "vendor"
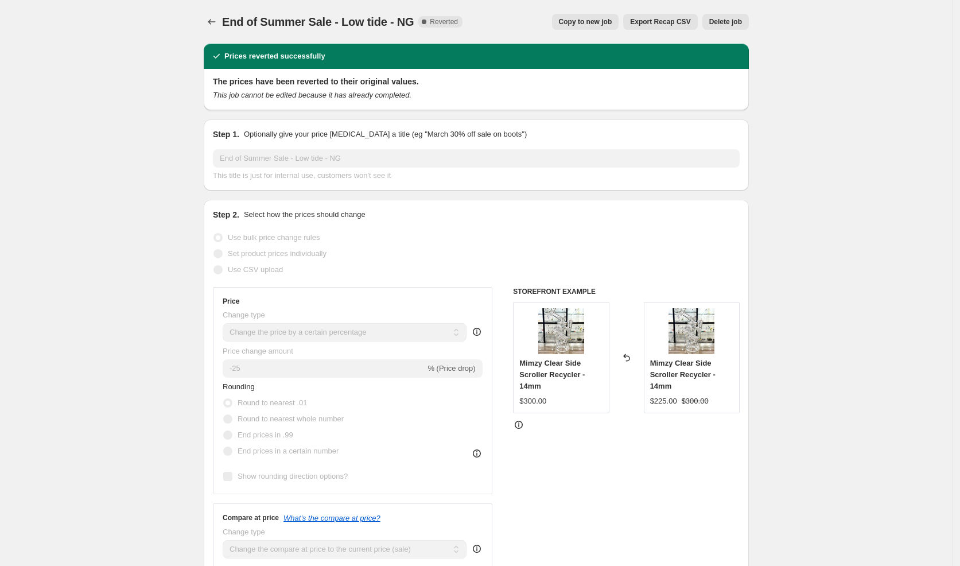
click at [569, 26] on span "Copy to new job" at bounding box center [585, 21] width 53 height 9
select select "percentage"
select select "vendor"
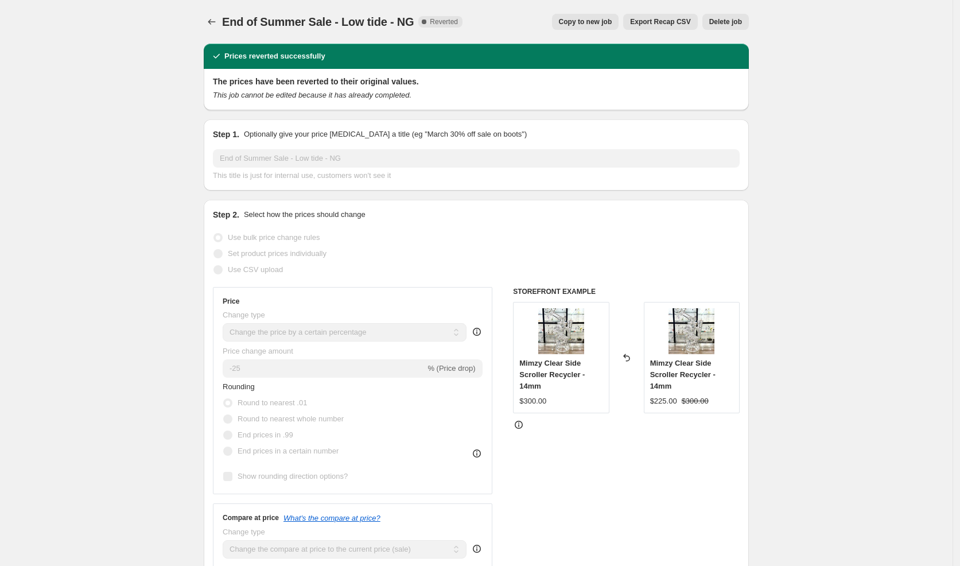
select select "vendor"
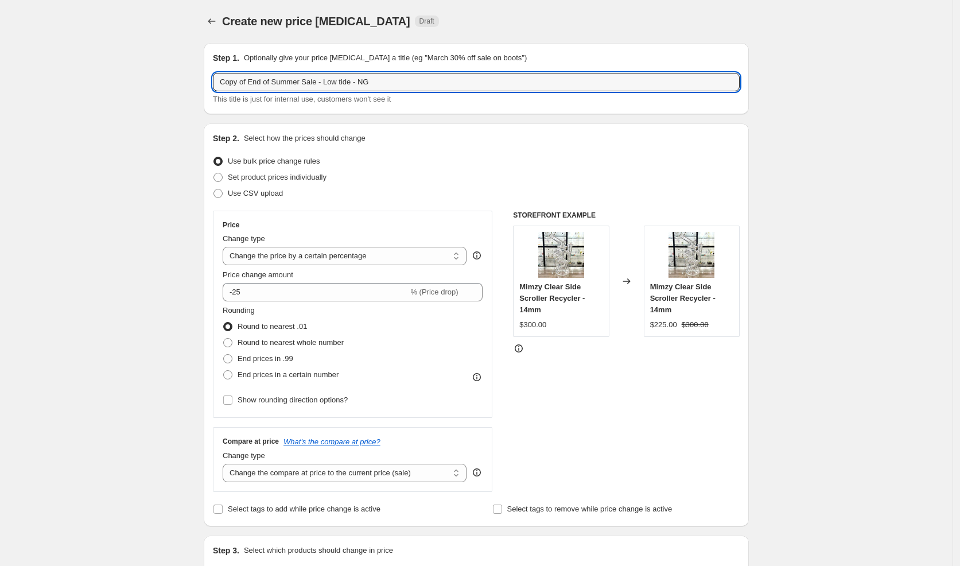
drag, startPoint x: 308, startPoint y: 83, endPoint x: 185, endPoint y: 82, distance: 123.4
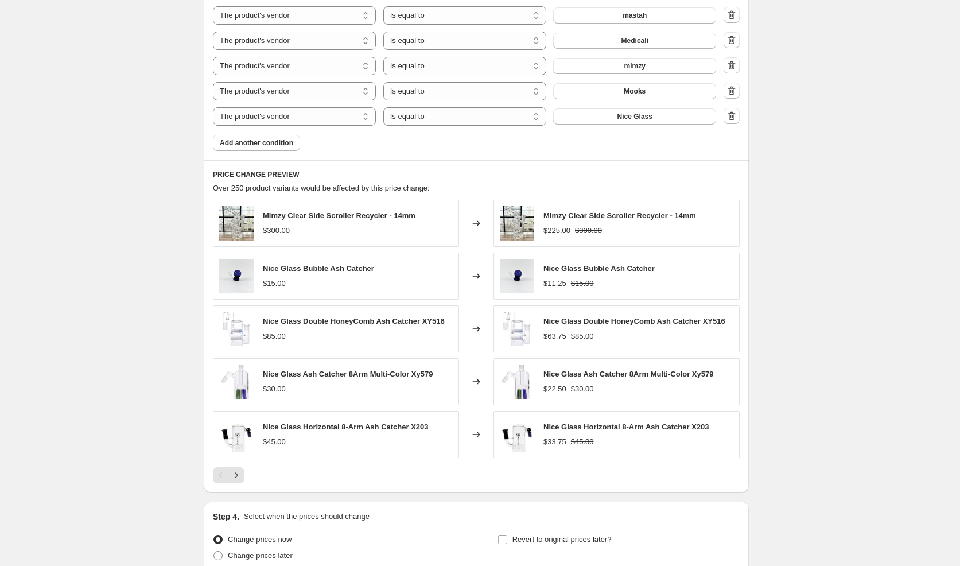
scroll to position [882, 0]
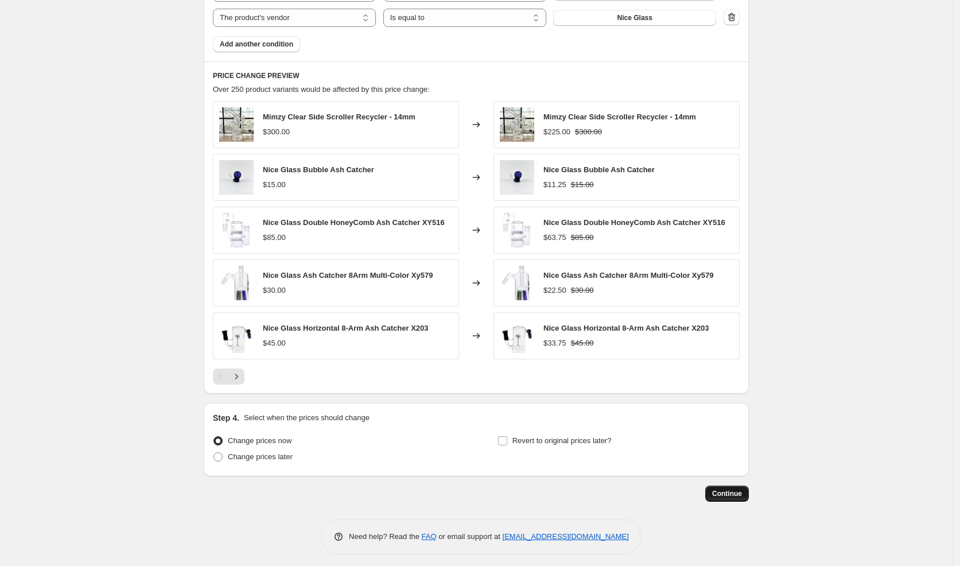
type input "Sale - Low tide - NG"
click at [740, 493] on button "Continue" at bounding box center [727, 494] width 44 height 16
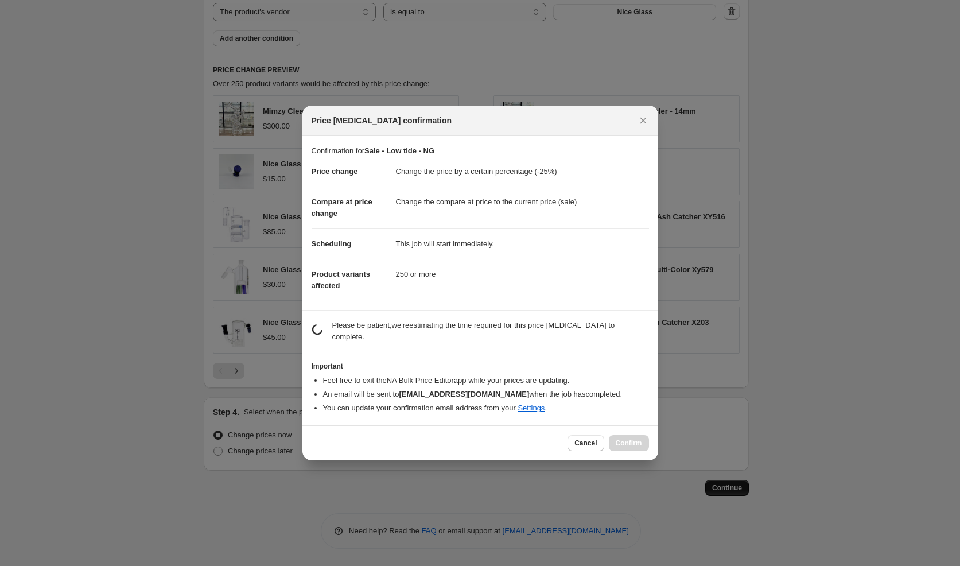
scroll to position [0, 0]
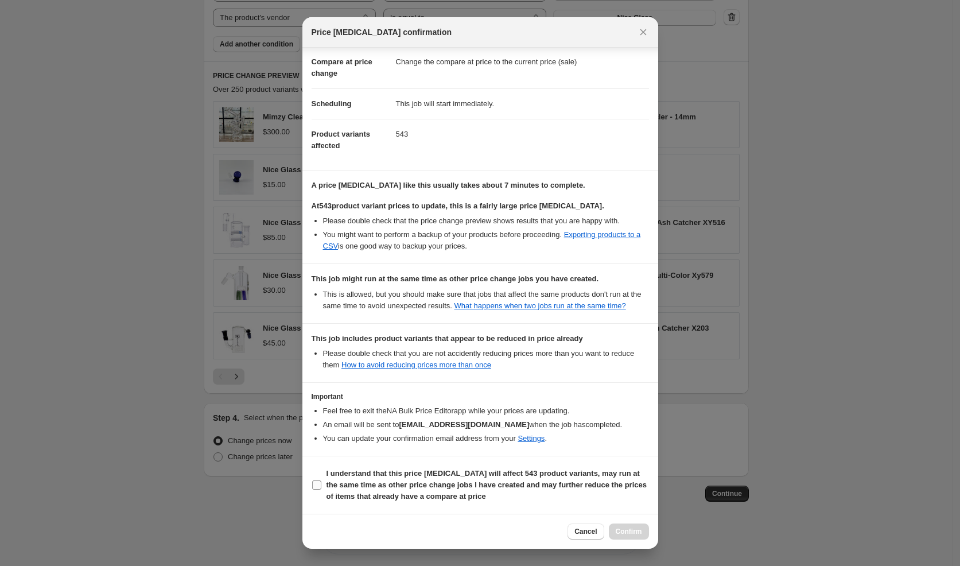
drag, startPoint x: 495, startPoint y: 483, endPoint x: 518, endPoint y: 487, distance: 23.9
click at [494, 483] on b "I understand that this price [MEDICAL_DATA] will affect 543 product variants, m…" at bounding box center [487, 485] width 320 height 32
click at [321, 483] on input "I understand that this price [MEDICAL_DATA] will affect 543 product variants, m…" at bounding box center [316, 484] width 9 height 9
checkbox input "true"
click at [616, 531] on span "Confirm" at bounding box center [629, 531] width 26 height 9
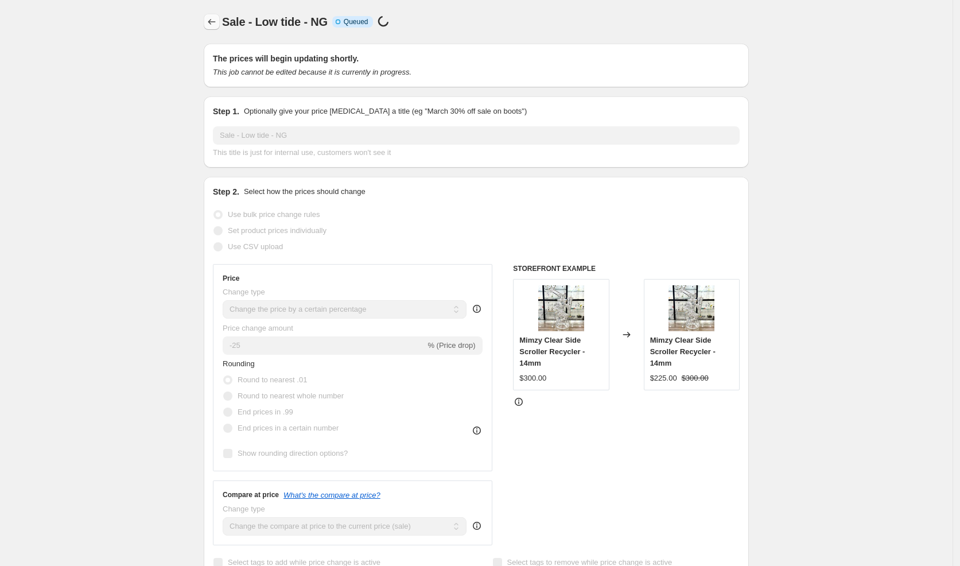
click at [218, 24] on icon "Price change jobs" at bounding box center [211, 21] width 11 height 11
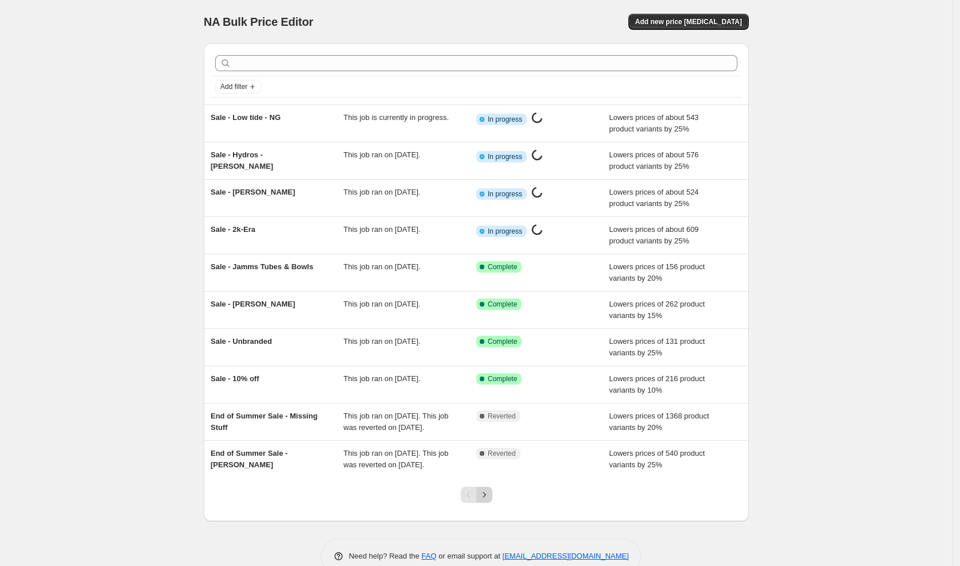
click at [490, 500] on icon "Next" at bounding box center [484, 494] width 11 height 11
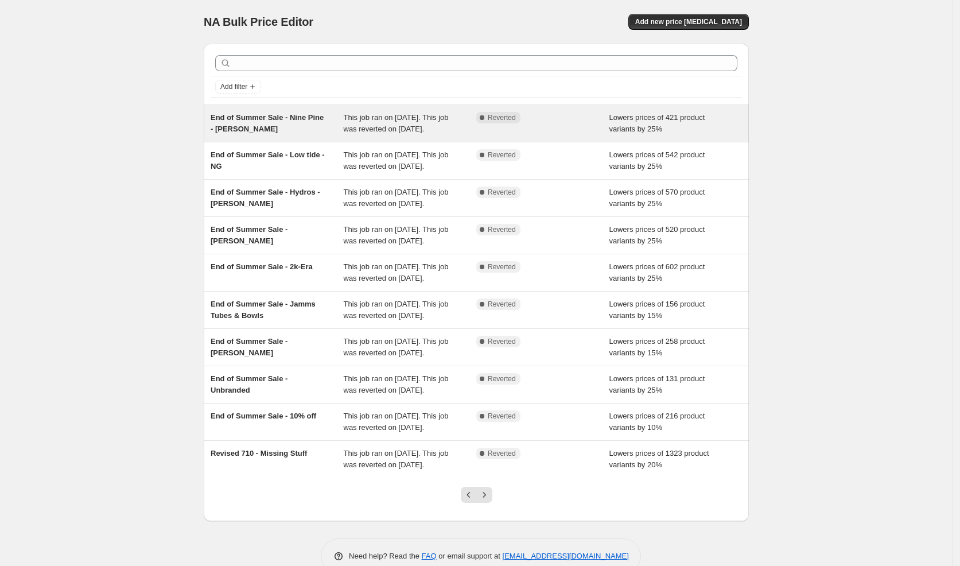
click at [324, 117] on span "End of Summer Sale - Nine Pine - [PERSON_NAME]" at bounding box center [267, 123] width 113 height 20
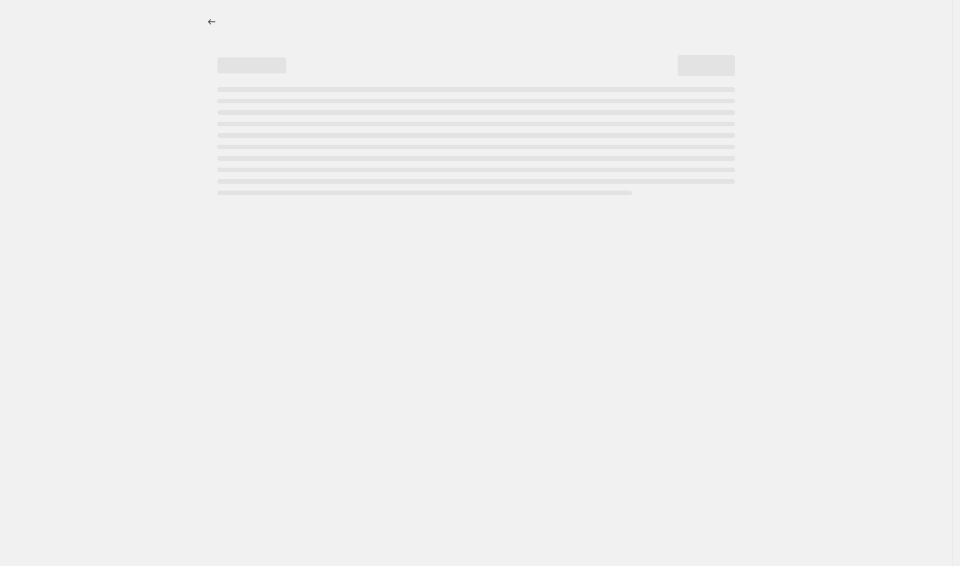
select select "percentage"
select select "vendor"
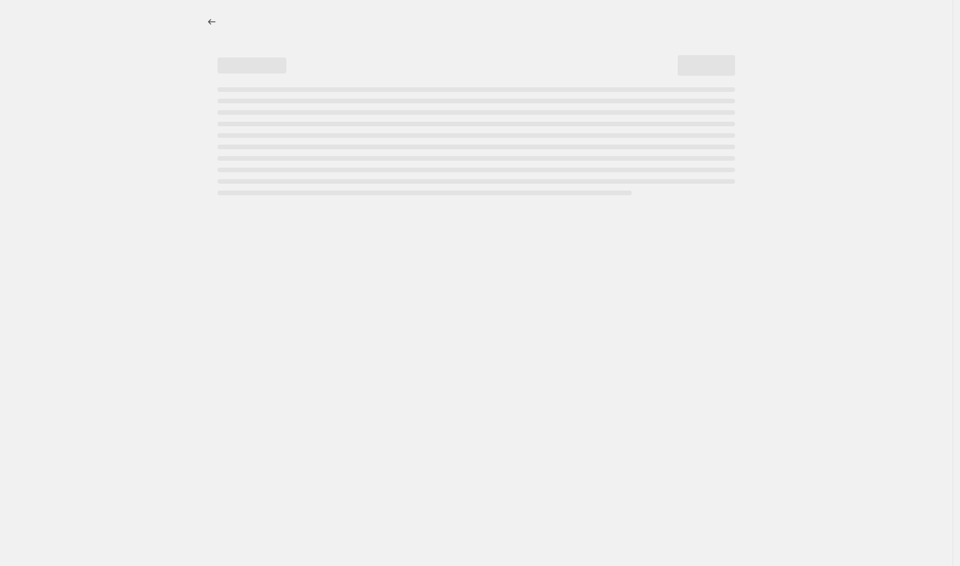
select select "vendor"
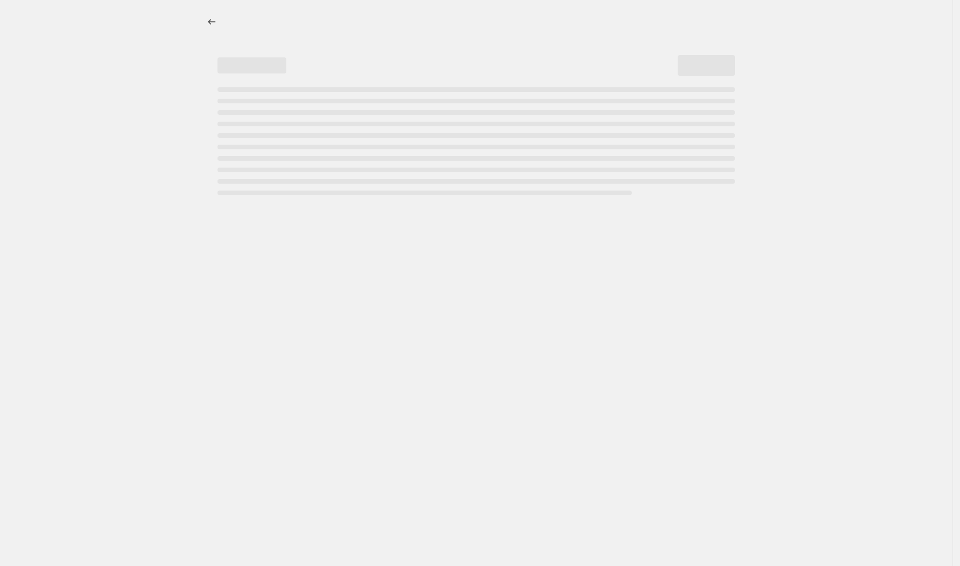
select select "vendor"
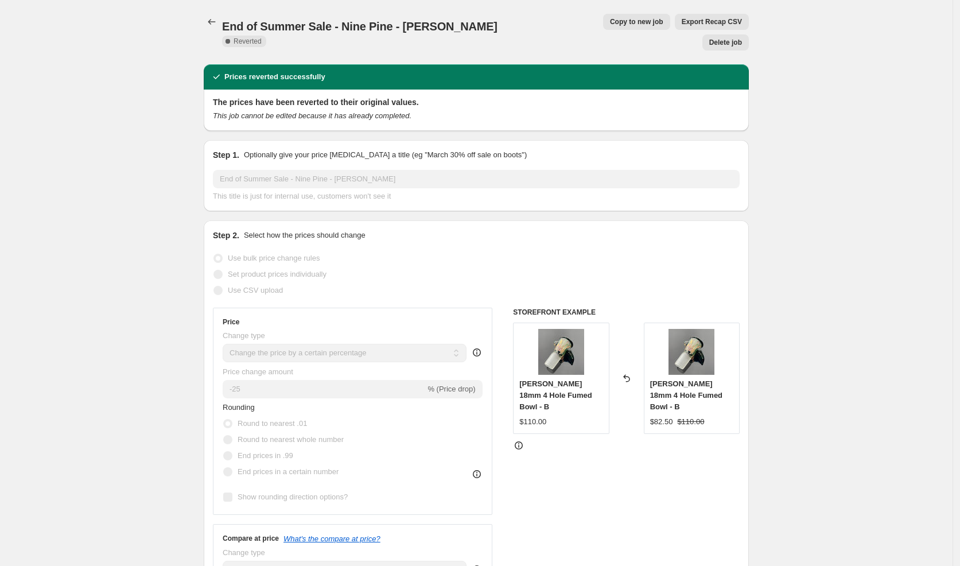
click at [610, 22] on span "Copy to new job" at bounding box center [636, 21] width 53 height 9
select select "percentage"
select select "vendor"
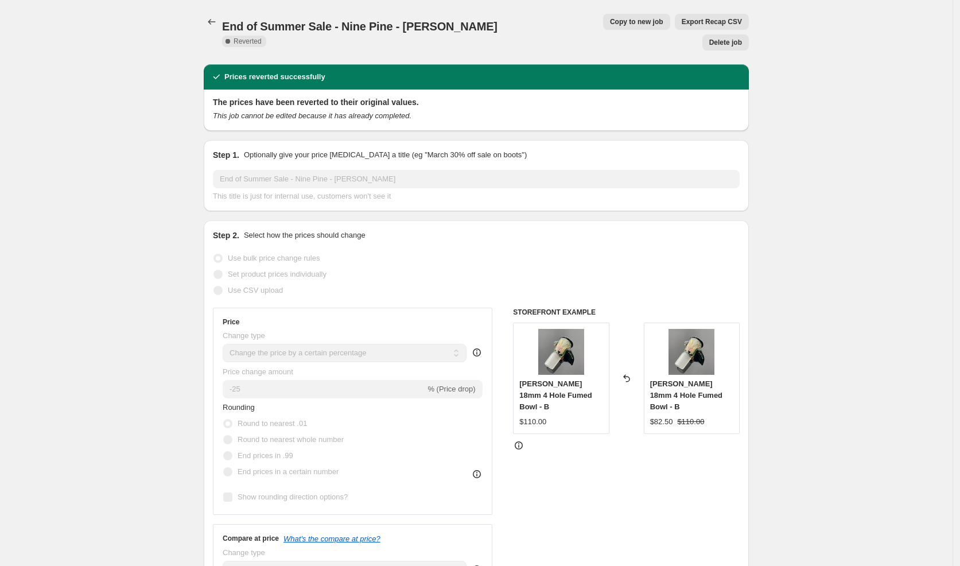
select select "vendor"
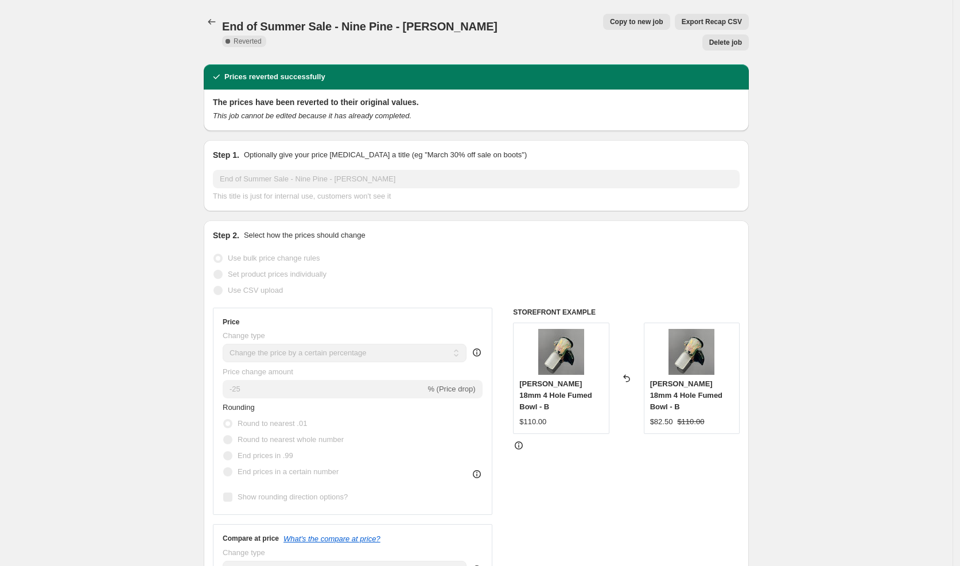
select select "vendor"
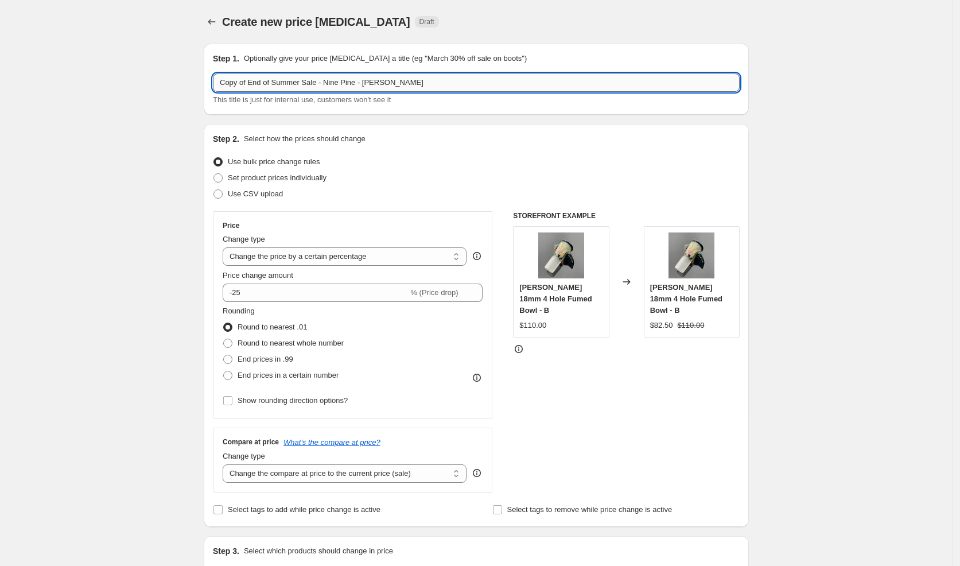
click at [331, 84] on input "Copy of End of Summer Sale - Nine Pine - [PERSON_NAME]" at bounding box center [476, 82] width 527 height 18
drag, startPoint x: 310, startPoint y: 84, endPoint x: 140, endPoint y: 79, distance: 170.0
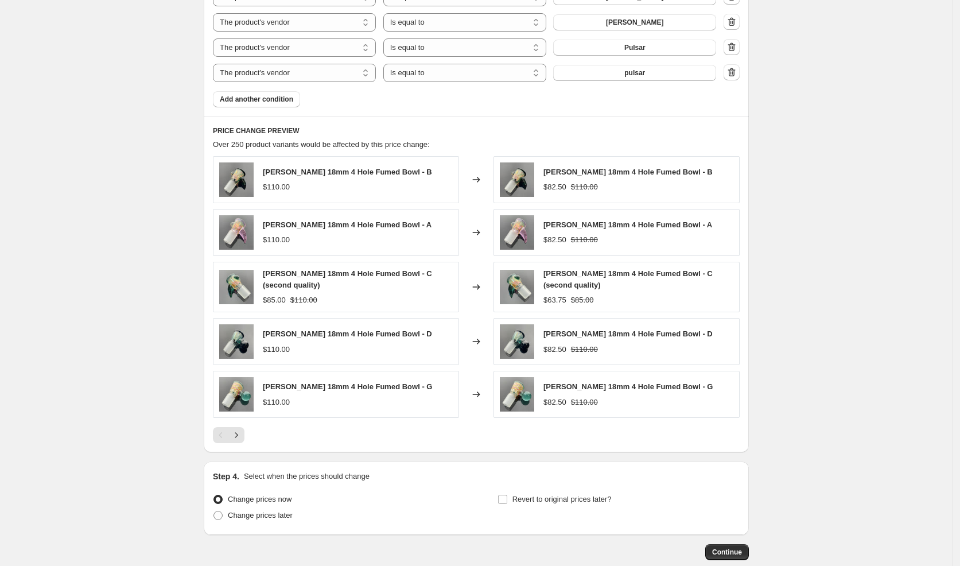
scroll to position [987, 0]
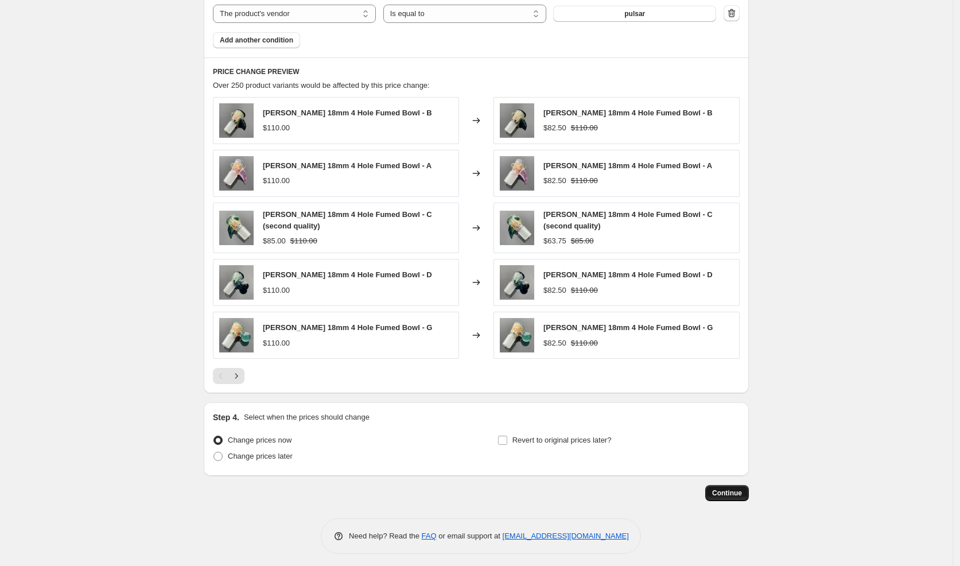
click at [733, 488] on span "Continue" at bounding box center [727, 492] width 30 height 9
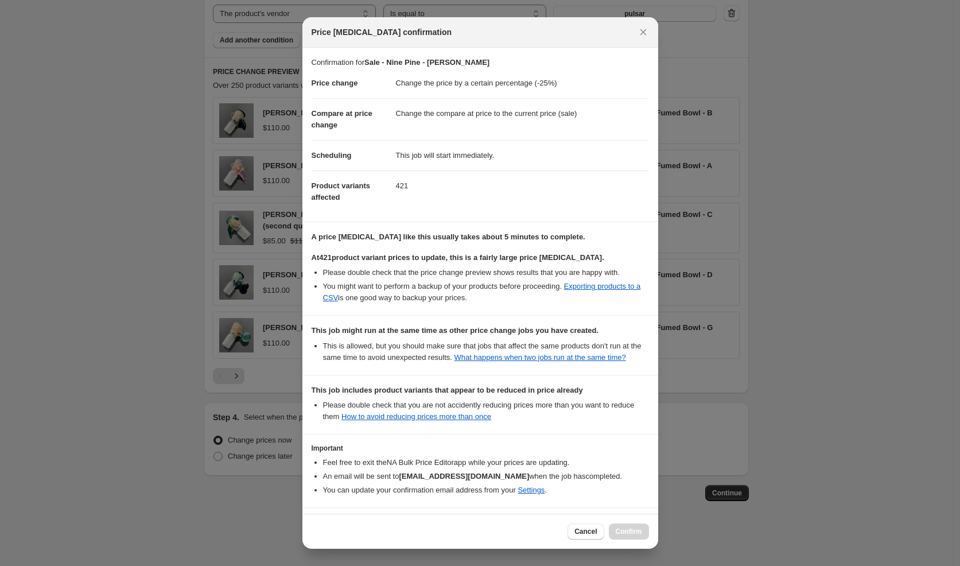
scroll to position [60, 0]
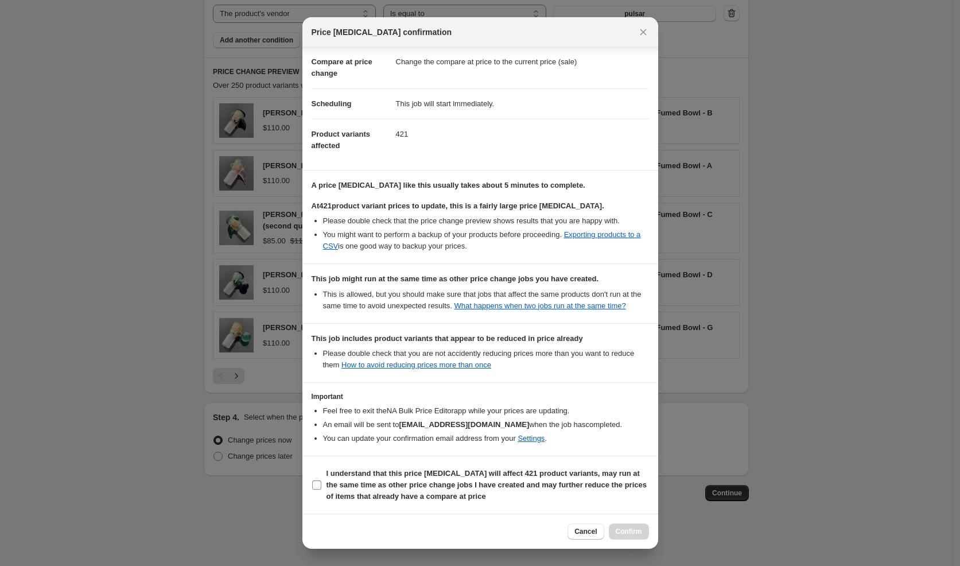
drag, startPoint x: 552, startPoint y: 482, endPoint x: 592, endPoint y: 521, distance: 56.0
click at [552, 482] on b "I understand that this price [MEDICAL_DATA] will affect 421 product variants, m…" at bounding box center [487, 485] width 320 height 32
click at [321, 482] on input "I understand that this price [MEDICAL_DATA] will affect 421 product variants, m…" at bounding box center [316, 484] width 9 height 9
click at [617, 532] on span "Confirm" at bounding box center [629, 531] width 26 height 9
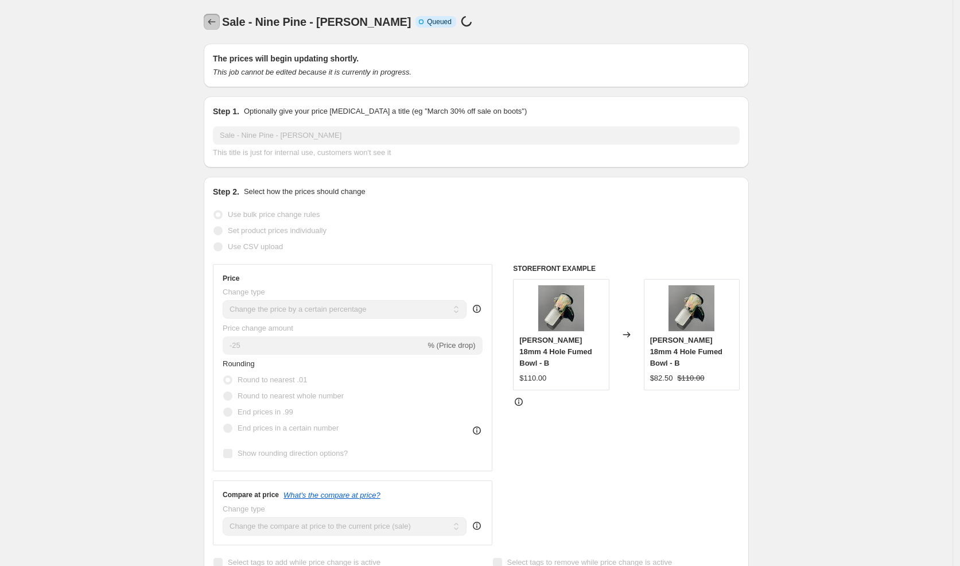
click at [215, 24] on icon "Price change jobs" at bounding box center [211, 21] width 11 height 11
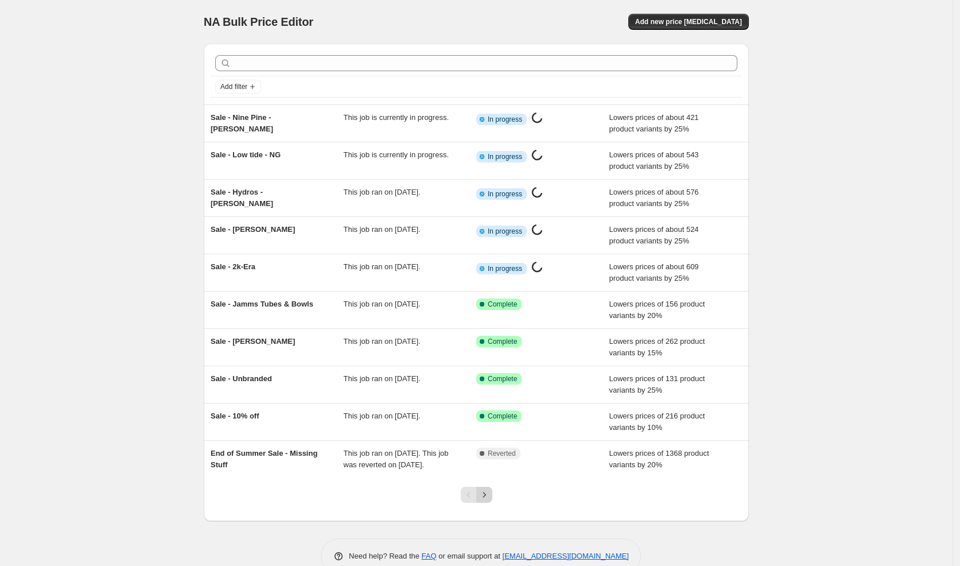
click at [489, 500] on icon "Next" at bounding box center [484, 494] width 11 height 11
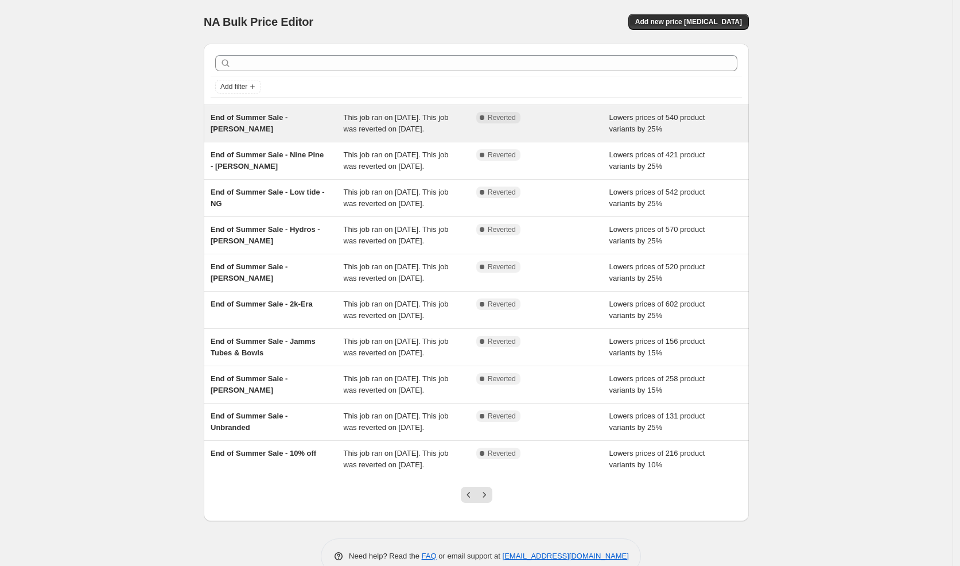
click at [296, 134] on div "End of Summer Sale - [PERSON_NAME]" at bounding box center [277, 123] width 133 height 23
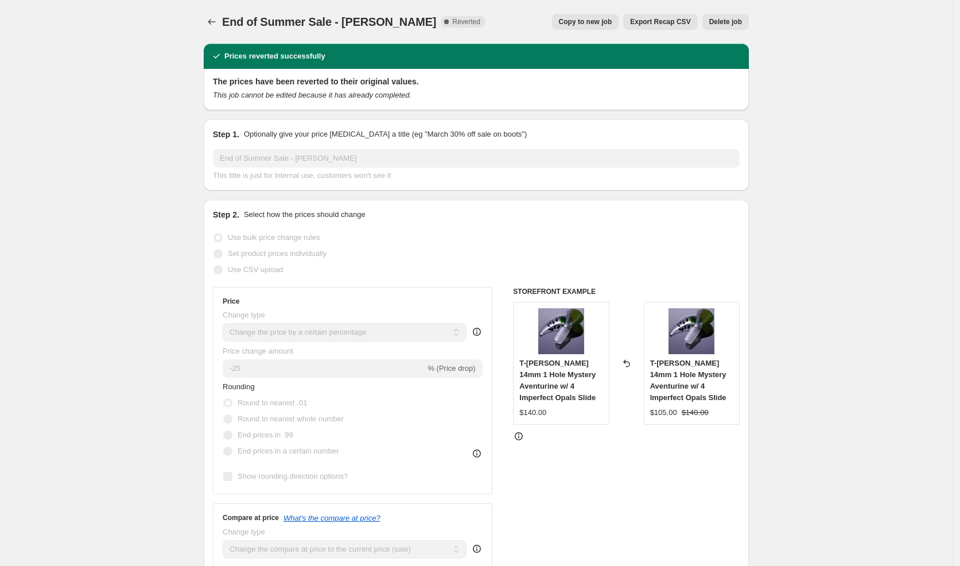
click at [605, 21] on span "Copy to new job" at bounding box center [585, 21] width 53 height 9
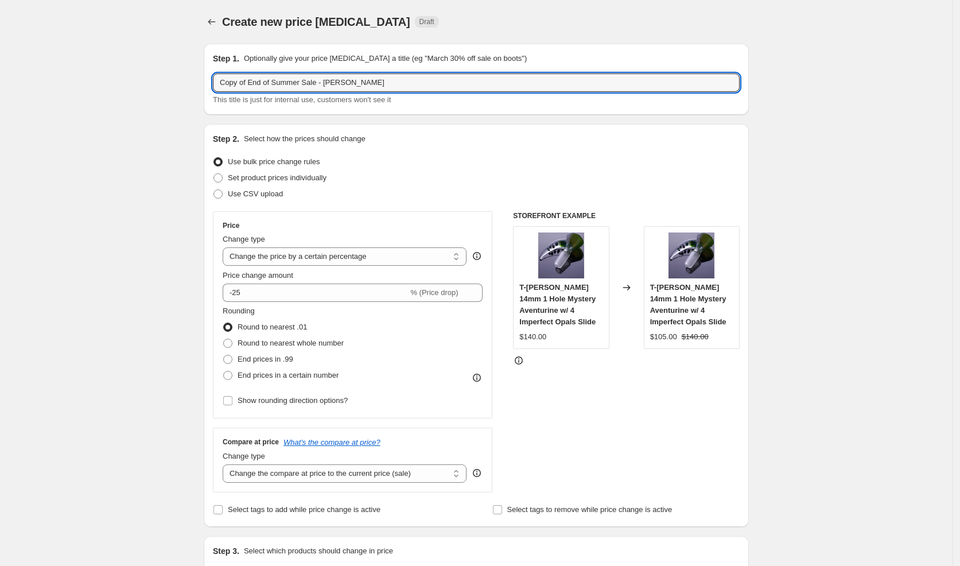
drag, startPoint x: 309, startPoint y: 83, endPoint x: 177, endPoint y: 77, distance: 132.7
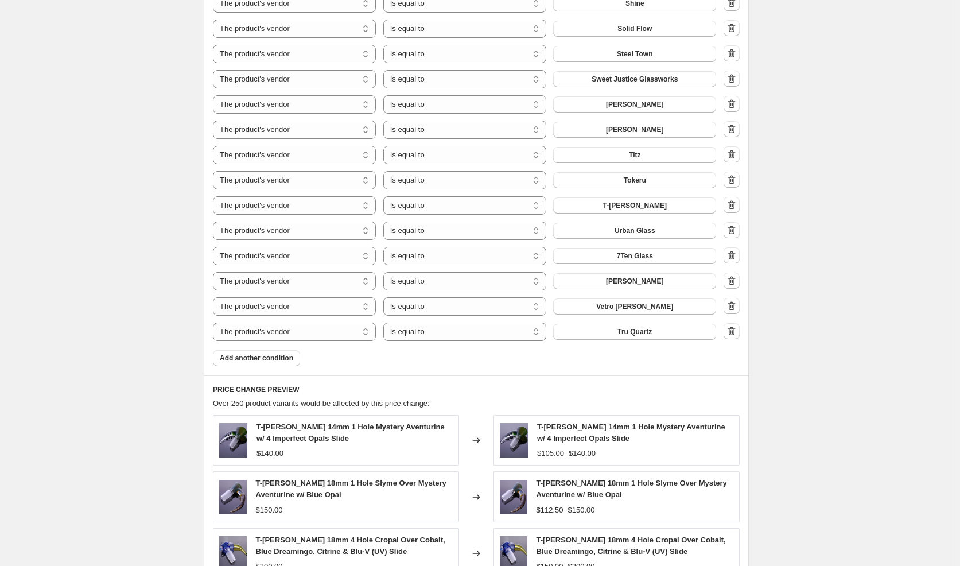
scroll to position [1128, 0]
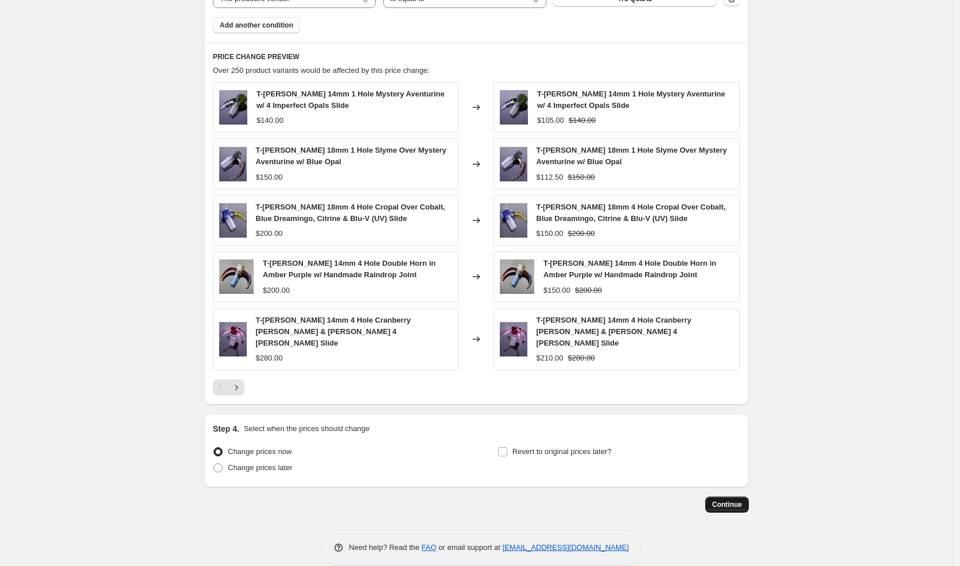
click at [720, 500] on span "Continue" at bounding box center [727, 504] width 30 height 9
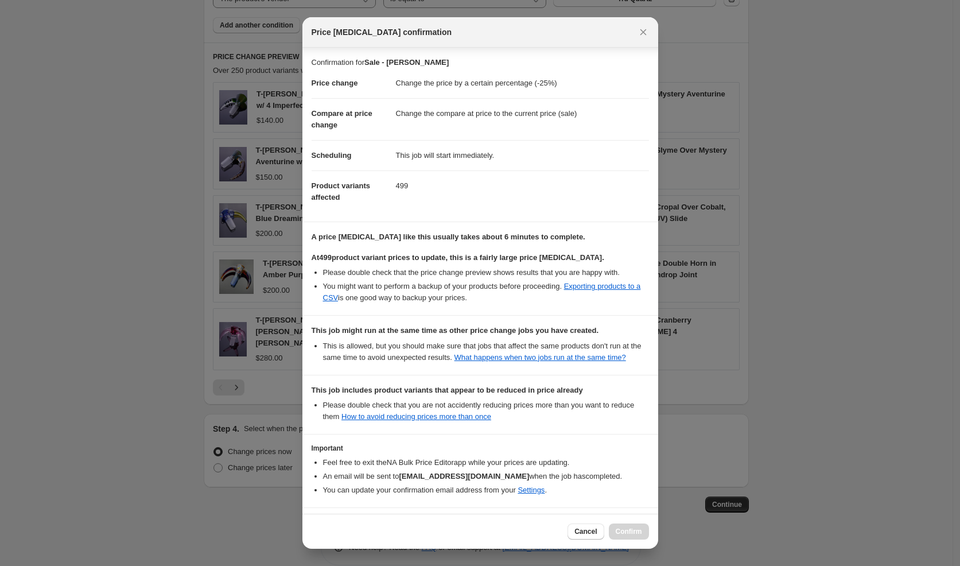
scroll to position [60, 0]
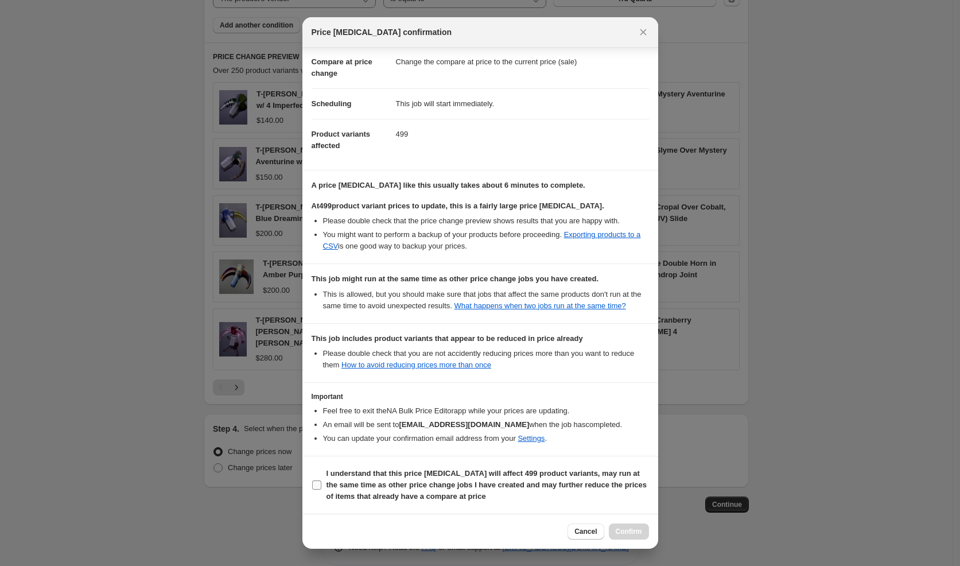
click at [414, 476] on b "I understand that this price [MEDICAL_DATA] will affect 499 product variants, m…" at bounding box center [487, 485] width 320 height 32
click at [321, 480] on input "I understand that this price [MEDICAL_DATA] will affect 499 product variants, m…" at bounding box center [316, 484] width 9 height 9
click at [620, 535] on span "Confirm" at bounding box center [629, 531] width 26 height 9
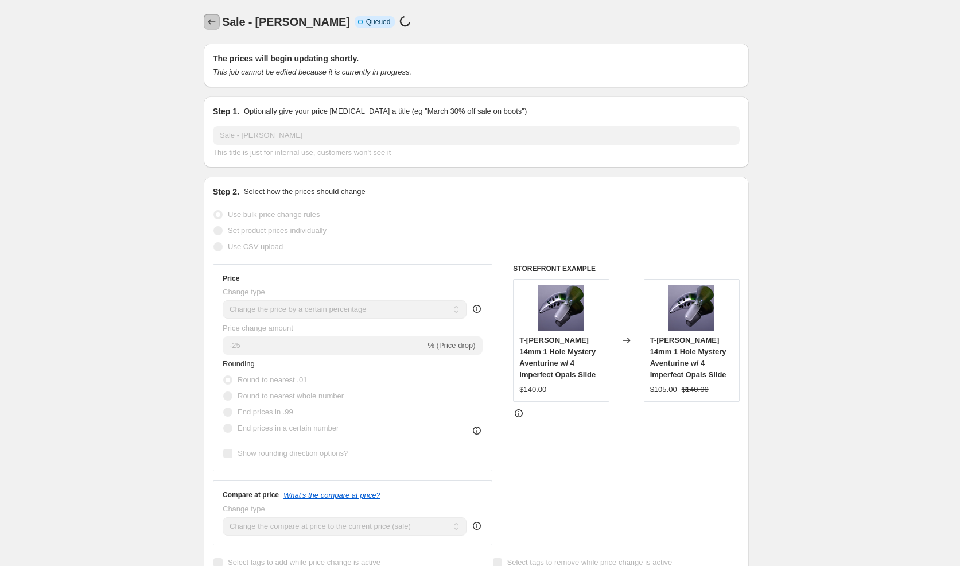
click at [214, 22] on icon "Price change jobs" at bounding box center [211, 21] width 11 height 11
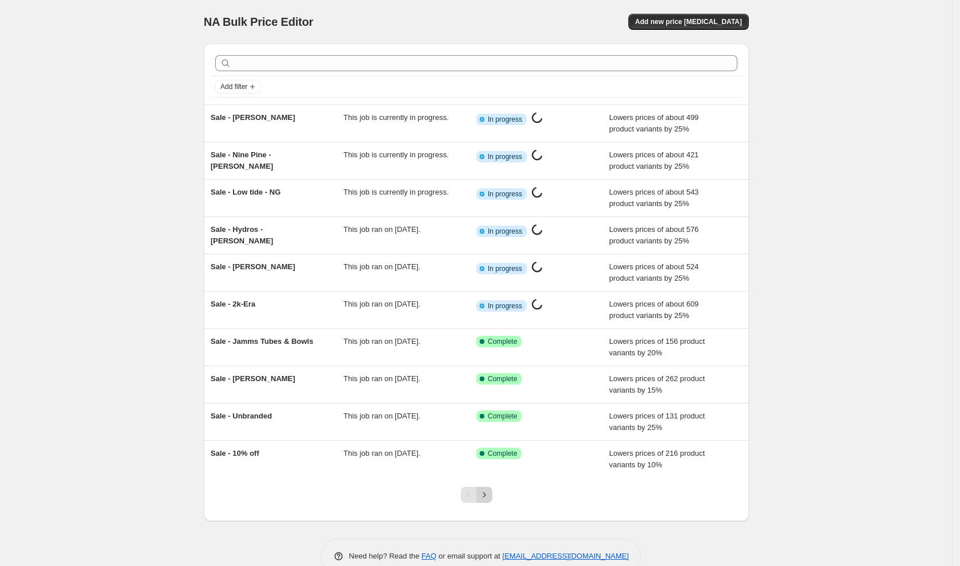
click at [492, 490] on button "Next" at bounding box center [484, 495] width 16 height 16
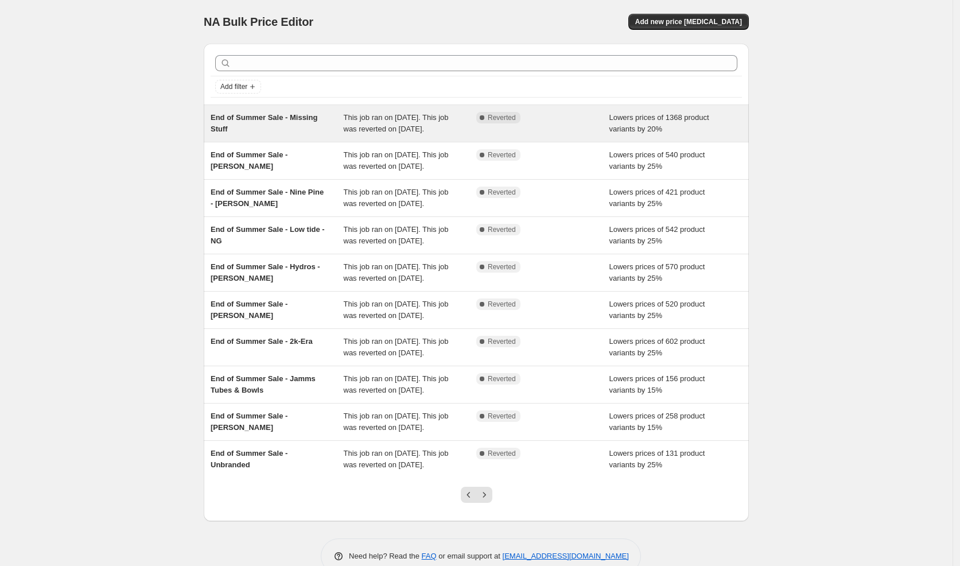
click at [301, 133] on div "End of Summer Sale - Missing Stuff" at bounding box center [277, 123] width 133 height 23
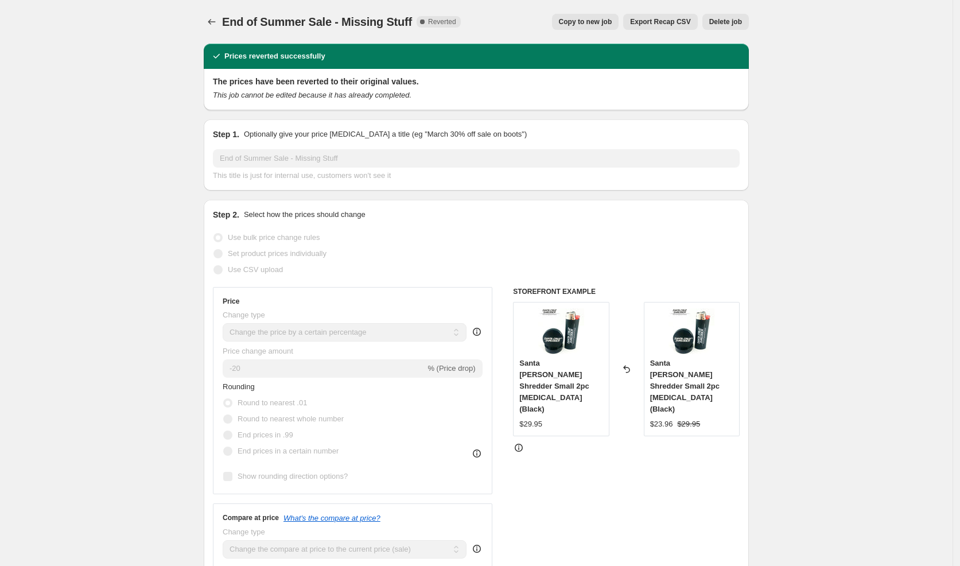
click at [596, 26] on span "Copy to new job" at bounding box center [585, 21] width 53 height 9
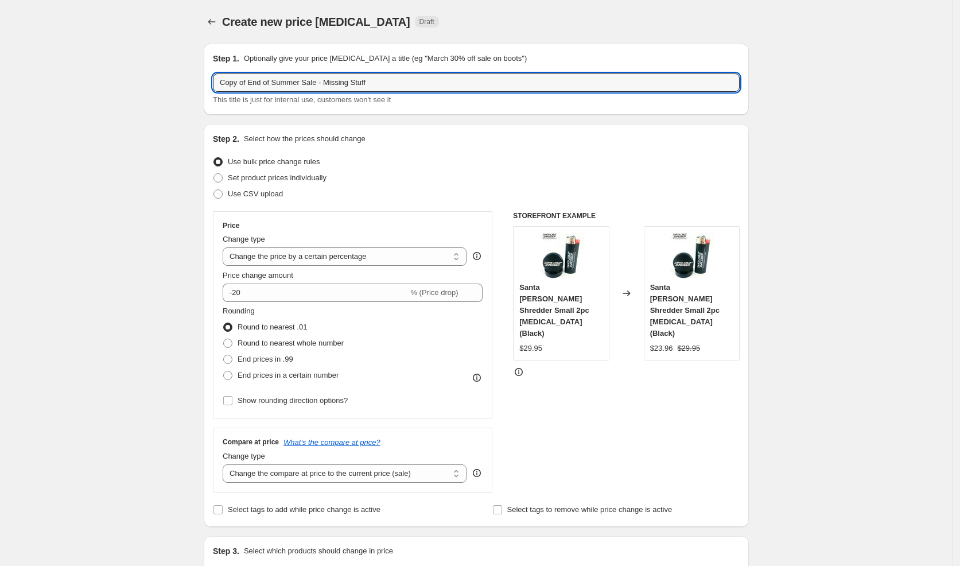
drag, startPoint x: 310, startPoint y: 84, endPoint x: 165, endPoint y: 87, distance: 145.8
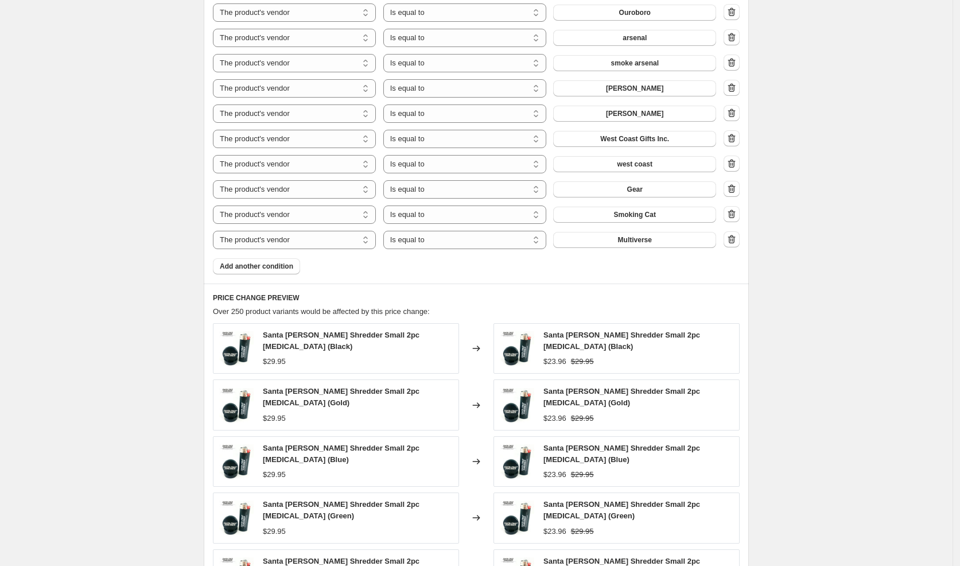
scroll to position [933, 0]
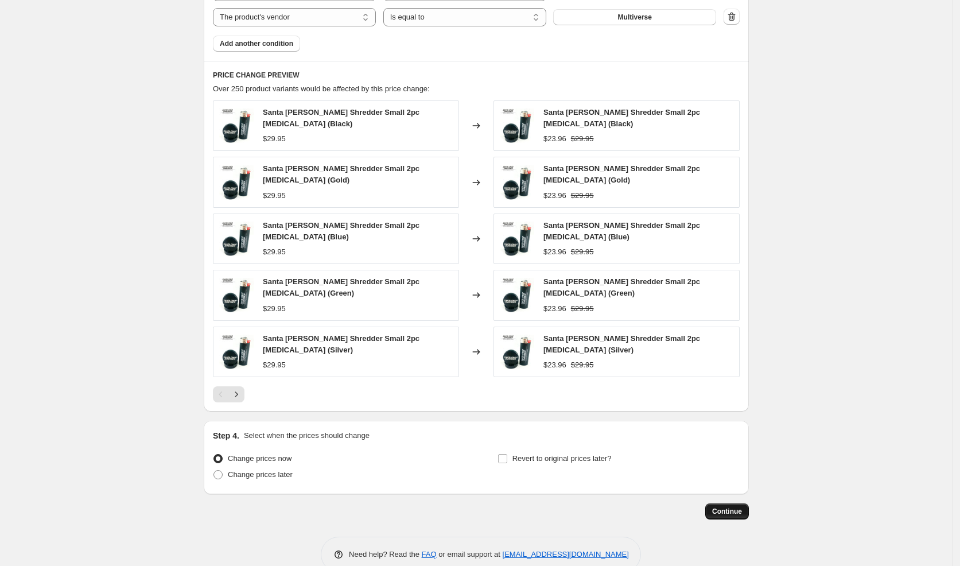
click at [723, 507] on span "Continue" at bounding box center [727, 511] width 30 height 9
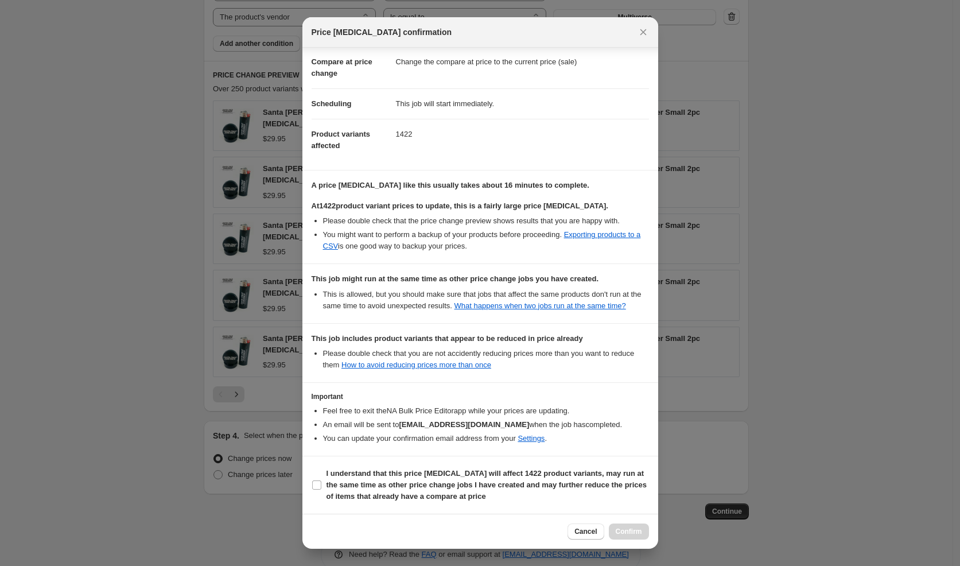
scroll to position [60, 0]
click at [469, 489] on b "I understand that this price [MEDICAL_DATA] will affect 1422 product variants, …" at bounding box center [487, 485] width 320 height 32
click at [321, 489] on input "I understand that this price [MEDICAL_DATA] will affect 1422 product variants, …" at bounding box center [316, 484] width 9 height 9
click at [636, 538] on button "Confirm" at bounding box center [629, 531] width 40 height 16
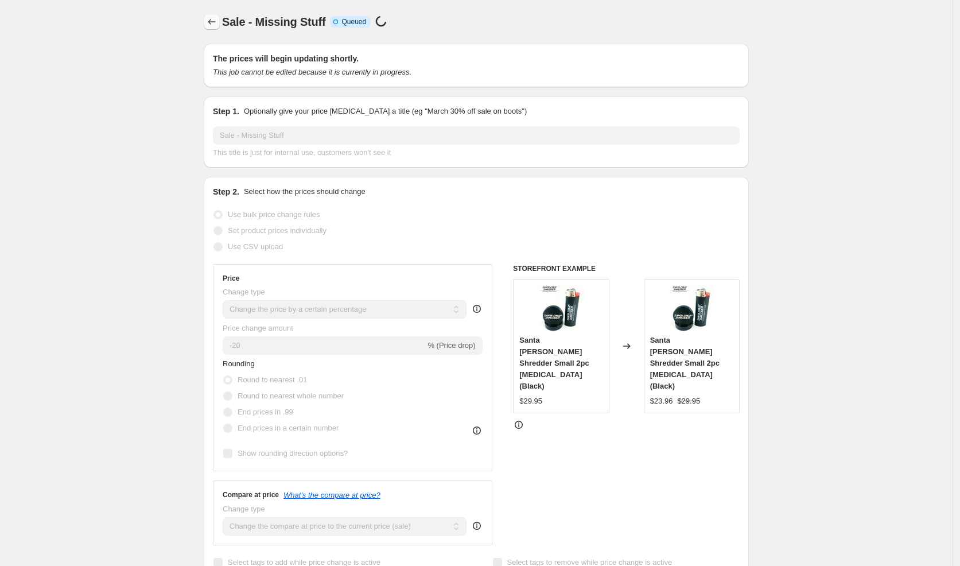
click at [210, 21] on icon "Price change jobs" at bounding box center [211, 21] width 11 height 11
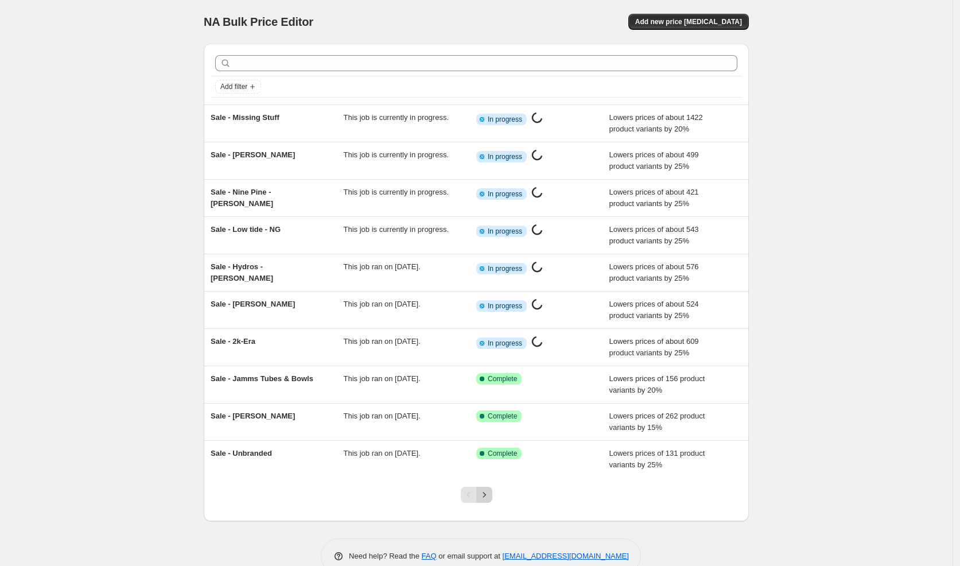
click at [486, 492] on icon "Next" at bounding box center [484, 494] width 11 height 11
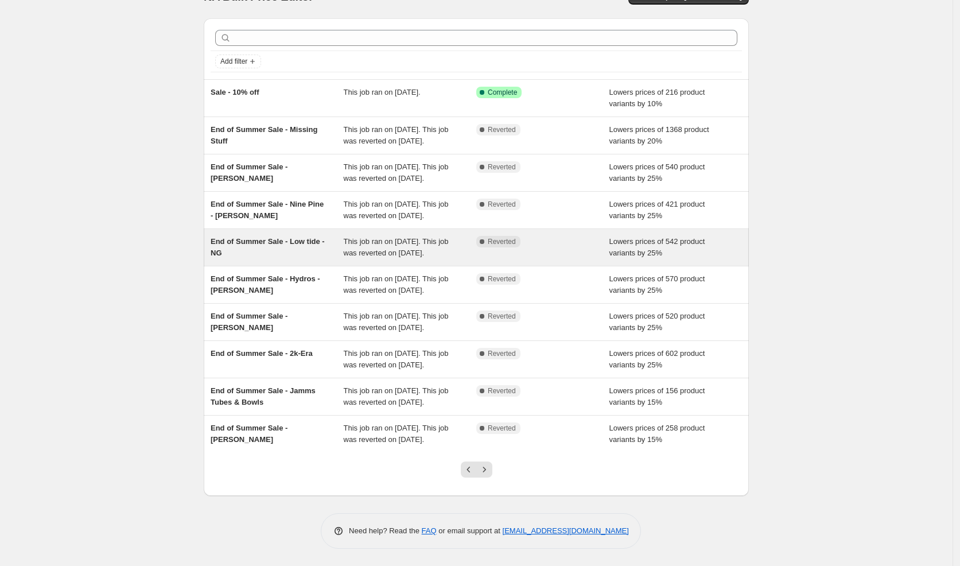
scroll to position [125, 0]
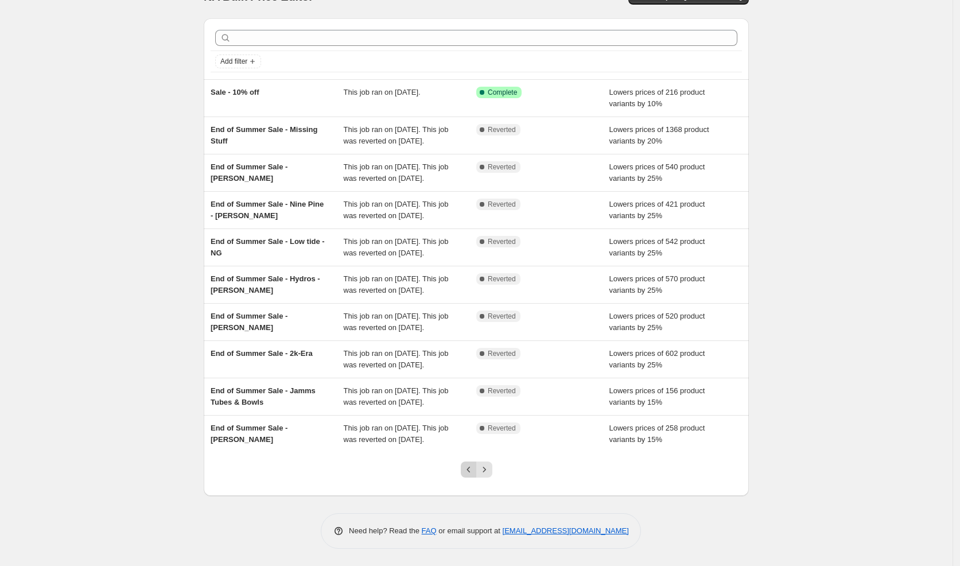
click at [466, 472] on icon "Previous" at bounding box center [468, 469] width 11 height 11
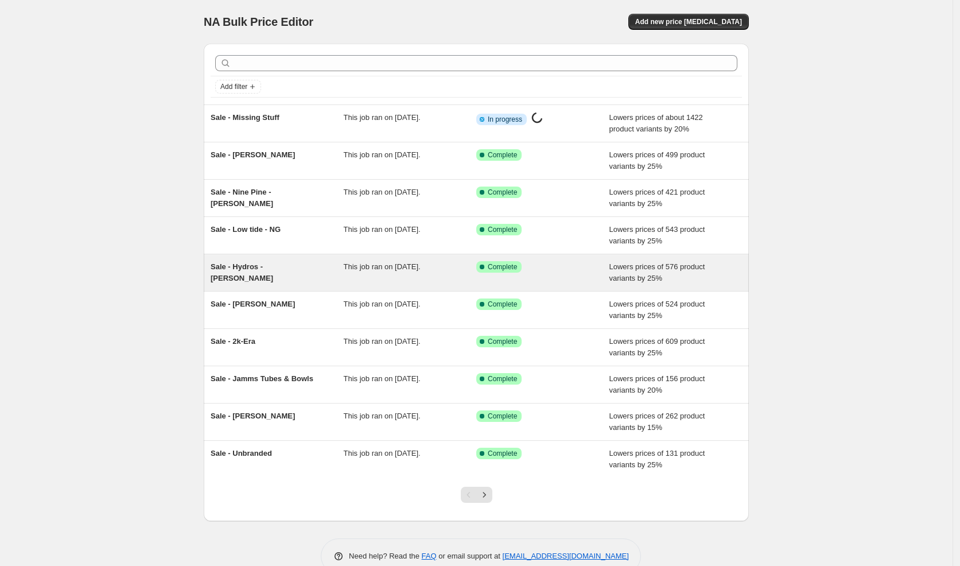
scroll to position [21, 0]
